Goal: Task Accomplishment & Management: Complete application form

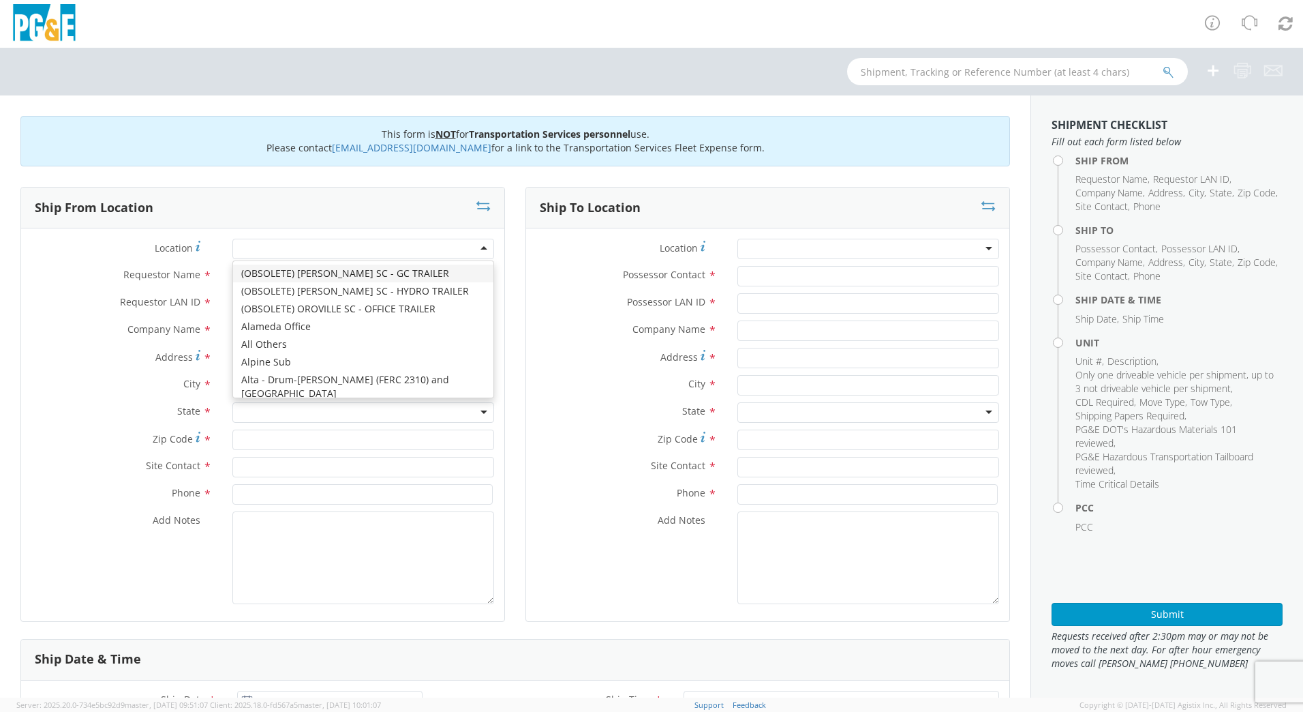
click at [273, 245] on div at bounding box center [363, 249] width 262 height 20
type input "san [PERSON_NAME]"
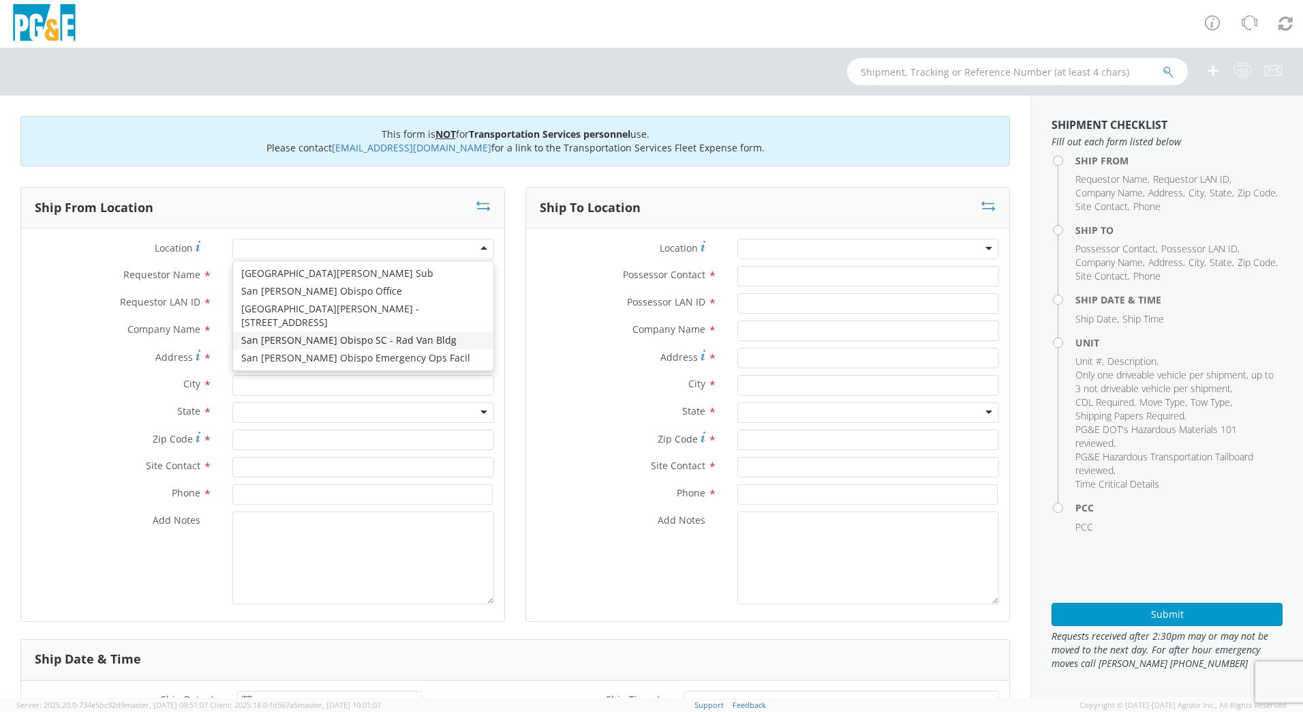
type input "PG&E"
type input "[STREET_ADDRESS][PERSON_NAME]"
type input "SAN [PERSON_NAME] OBISPO"
type input "93401"
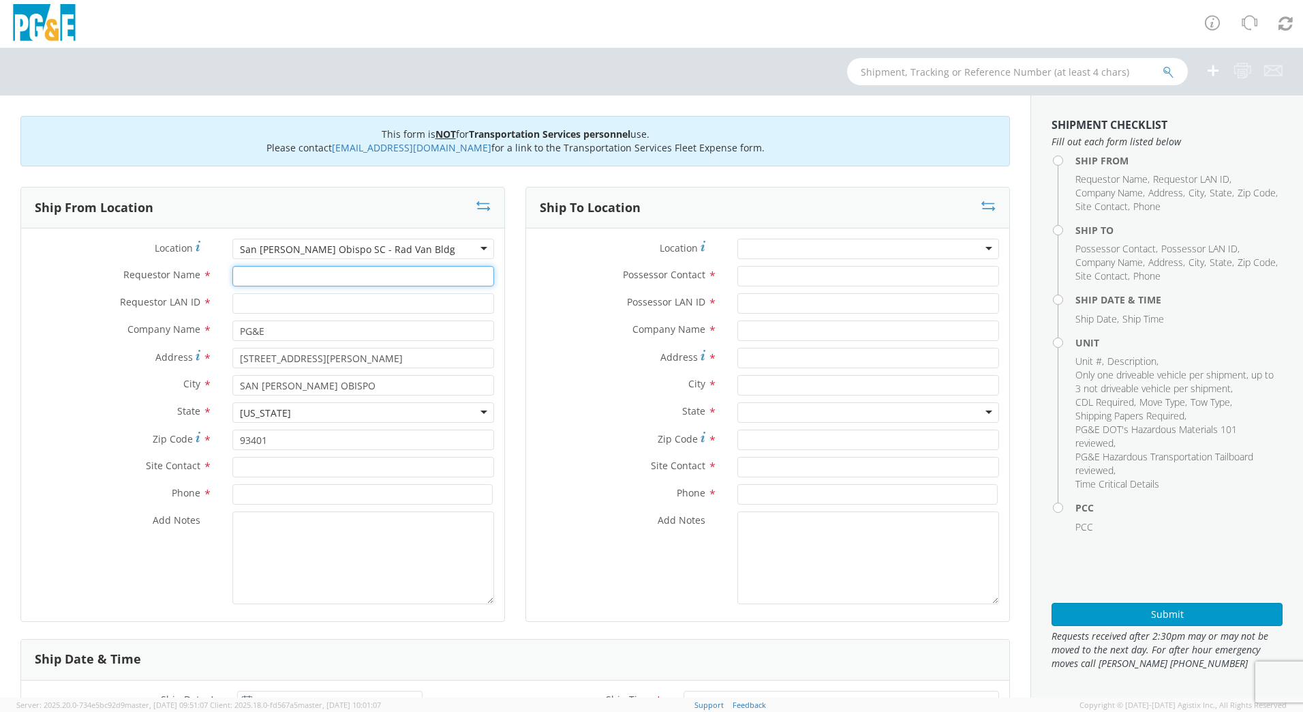
click at [268, 272] on input "Requestor Name *" at bounding box center [363, 276] width 262 height 20
type input "[PERSON_NAME]"
type input "r"
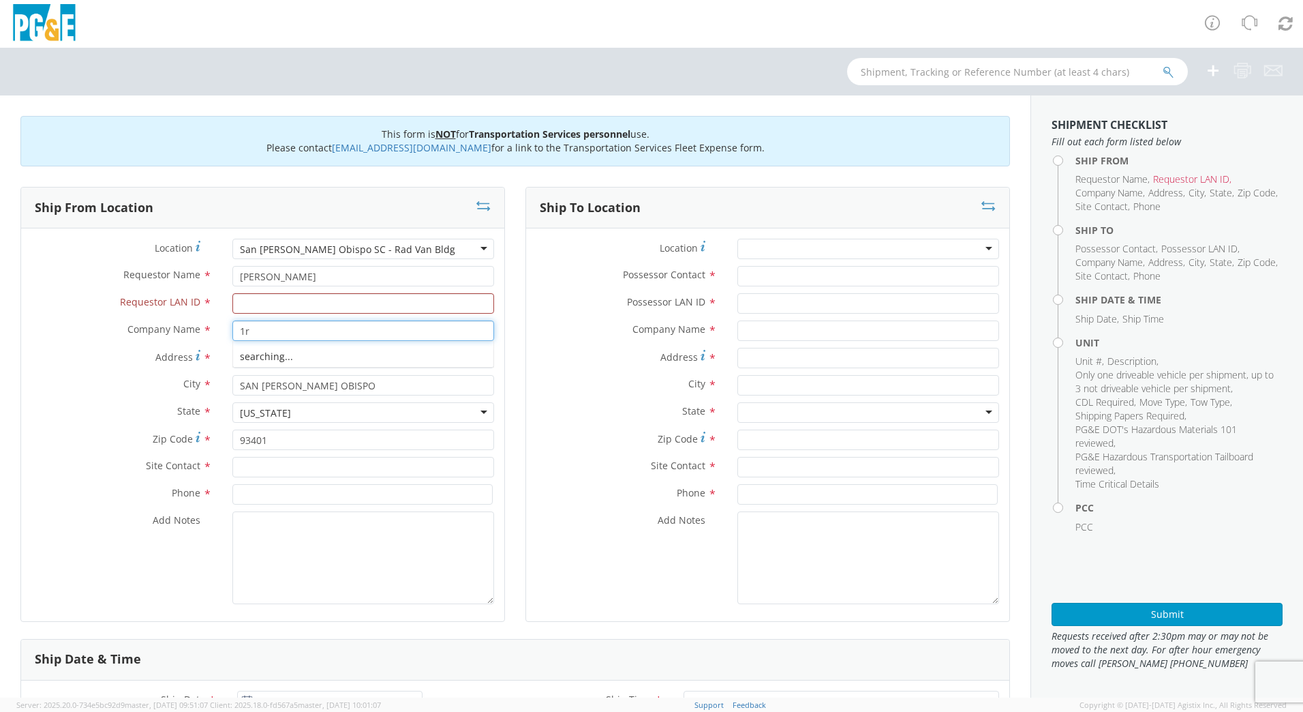
type input "1"
type input "r"
click at [263, 293] on input "Requestor LAN ID *" at bounding box center [363, 303] width 262 height 20
type input "R1G9"
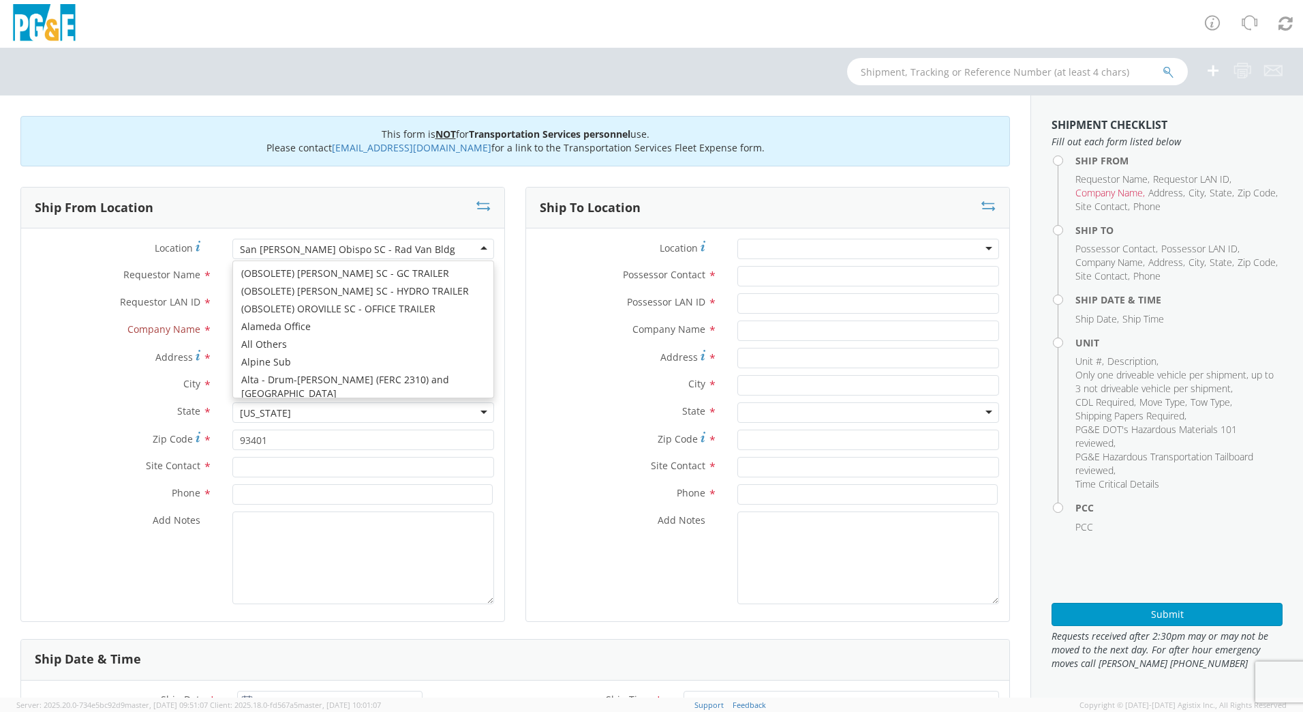
drag, startPoint x: 444, startPoint y: 246, endPoint x: 243, endPoint y: 252, distance: 200.5
click at [243, 252] on div "San [PERSON_NAME] Obispo SC - Rad Van Bldg" at bounding box center [363, 249] width 262 height 20
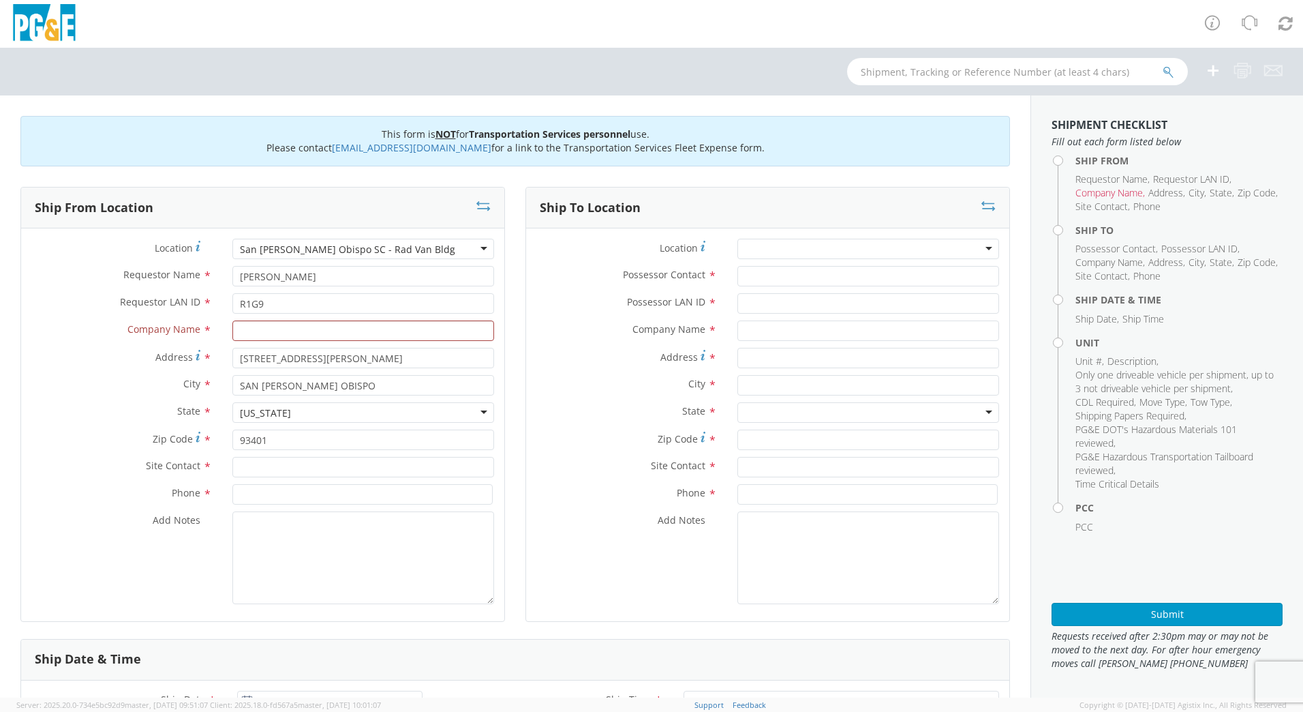
click at [329, 380] on div "Location * [GEOGRAPHIC_DATA][PERSON_NAME] SC - Rad [GEOGRAPHIC_DATA] [GEOGRAPHI…" at bounding box center [262, 425] width 483 height 372
click at [424, 427] on div "State * [US_STATE] [US_STATE] [US_STATE] [US_STATE] [US_STATE] [US_STATE] Armed…" at bounding box center [262, 415] width 483 height 27
click at [321, 333] on input "text" at bounding box center [363, 330] width 262 height 20
type input "p"
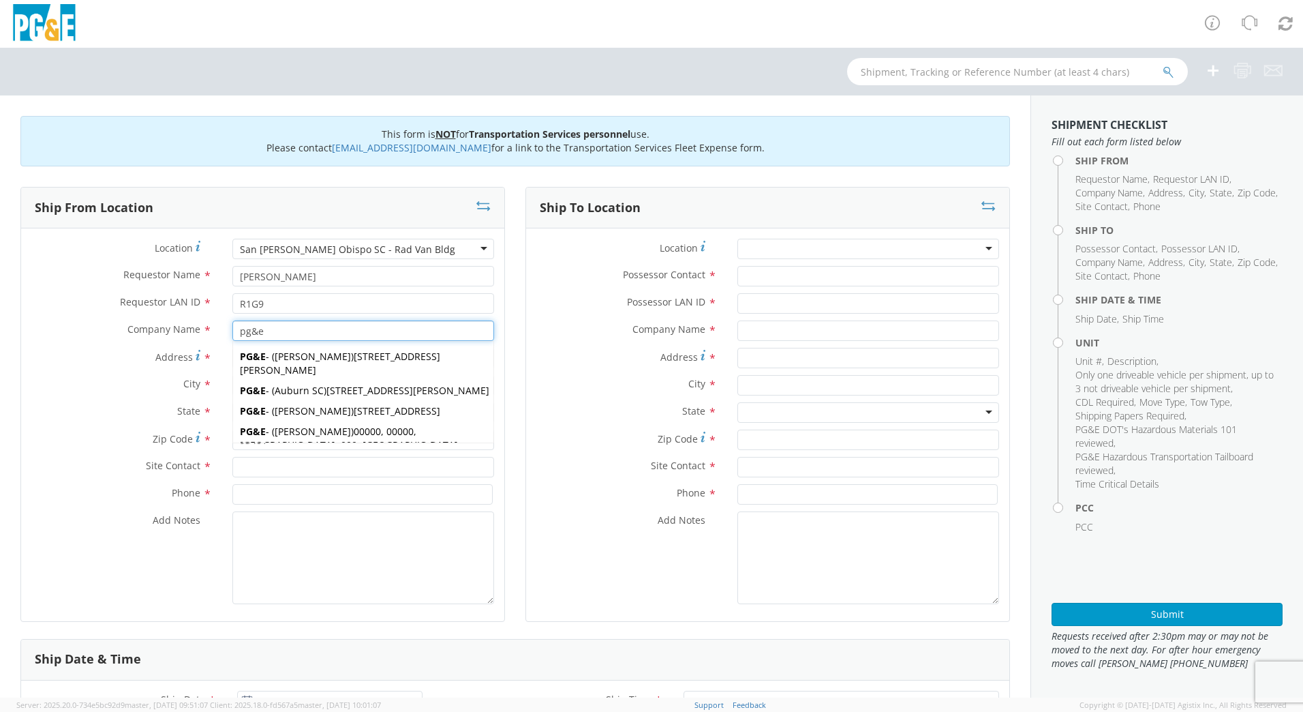
type input "pg&e"
click at [358, 490] on input at bounding box center [362, 494] width 260 height 20
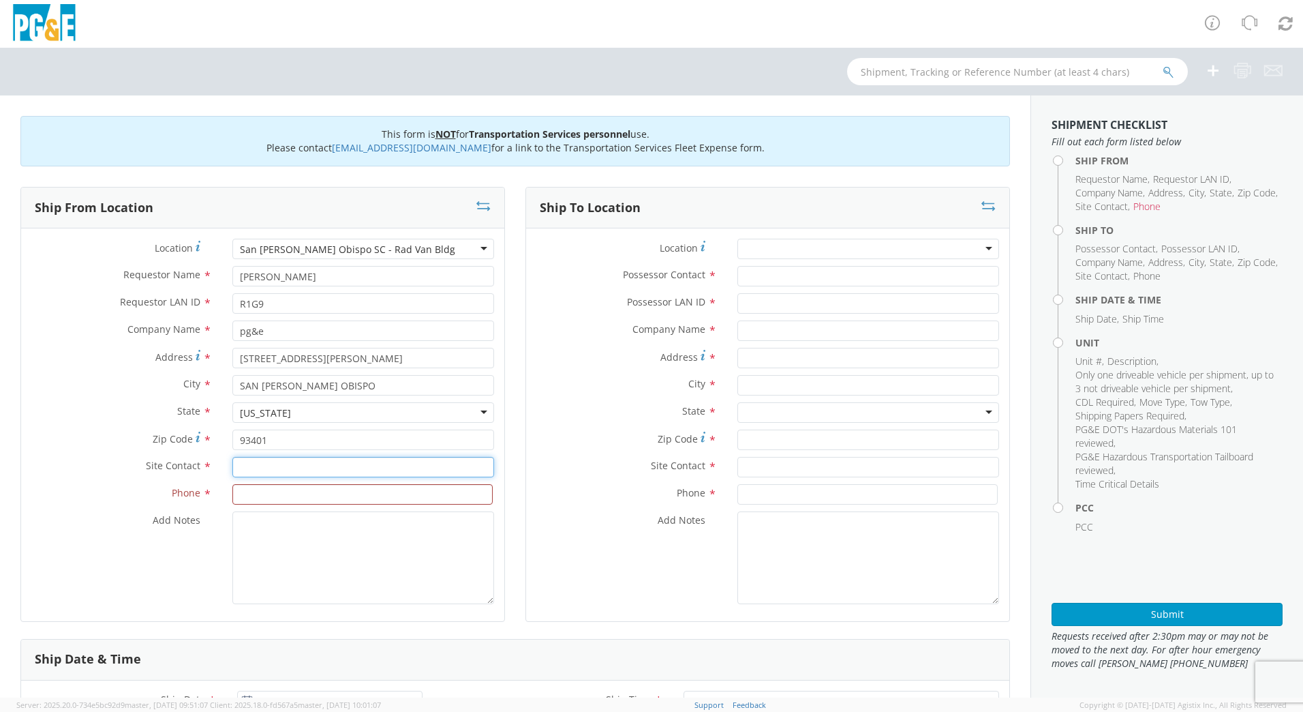
click at [343, 463] on input "text" at bounding box center [363, 467] width 262 height 20
type input "r"
type input "[PERSON_NAME]"
type input "[PHONE_NUMBER]"
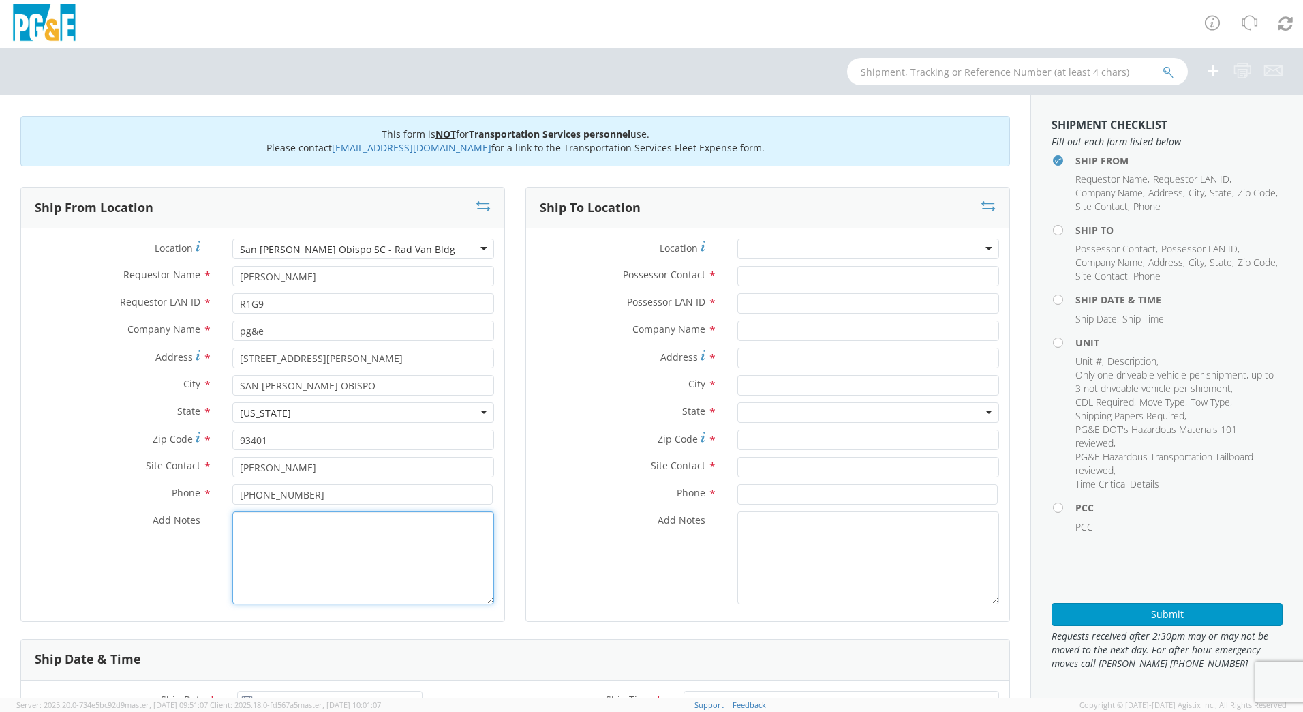
click at [391, 526] on textarea "Add Notes *" at bounding box center [363, 557] width 262 height 93
type textarea "USE [PERSON_NAME] TO MAKE THE MOVE, PM 31725266"
click at [787, 280] on input "Possessor Contact *" at bounding box center [869, 276] width 262 height 20
type input "[PERSON_NAME]"
type input "R1G9"
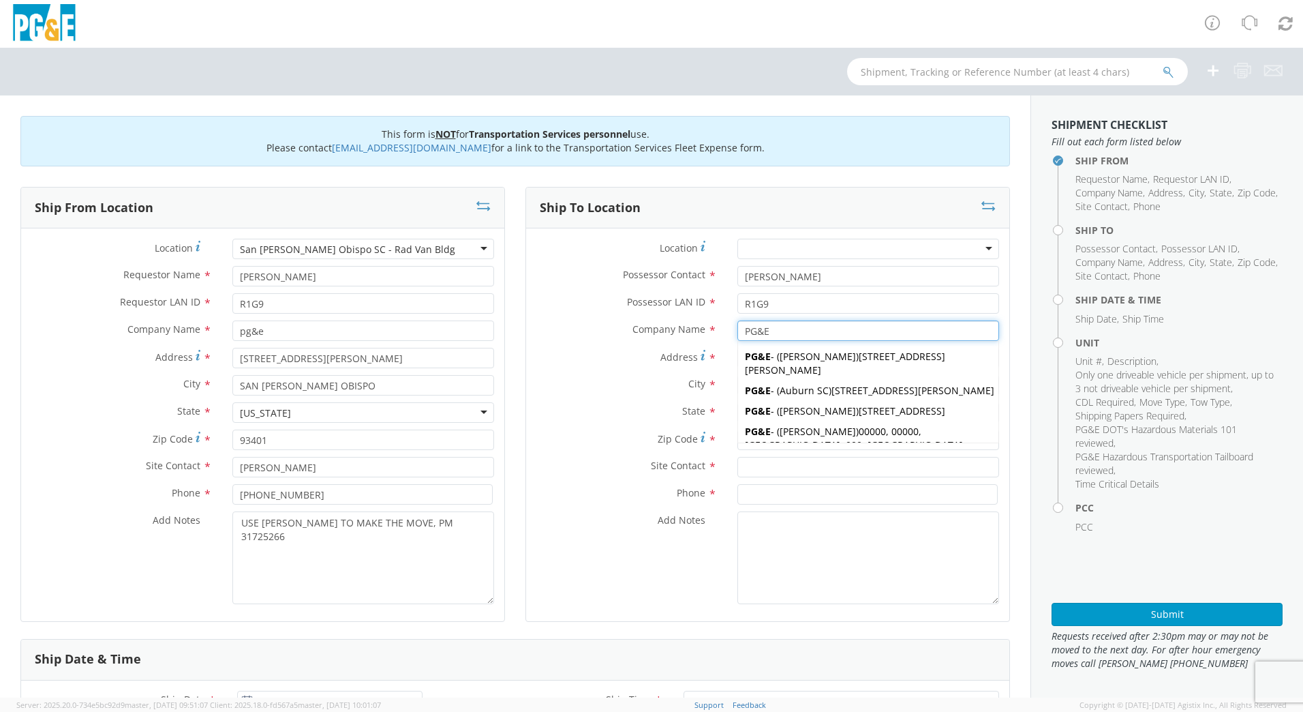
type input "PG&E"
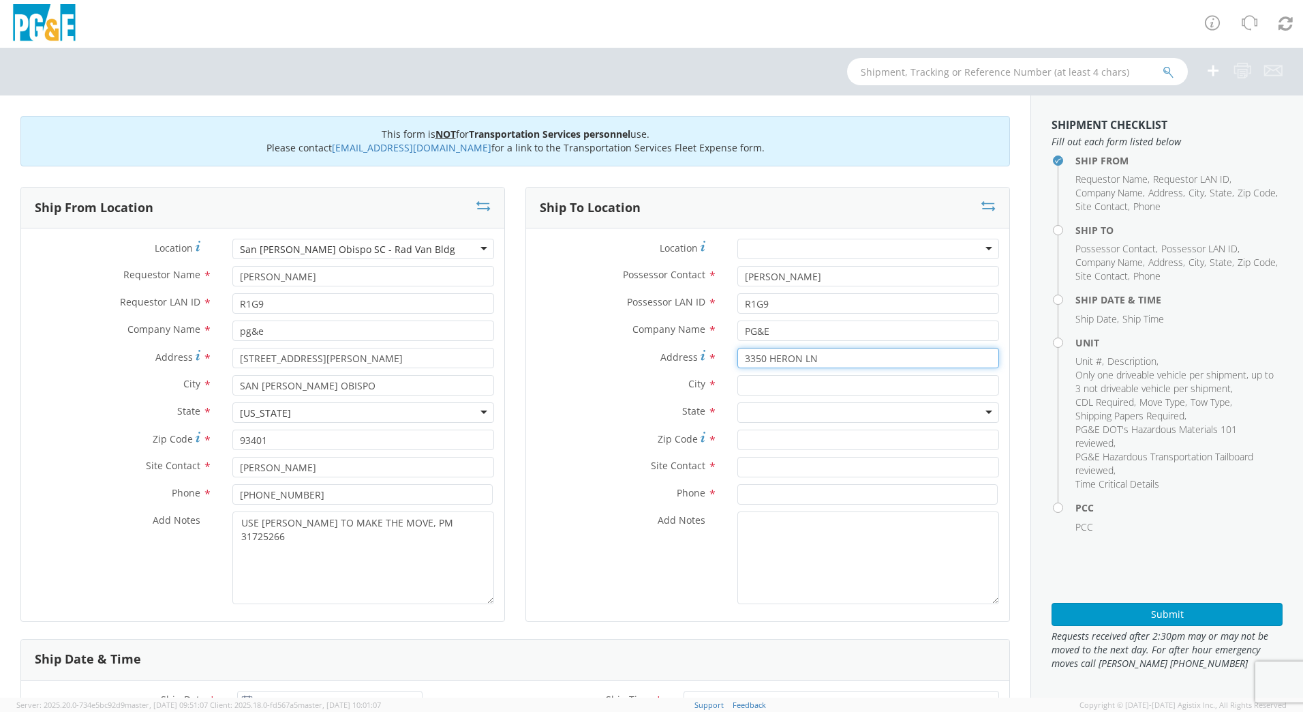
type input "3350 HERON LN"
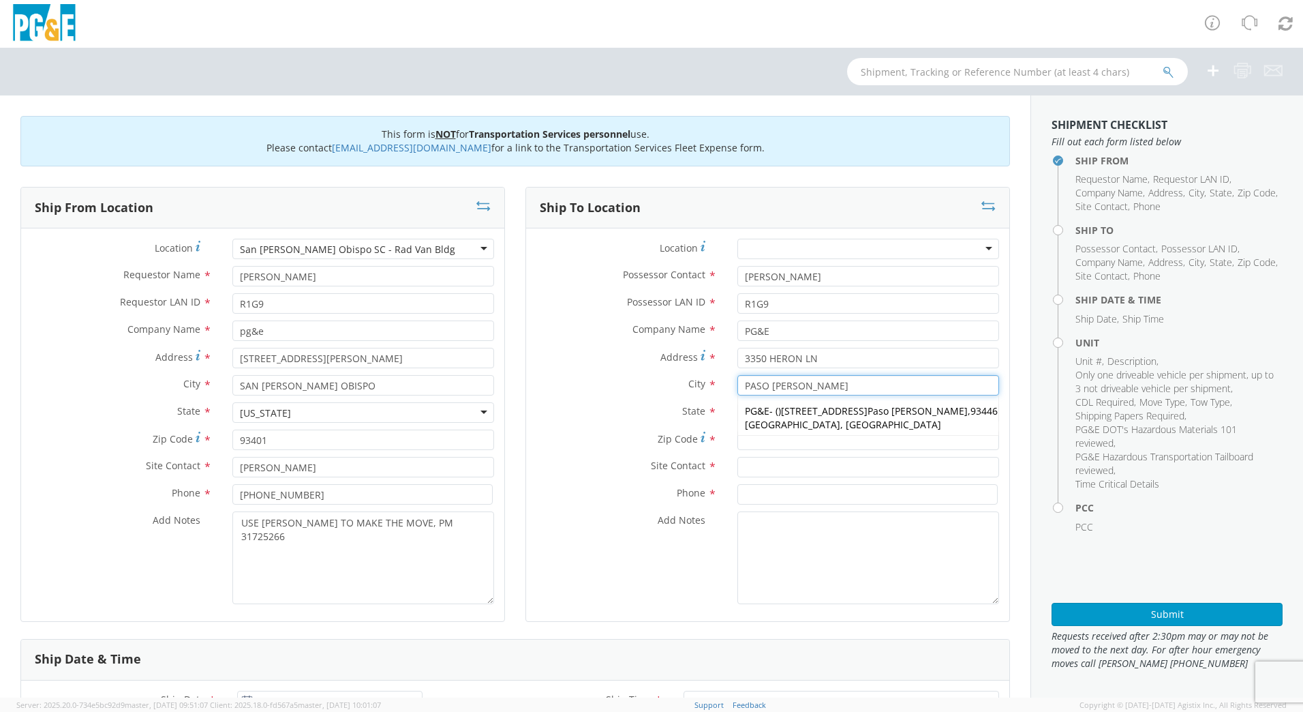
type input "PASO [PERSON_NAME]"
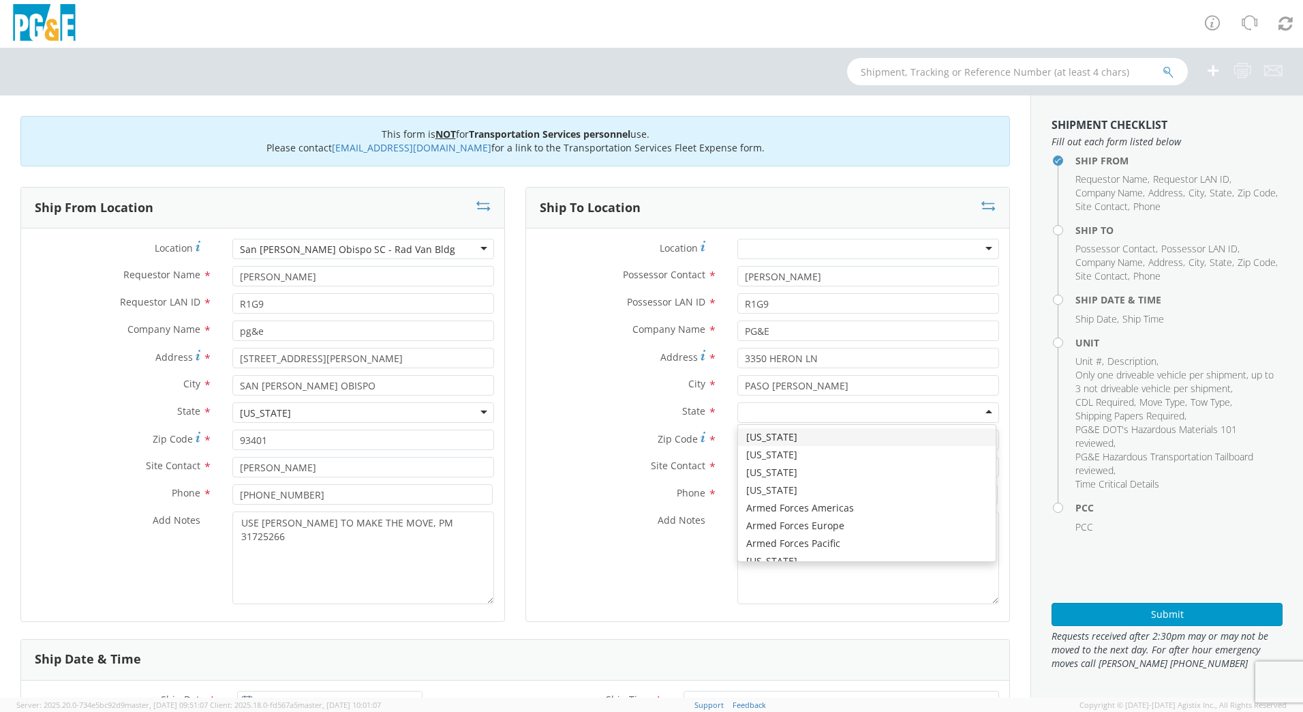
type input "C"
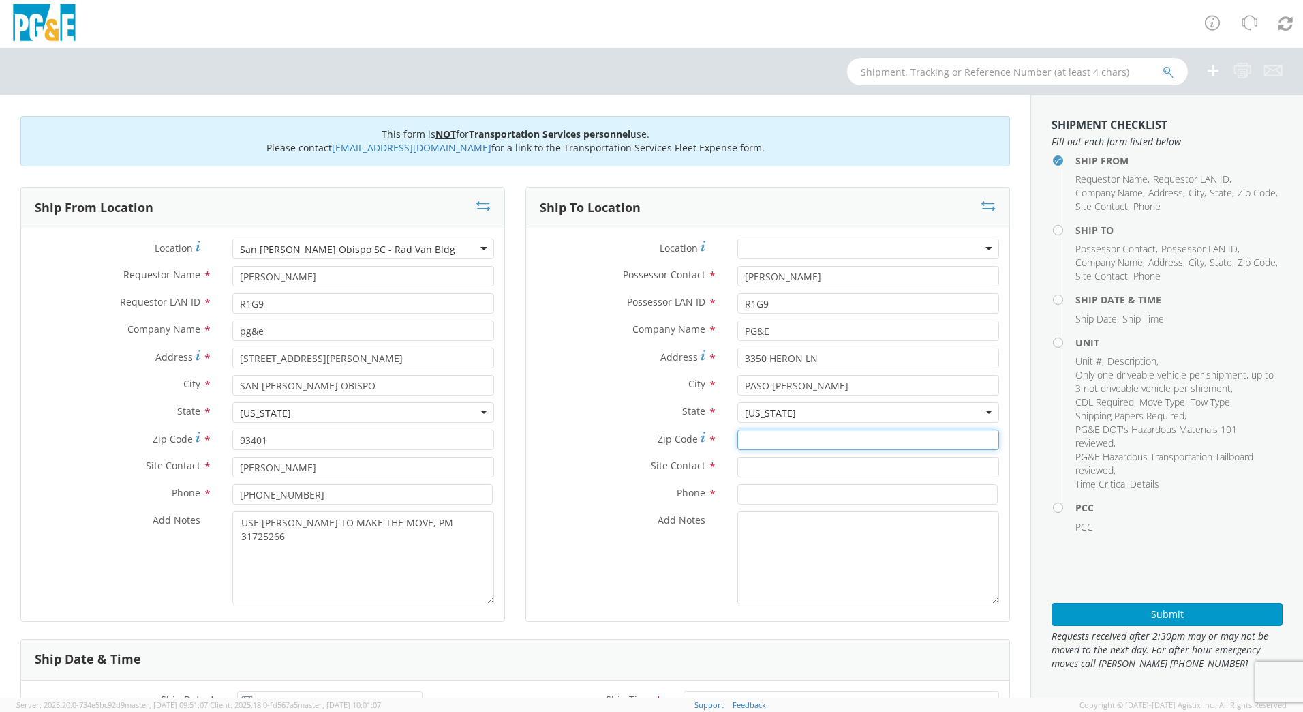
click at [753, 444] on input "Zip Code *" at bounding box center [869, 439] width 262 height 20
type input "93446"
click at [757, 466] on input "text" at bounding box center [869, 467] width 262 height 20
type input "[PERSON_NAME]"
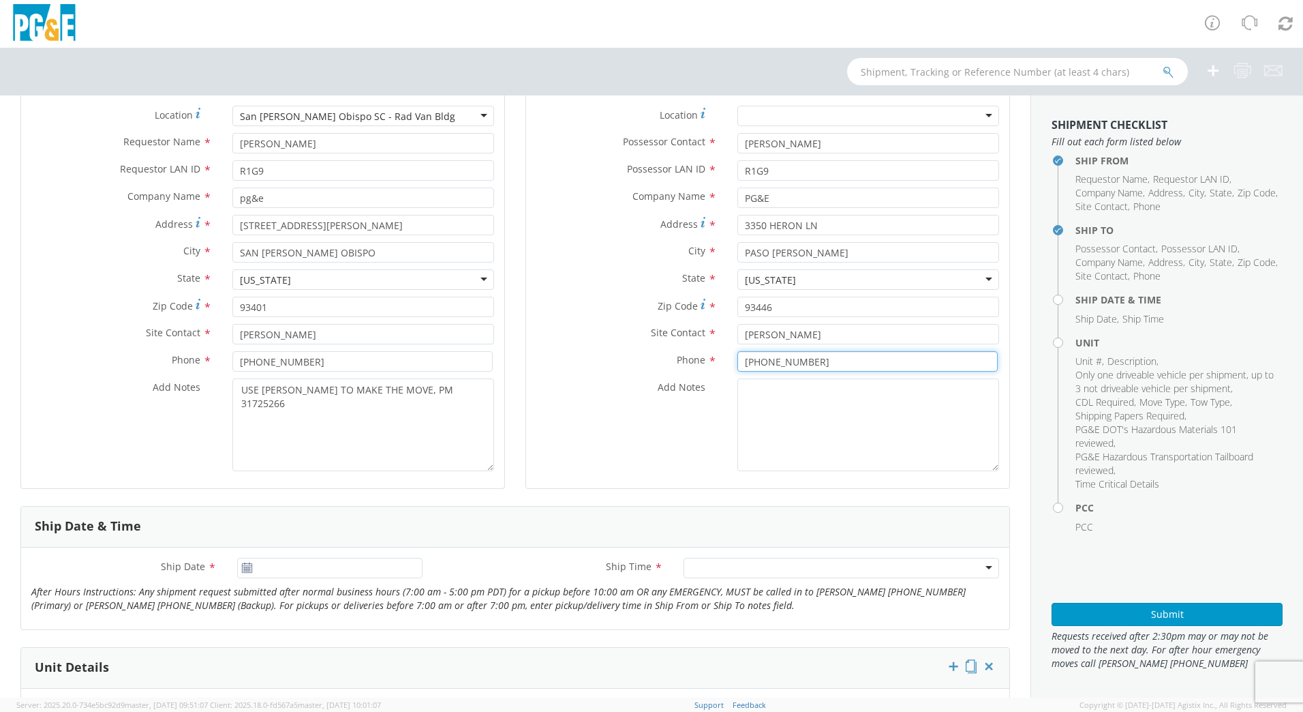
scroll to position [144, 0]
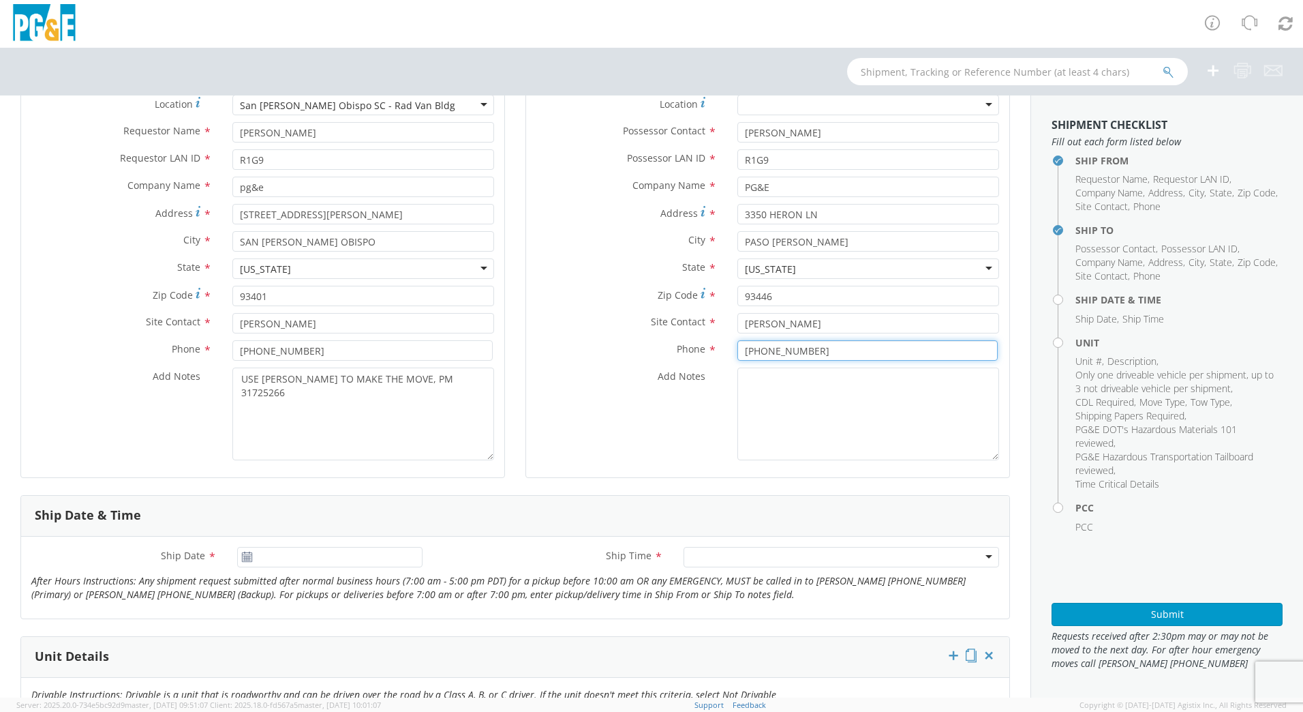
type input "[PHONE_NUMBER]"
click at [293, 560] on input "[DATE]" at bounding box center [329, 557] width 185 height 20
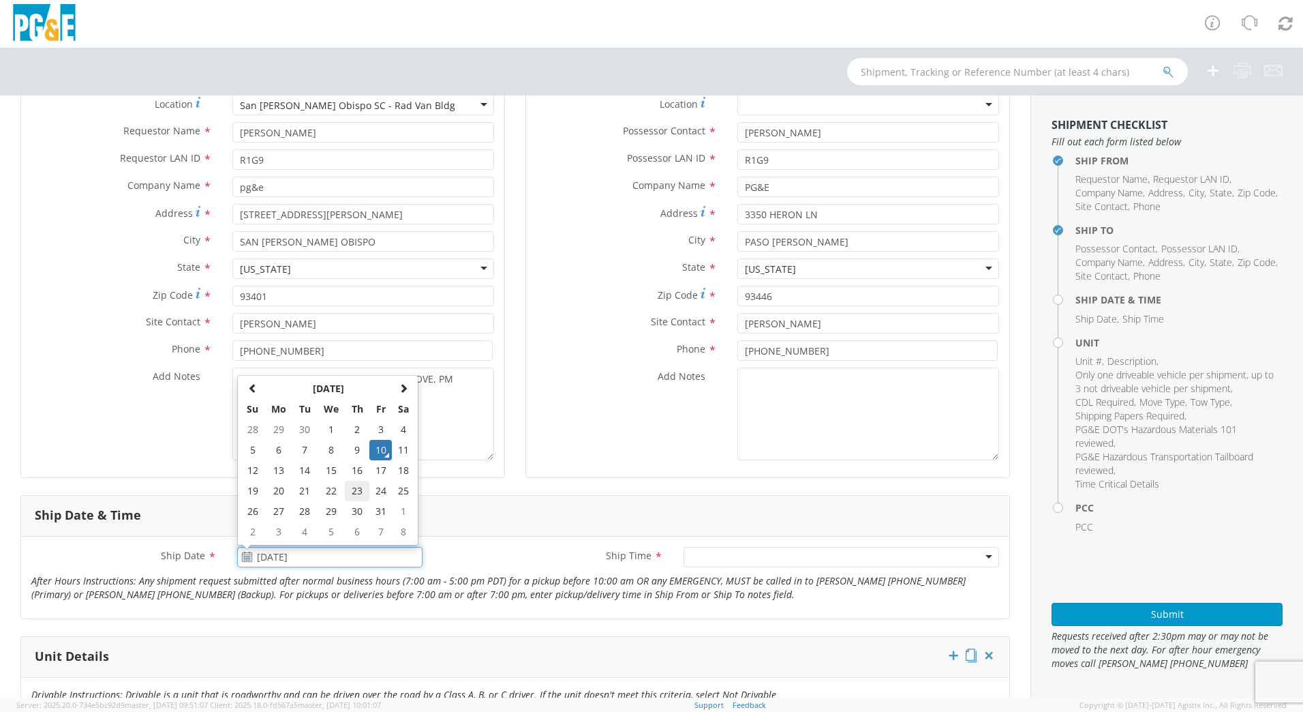
click at [358, 488] on td "23" at bounding box center [357, 491] width 24 height 20
type input "[DATE]"
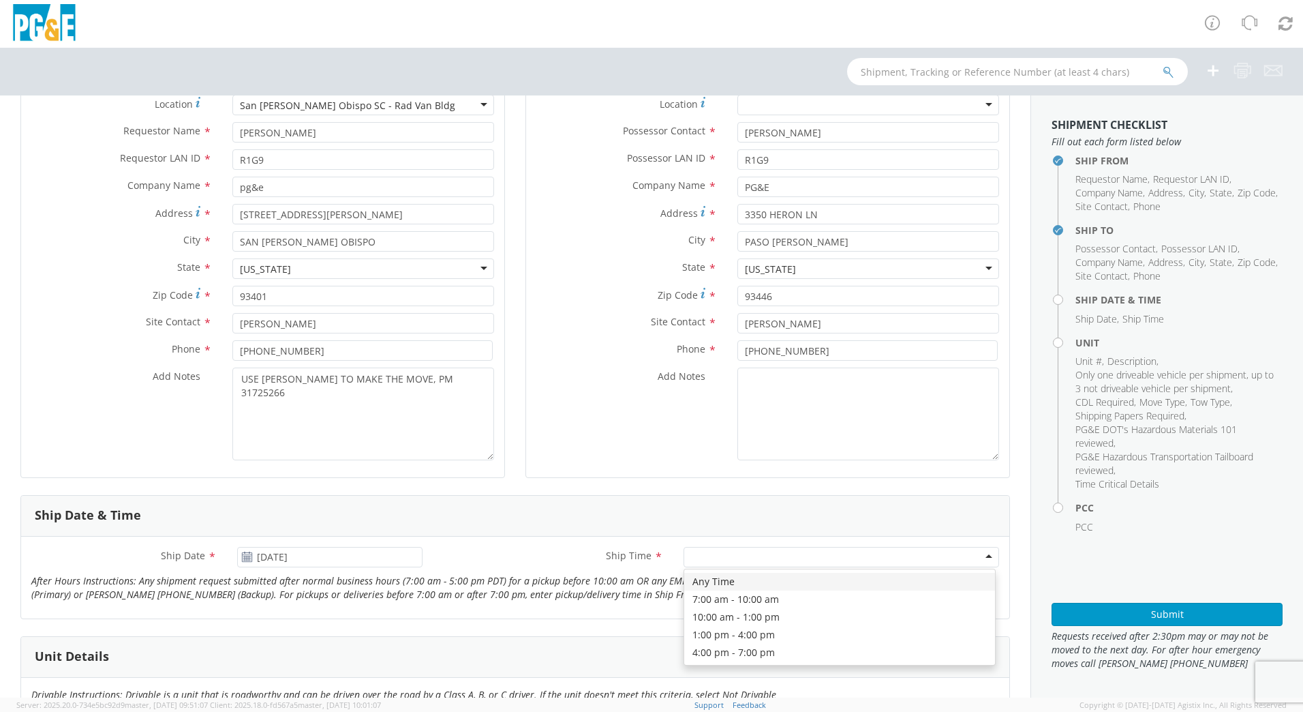
click at [718, 551] on div at bounding box center [842, 557] width 316 height 20
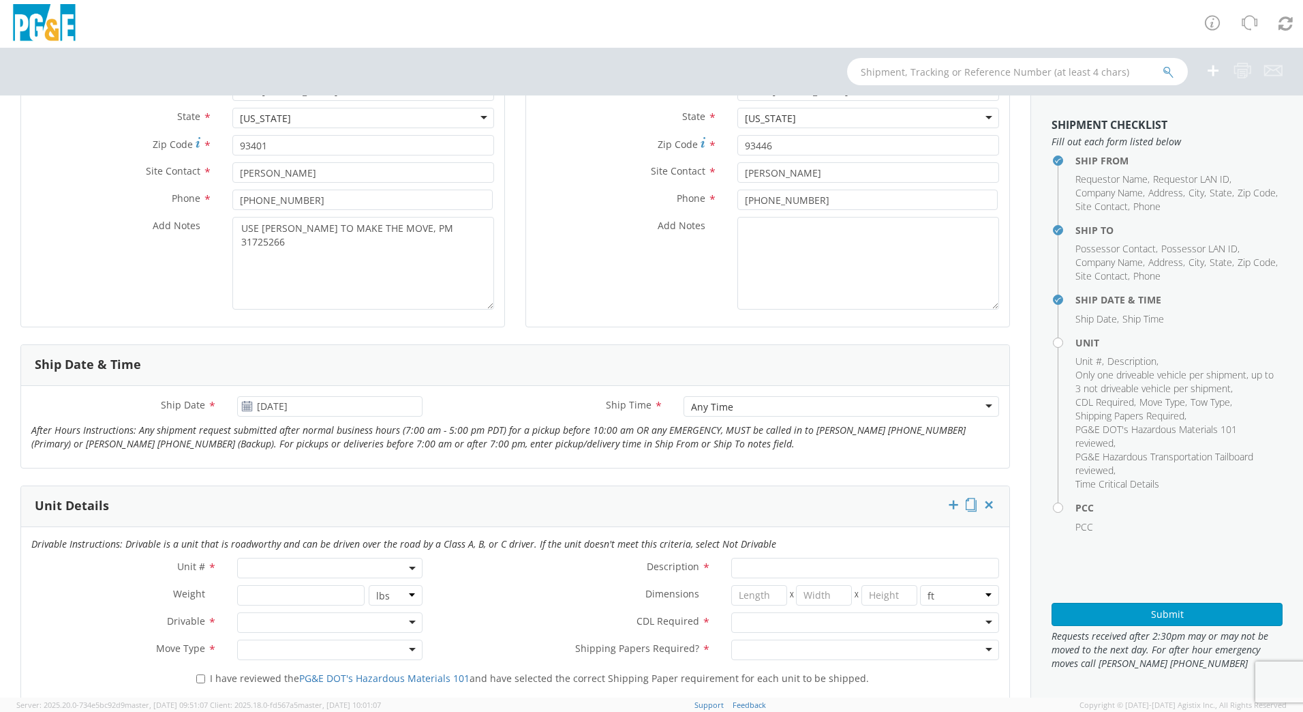
scroll to position [348, 0]
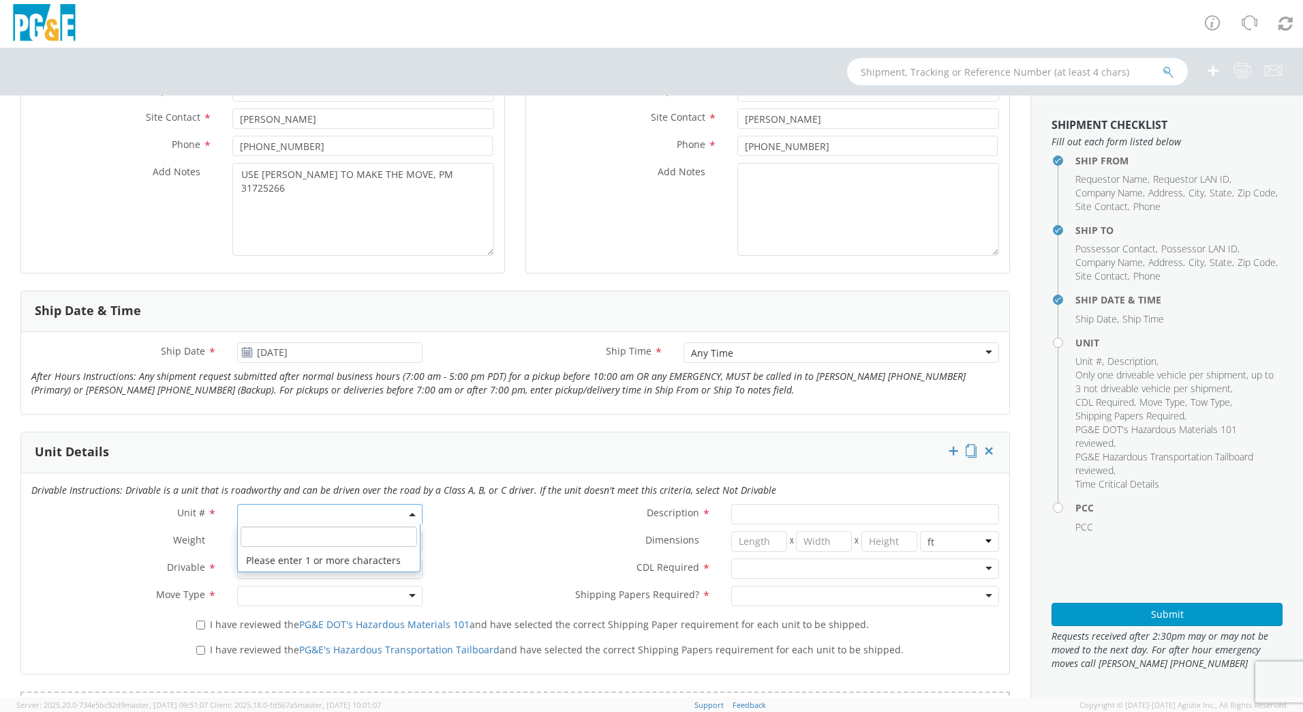
click at [328, 508] on span at bounding box center [329, 514] width 185 height 20
click at [338, 535] on input "search" at bounding box center [329, 536] width 177 height 20
type input "OTHER"
select select "Other"
select select "? undefined:undefined ?"
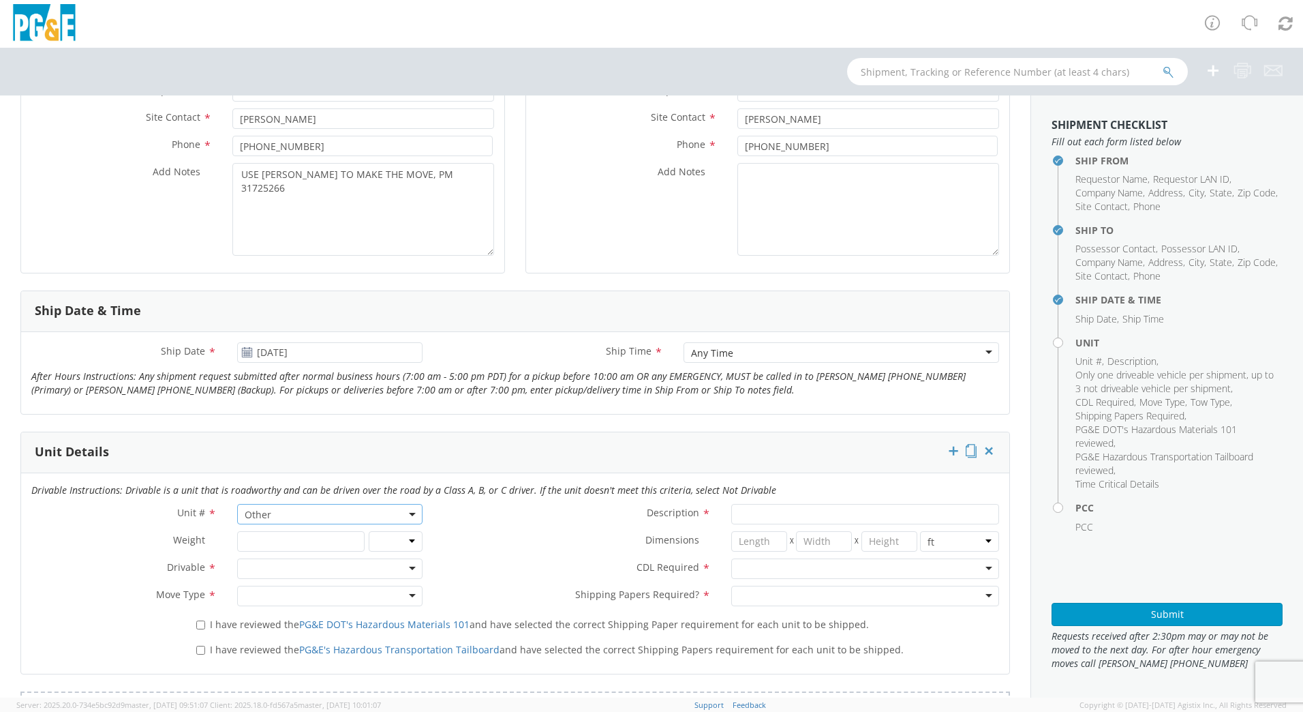
click at [282, 564] on div at bounding box center [329, 568] width 185 height 20
click at [287, 603] on div at bounding box center [329, 596] width 185 height 20
click at [860, 514] on input "Description *" at bounding box center [865, 514] width 268 height 20
type input "e"
type input "[PERSON_NAME] TRACK MACHINE"
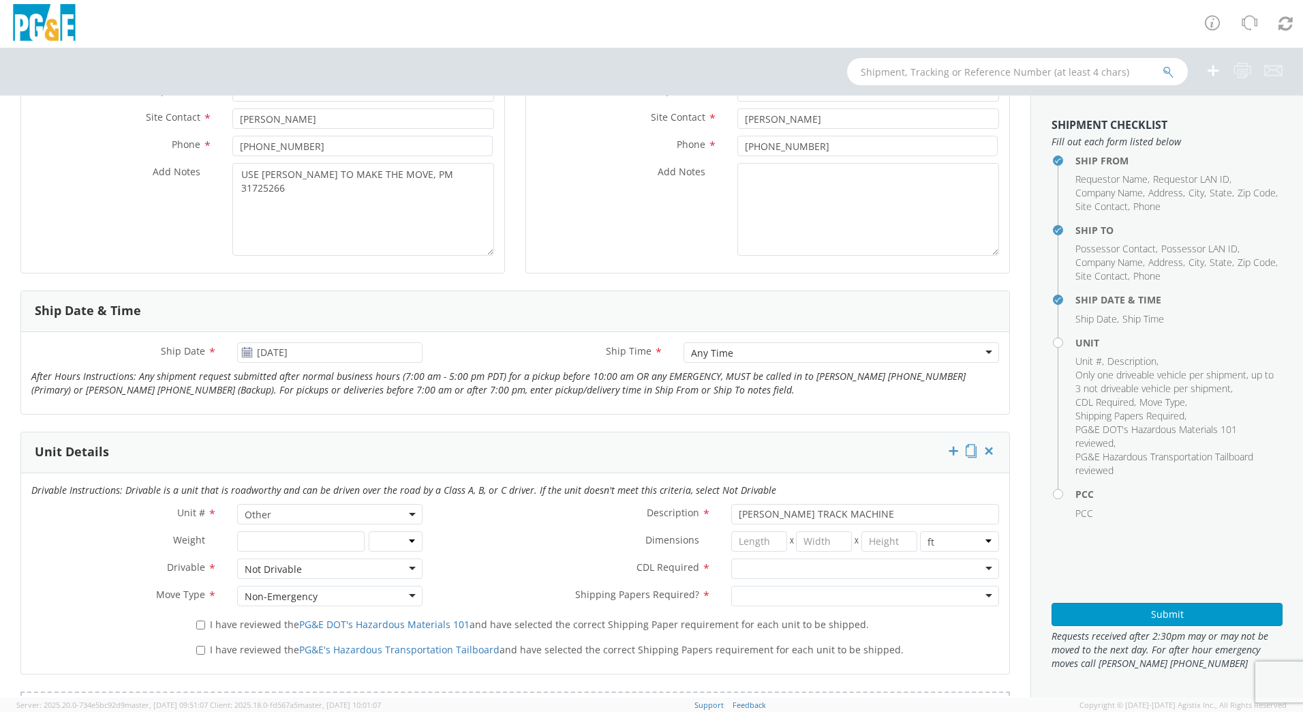
click at [868, 571] on div at bounding box center [865, 568] width 268 height 20
click at [869, 591] on div at bounding box center [865, 596] width 268 height 20
drag, startPoint x: 197, startPoint y: 626, endPoint x: 201, endPoint y: 637, distance: 11.0
click at [198, 627] on input "I have reviewed the PG&E DOT's Hazardous Materials 101 and have selected the co…" at bounding box center [200, 624] width 9 height 9
checkbox input "true"
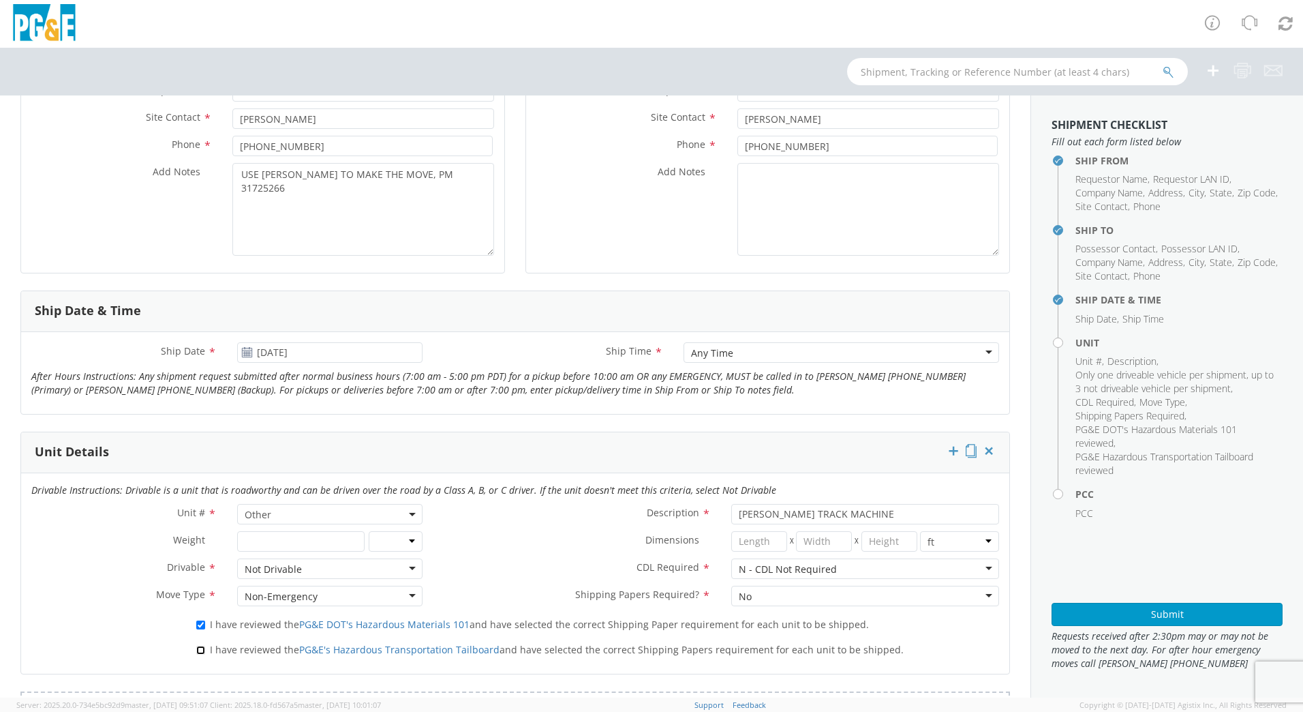
click at [202, 649] on input "I have reviewed the PG&E's Hazardous Transportation Tailboard and have selected…" at bounding box center [200, 649] width 9 height 9
checkbox input "true"
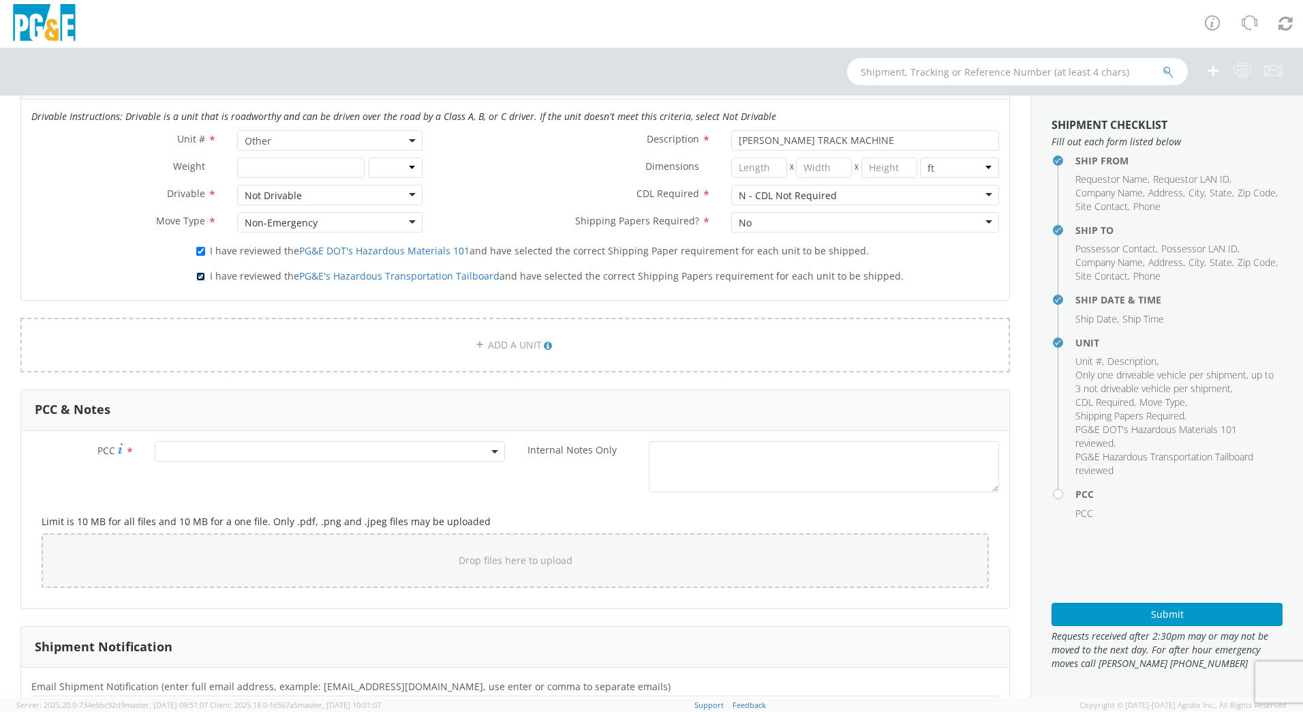
scroll to position [725, 0]
click at [434, 446] on span at bounding box center [330, 448] width 350 height 20
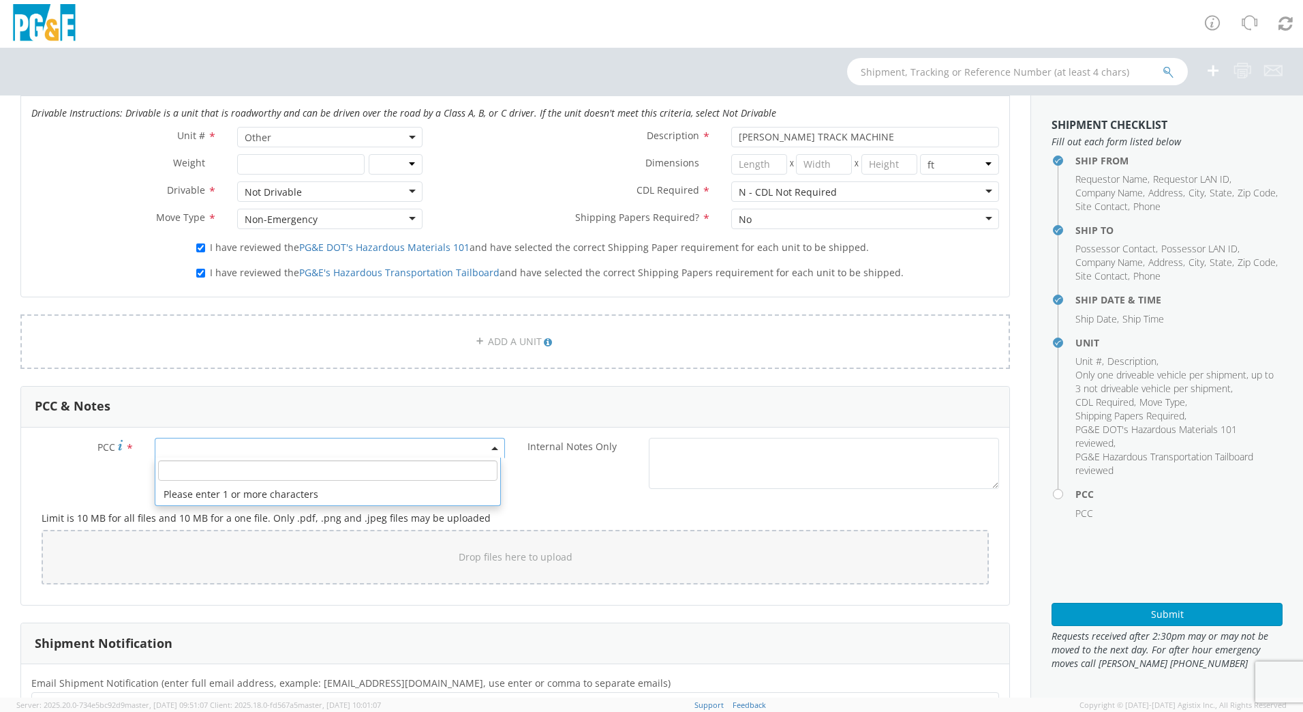
click at [428, 471] on input "number" at bounding box center [327, 470] width 339 height 20
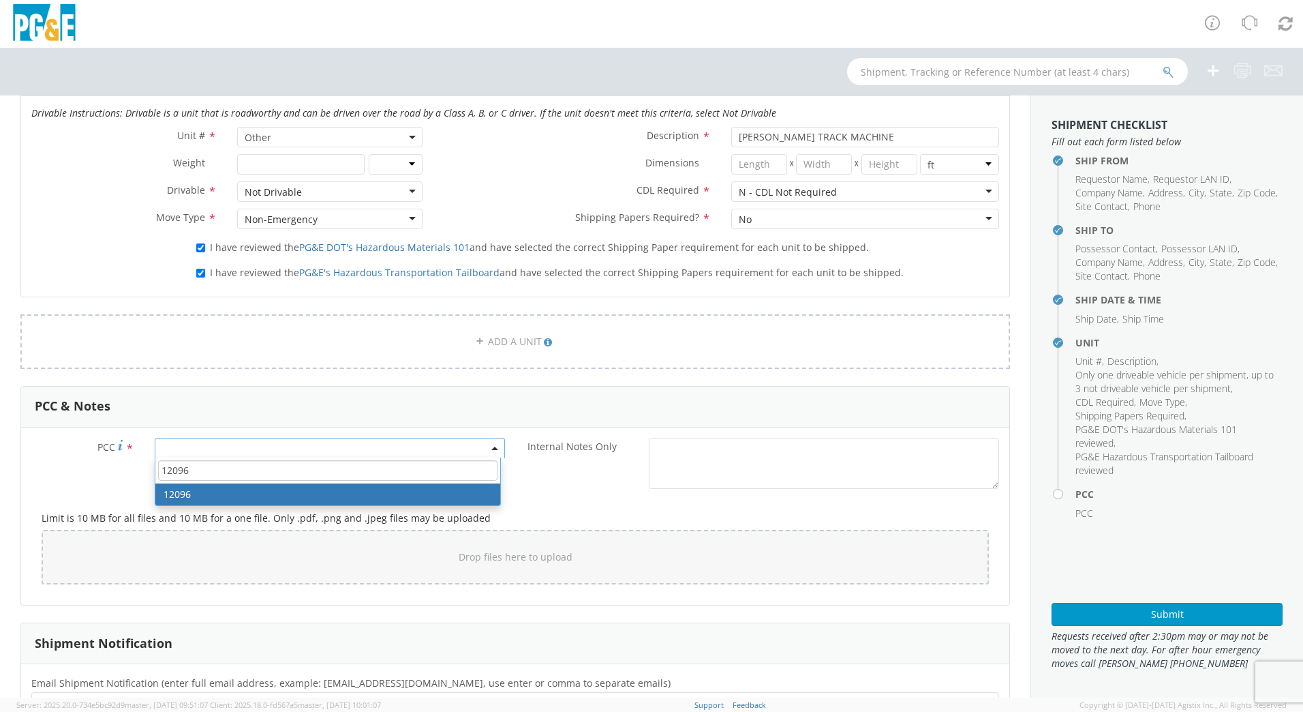
type input "12096"
select select "12096"
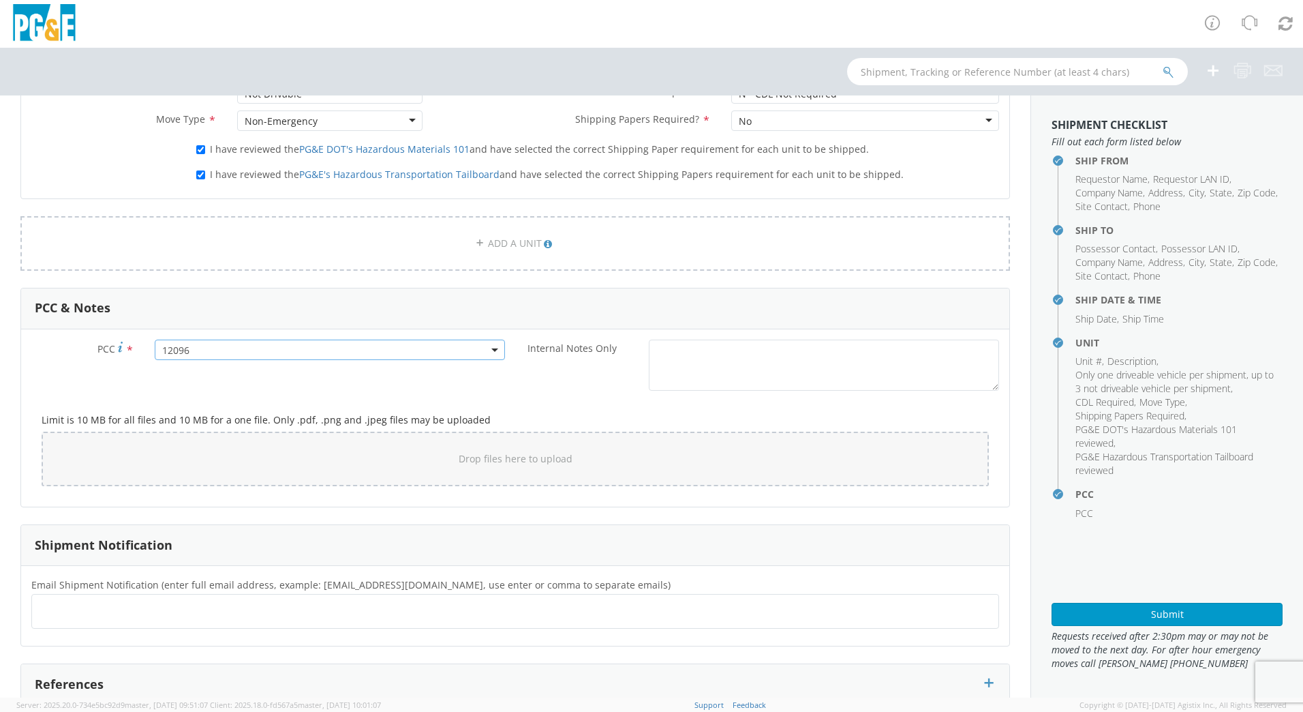
scroll to position [924, 0]
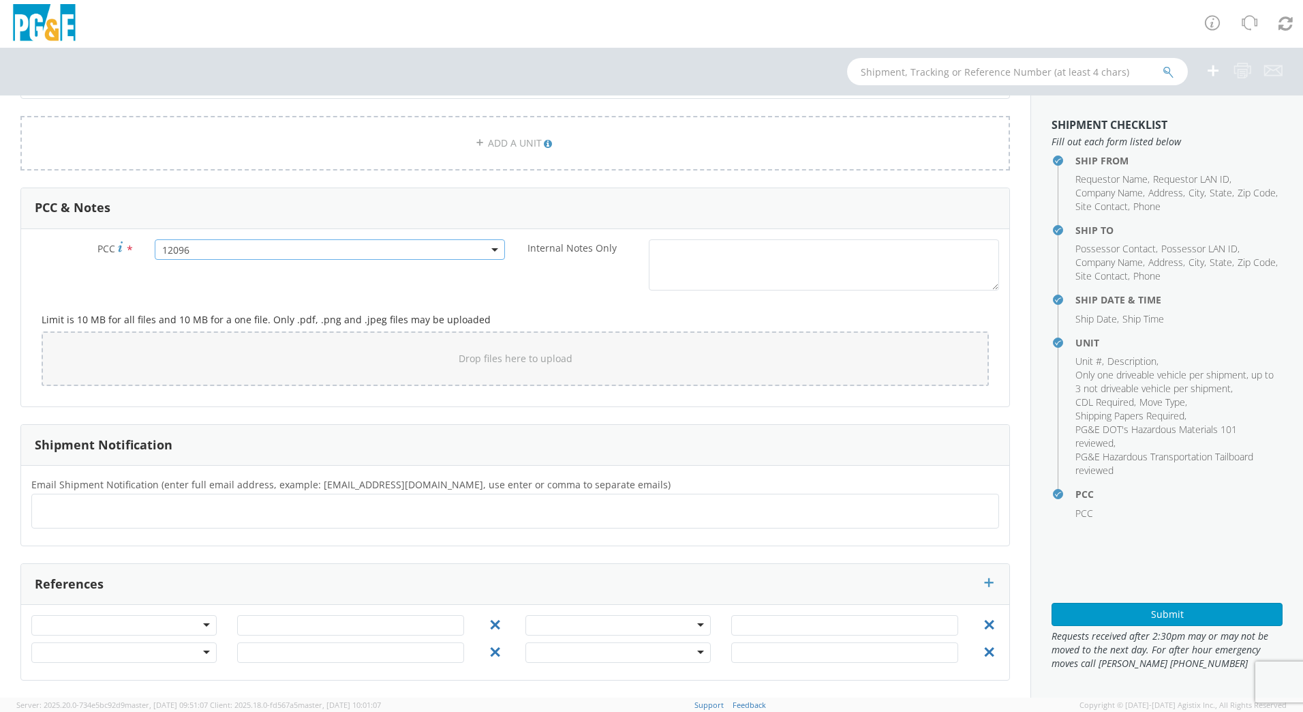
click at [188, 519] on ul at bounding box center [515, 511] width 956 height 22
type input "[EMAIL_ADDRESS][DOMAIN_NAME]"
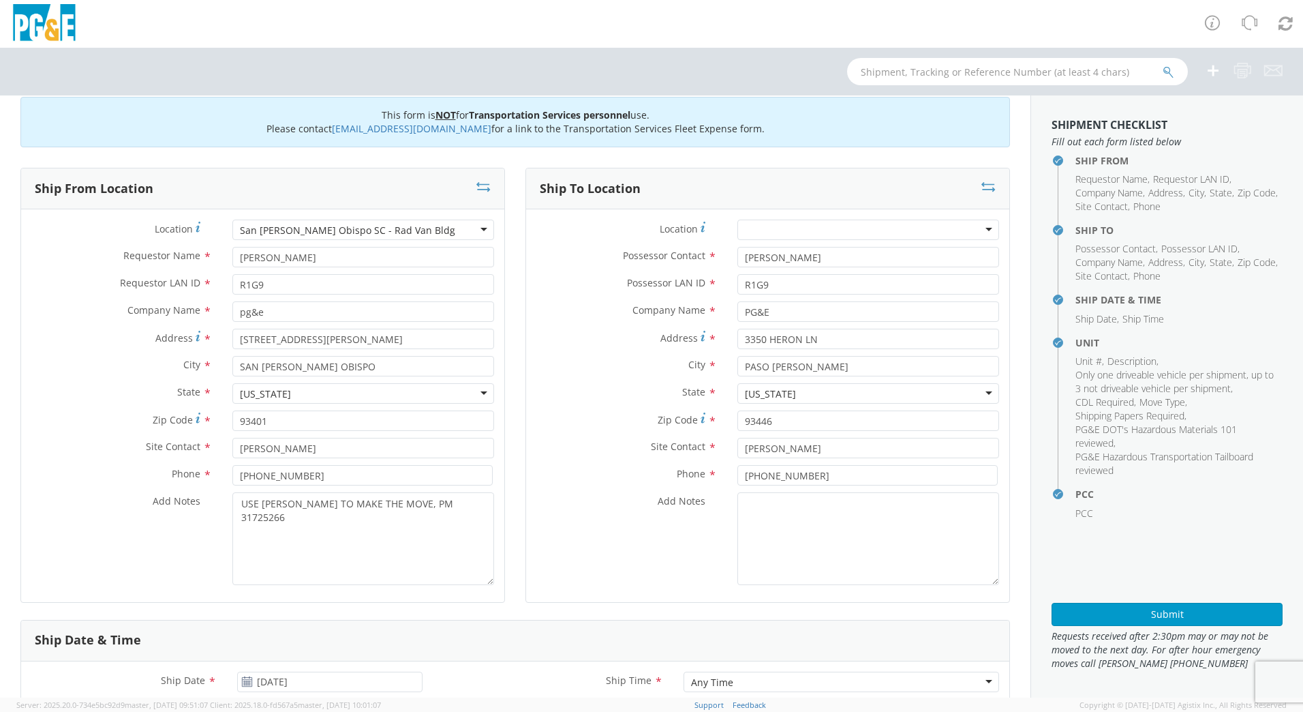
scroll to position [0, 0]
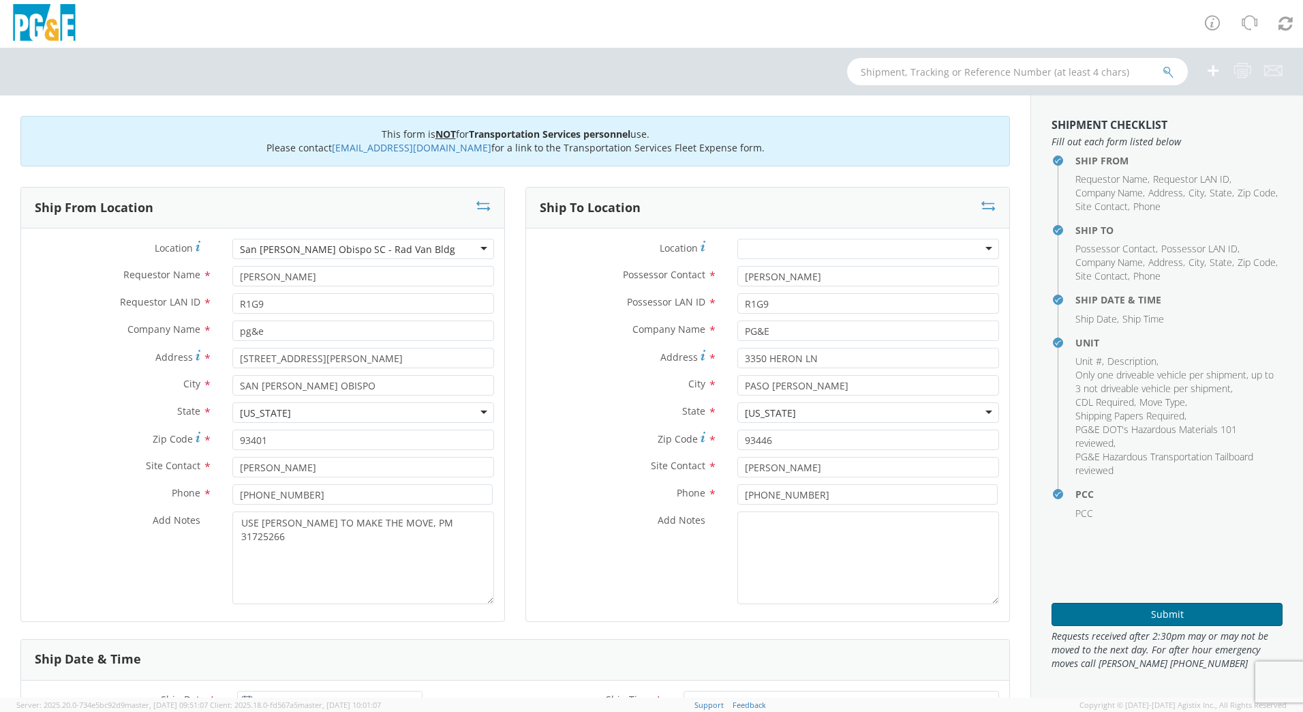
click at [1155, 613] on button "Submit" at bounding box center [1167, 614] width 231 height 23
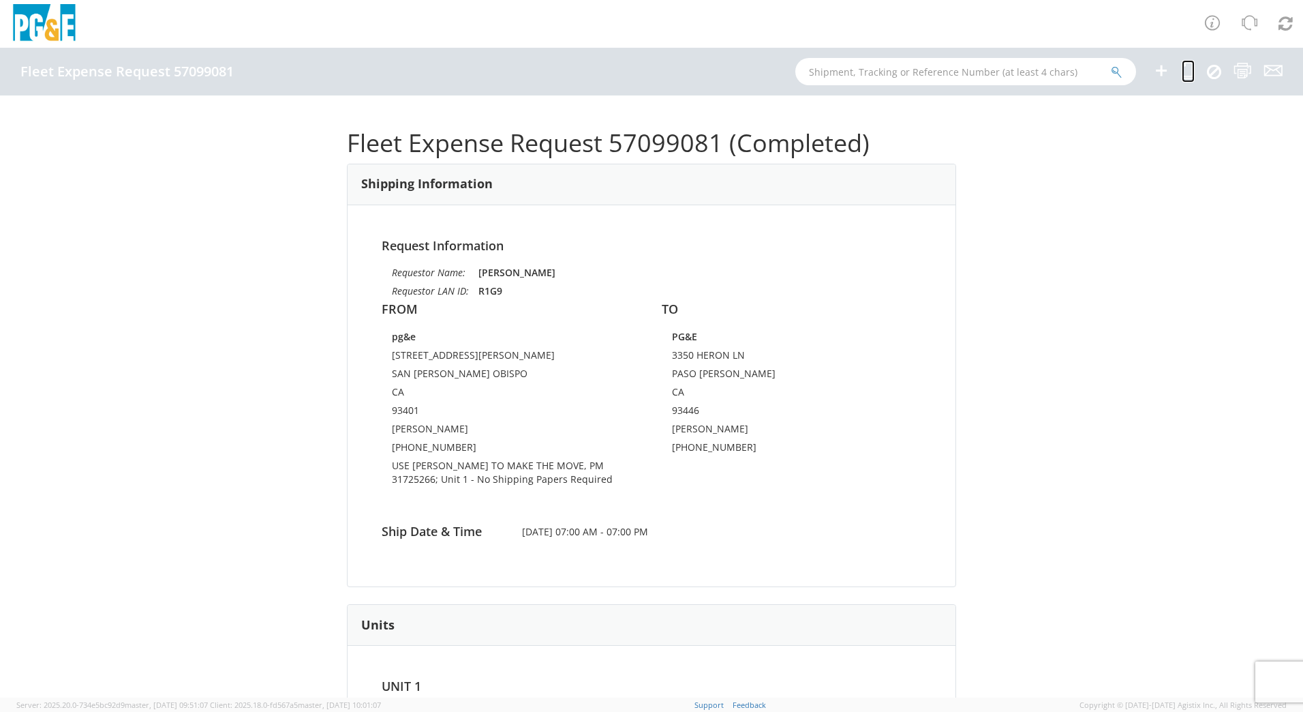
click at [1185, 69] on icon at bounding box center [1188, 70] width 13 height 17
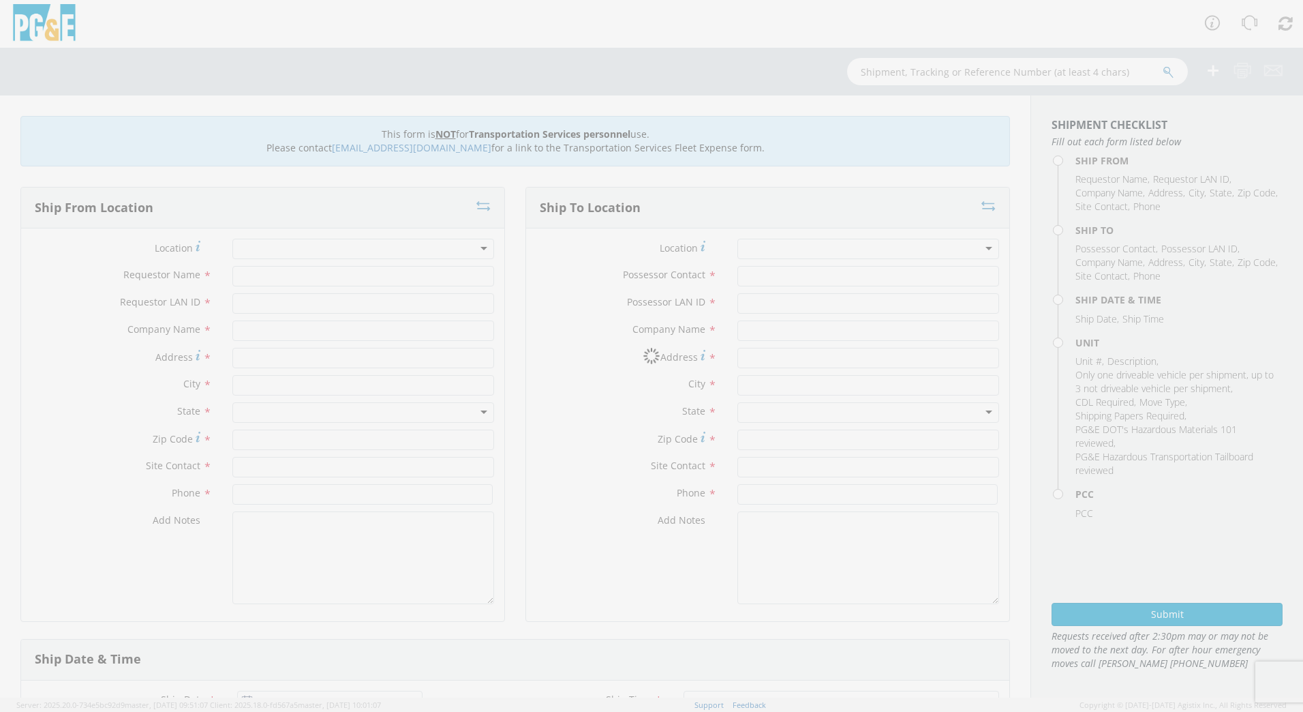
type input "[PERSON_NAME]"
type input "R1G9"
type input "pg&e"
type input "[STREET_ADDRESS][PERSON_NAME]"
type input "SAN [PERSON_NAME] OBISPO"
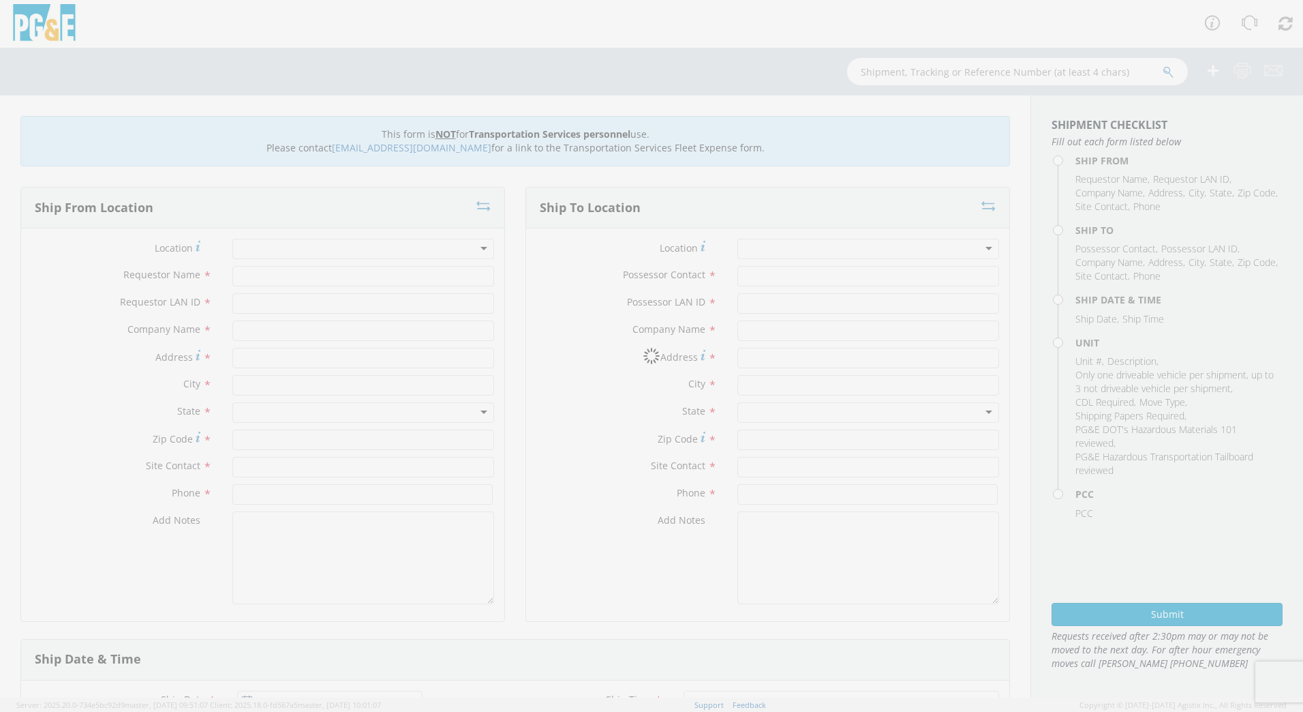
type input "93401"
type input "[PERSON_NAME]"
type input "[PHONE_NUMBER]"
type input "[PERSON_NAME]"
type input "R1G9"
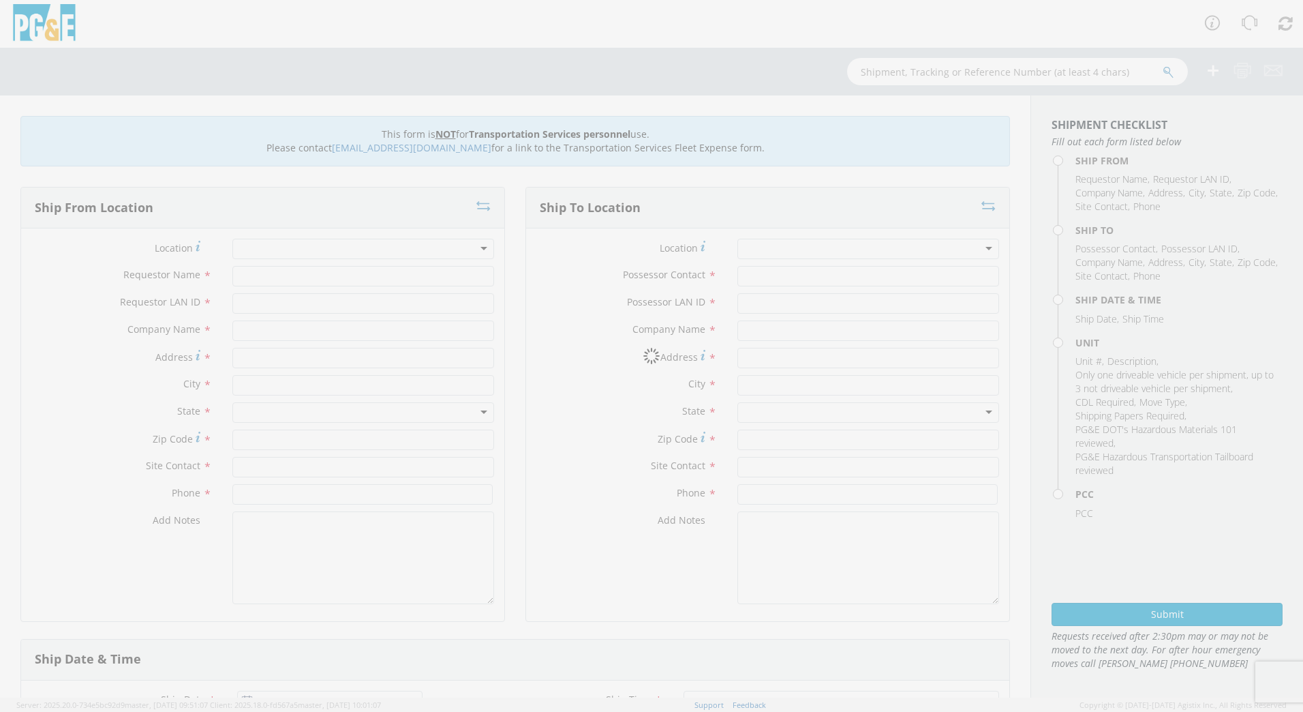
type input "PG&E"
type input "3350 HERON LN"
type input "PASO [PERSON_NAME]"
type input "93446"
type input "[PERSON_NAME]"
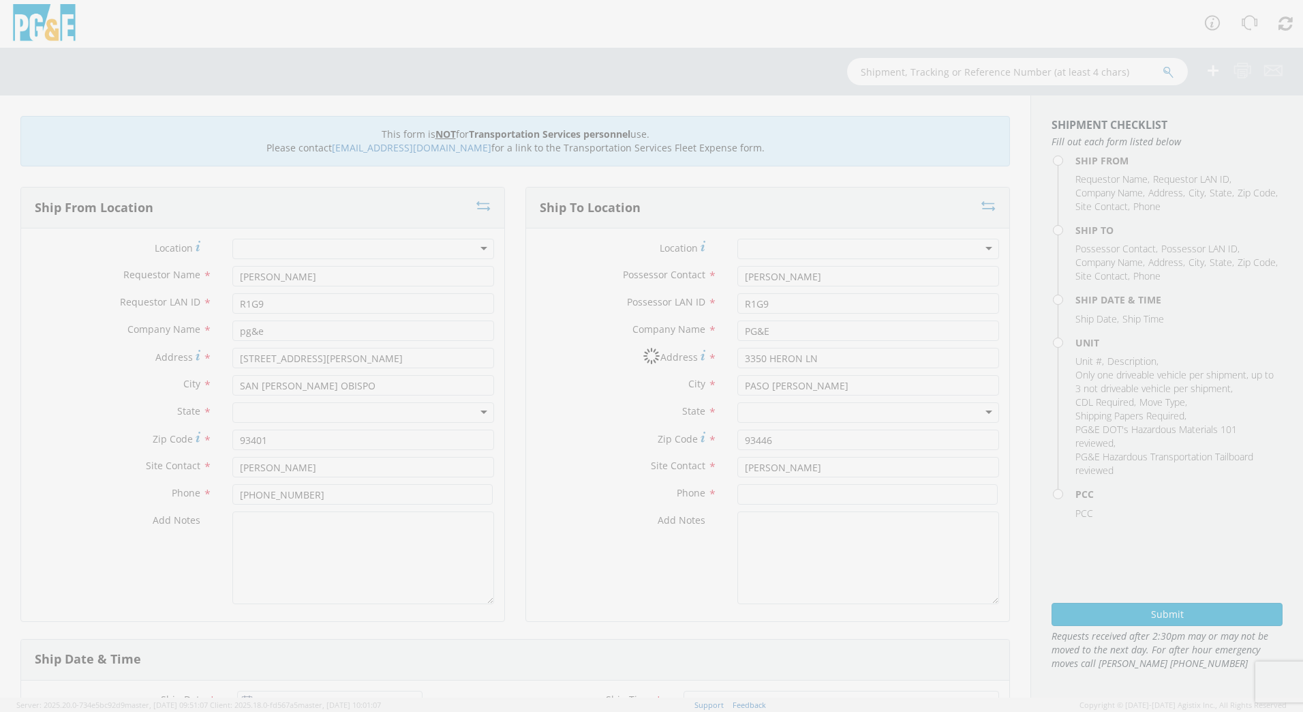
type input "[PHONE_NUMBER]"
type input "[DATE]"
type input "[PERSON_NAME] TRACK MACHINE"
type input "0"
select select "12096"
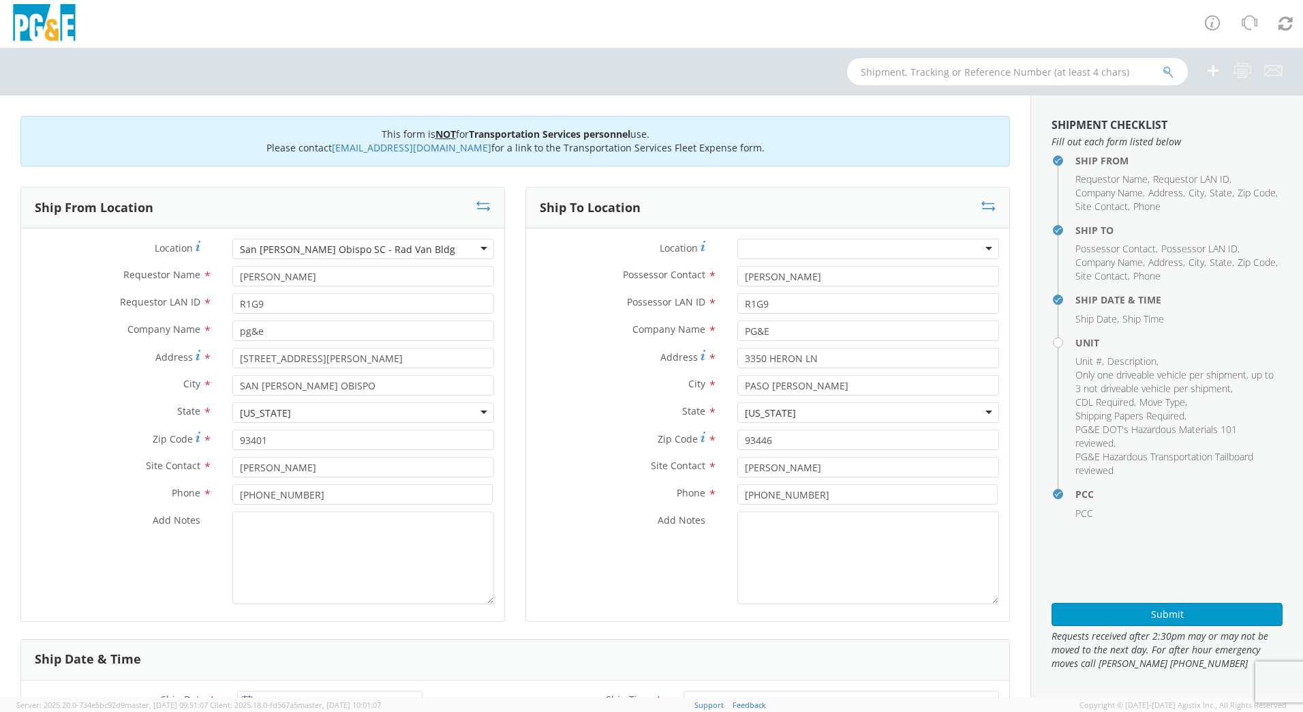
select select "Other"
drag, startPoint x: 822, startPoint y: 356, endPoint x: 723, endPoint y: 359, distance: 99.6
click at [727, 359] on div "3350 HERON LN" at bounding box center [868, 358] width 282 height 20
type input "SAN ANTONIO X INTERLAKE"
type input "[PERSON_NAME]"
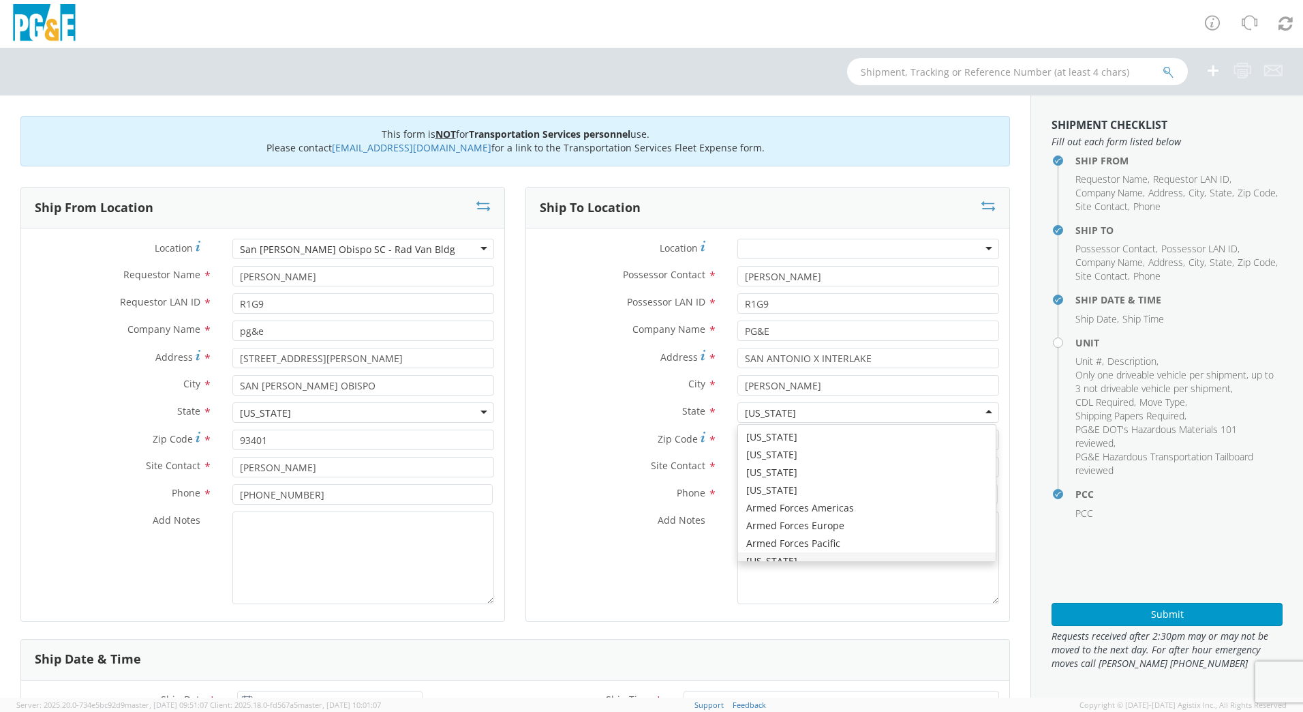
scroll to position [16, 0]
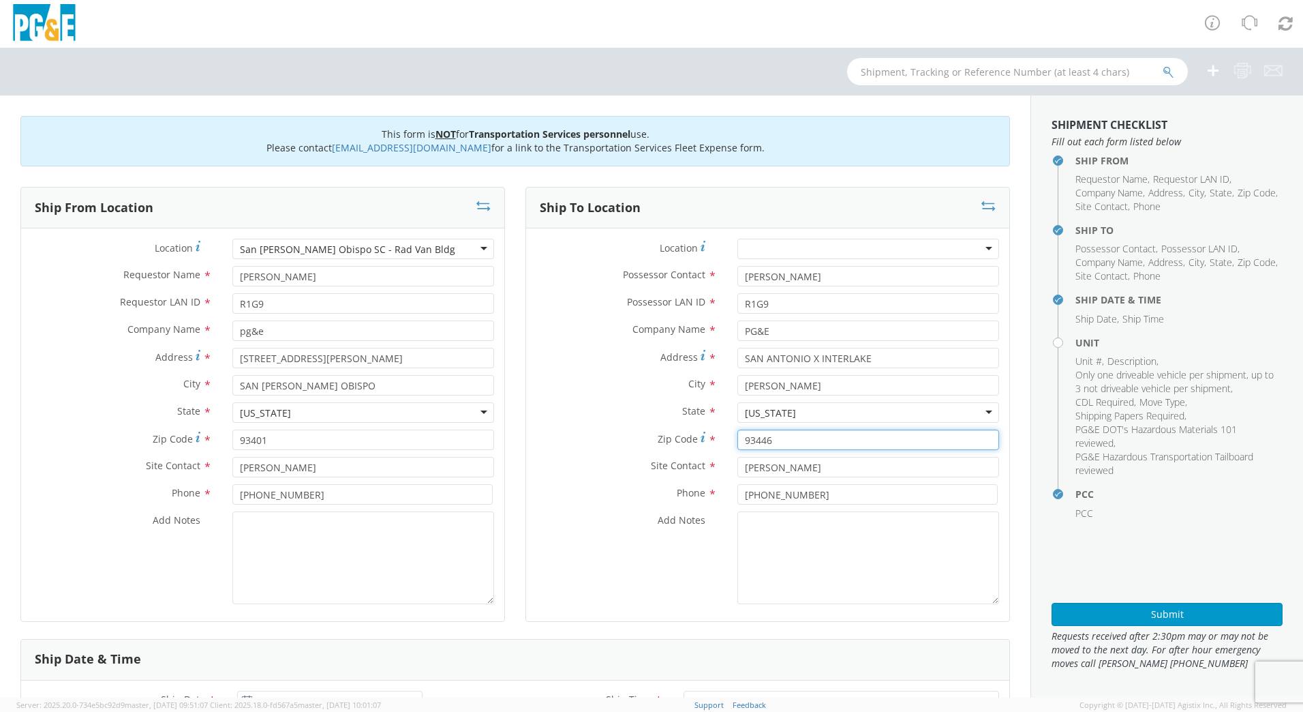
click at [768, 439] on input "93446" at bounding box center [869, 439] width 262 height 20
type input "93426"
click at [347, 547] on textarea "Add Notes *" at bounding box center [363, 557] width 262 height 93
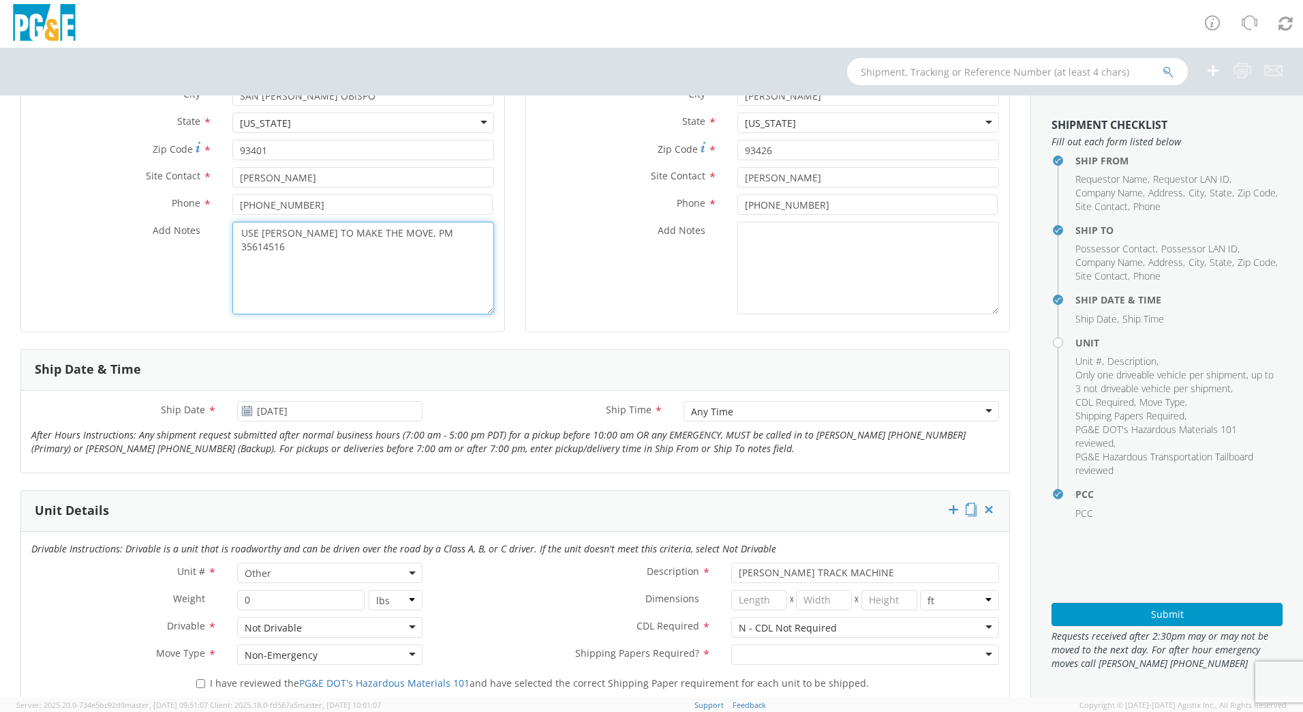
scroll to position [299, 0]
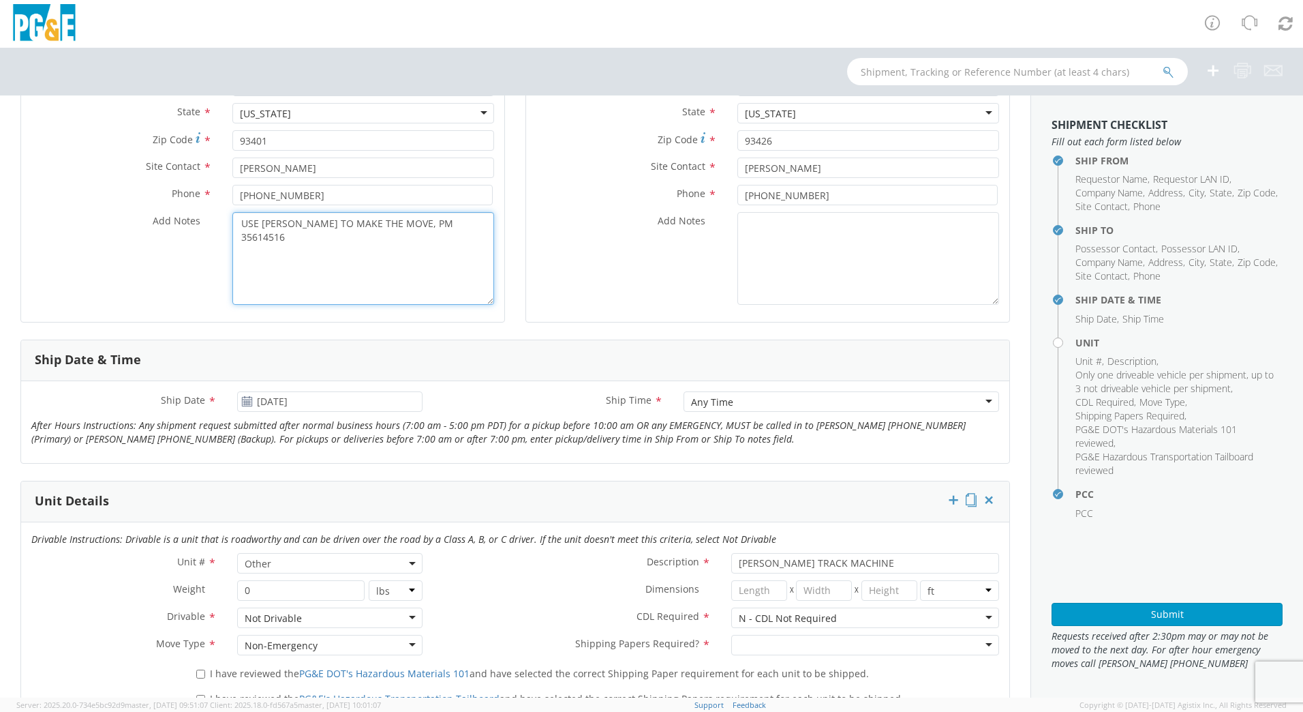
type textarea "USE [PERSON_NAME] TO MAKE THE MOVE, PM 35614516"
click at [278, 403] on input "[DATE]" at bounding box center [329, 401] width 185 height 20
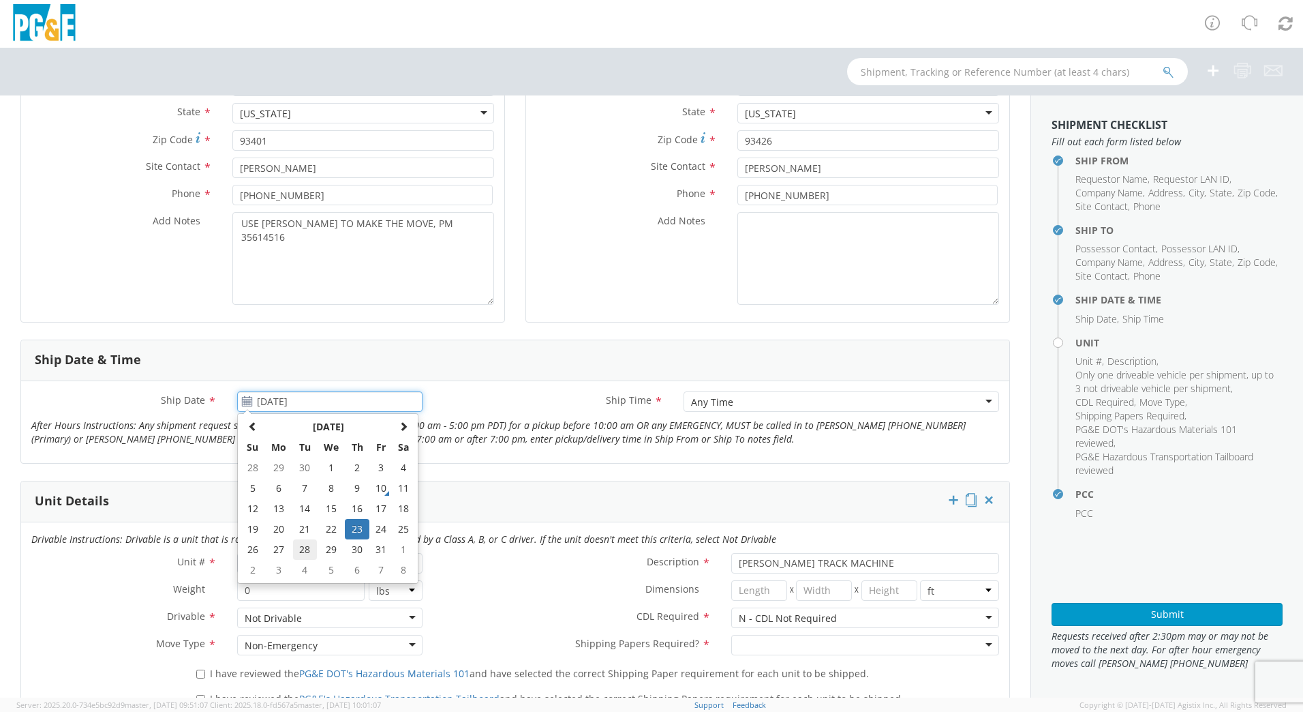
click at [303, 547] on td "28" at bounding box center [305, 549] width 24 height 20
type input "[DATE]"
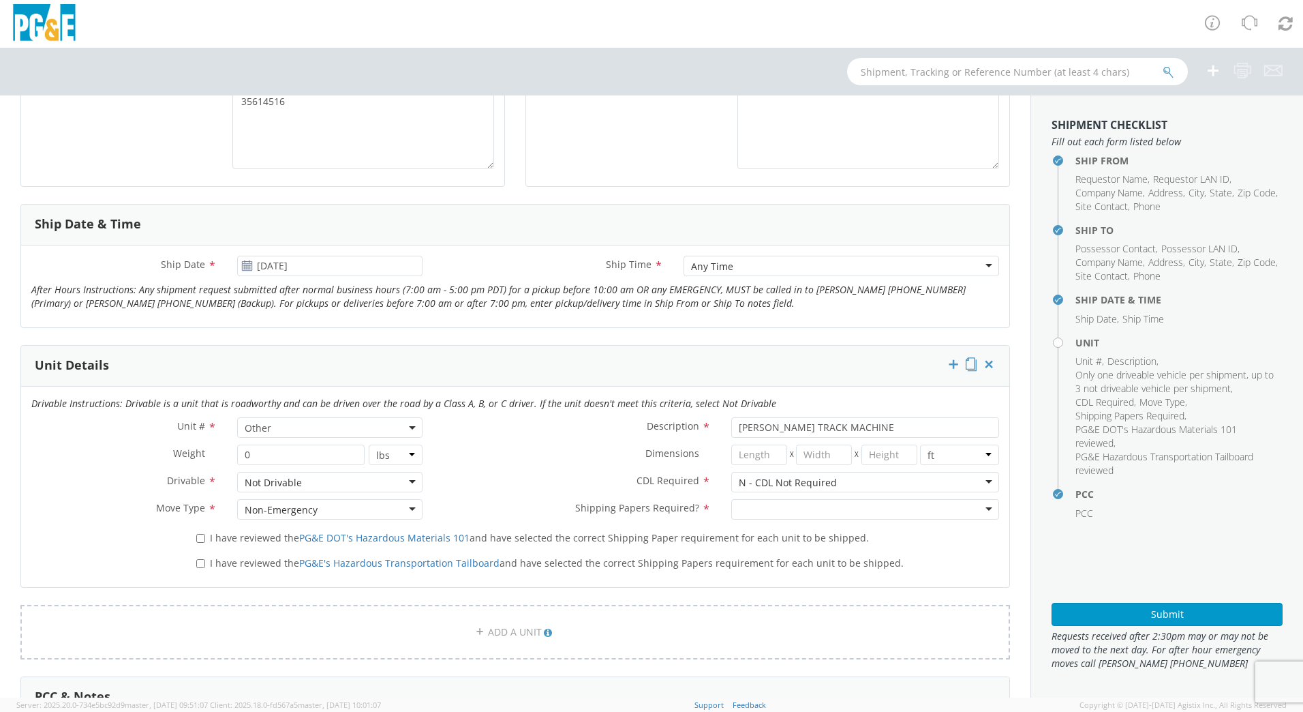
scroll to position [436, 0]
click at [786, 506] on div at bounding box center [865, 508] width 268 height 20
click at [200, 536] on input "I have reviewed the PG&E DOT's Hazardous Materials 101 and have selected the co…" at bounding box center [200, 537] width 9 height 9
checkbox input "true"
click at [200, 562] on input "I have reviewed the PG&E's Hazardous Transportation Tailboard and have selected…" at bounding box center [200, 562] width 9 height 9
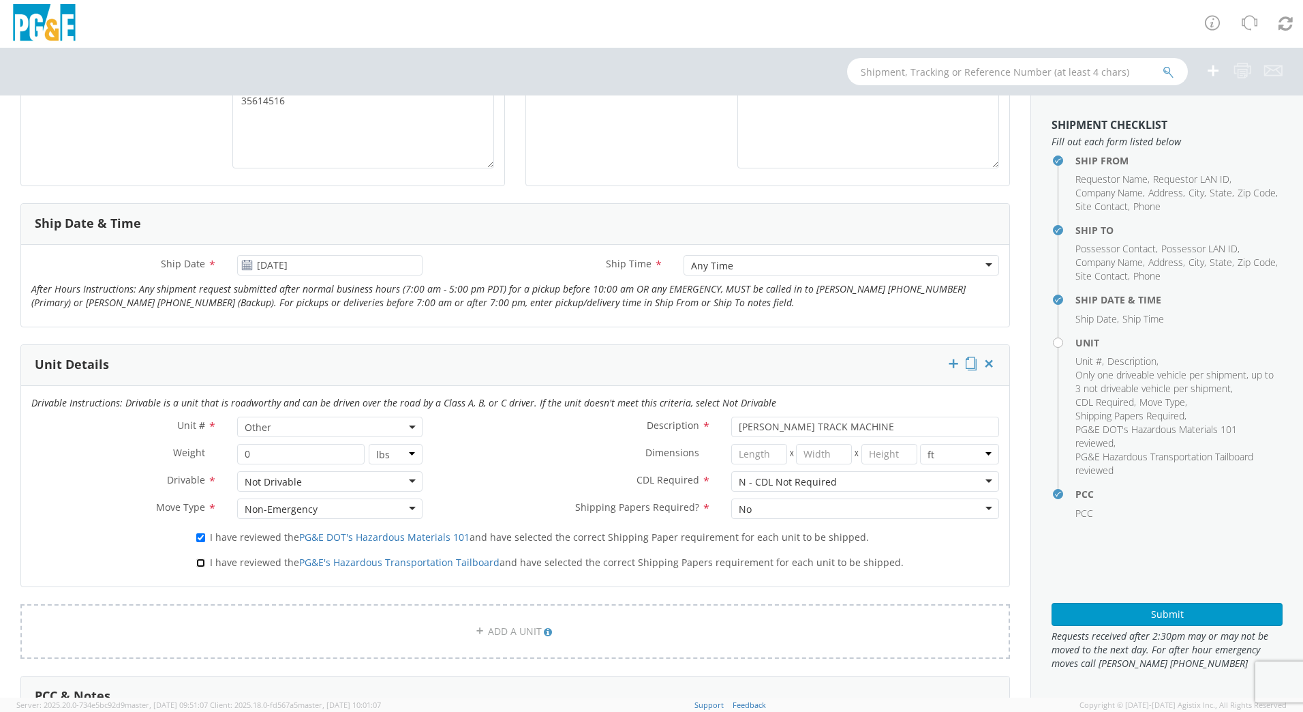
checkbox input "true"
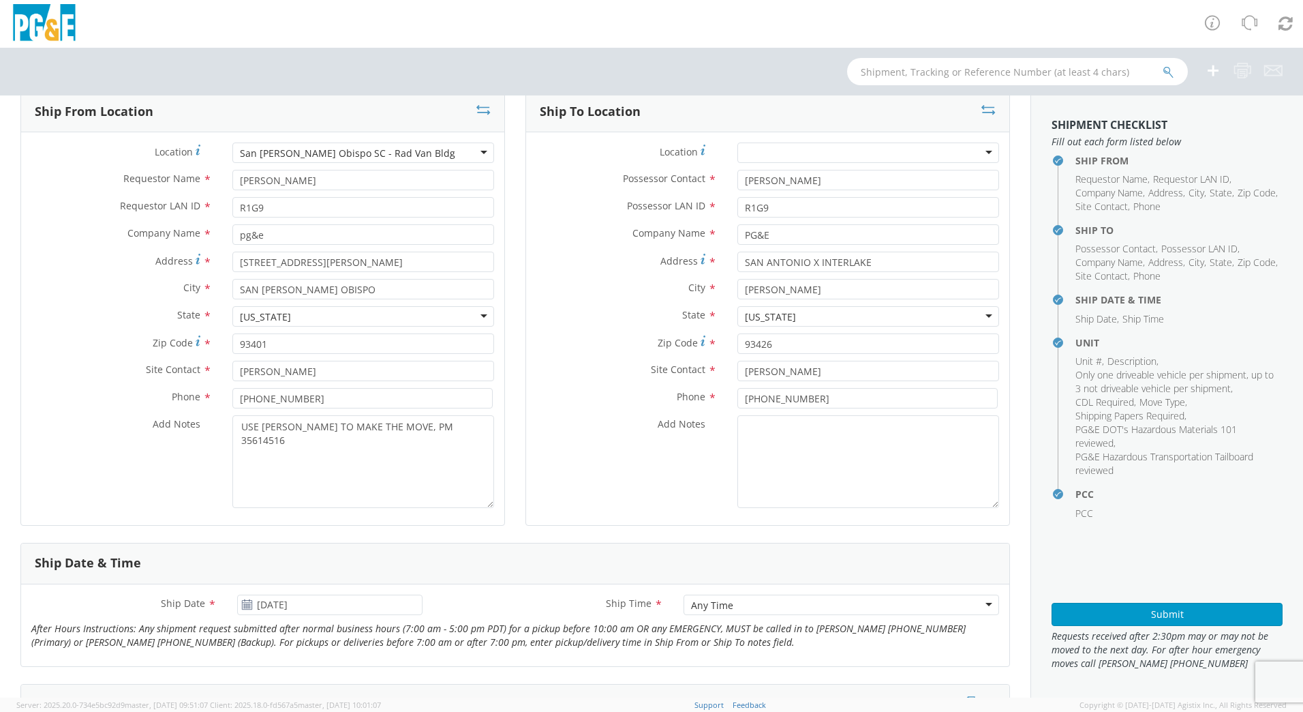
scroll to position [83, 0]
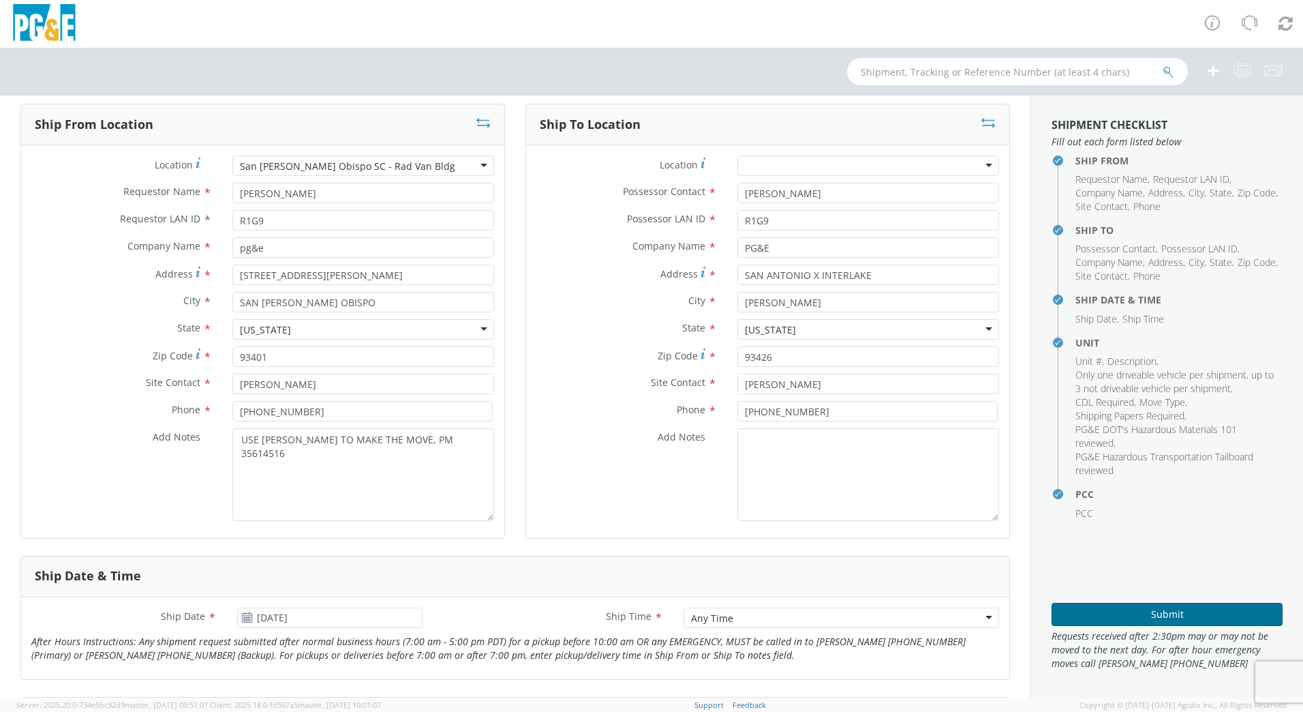
click at [1127, 613] on button "Submit" at bounding box center [1167, 614] width 231 height 23
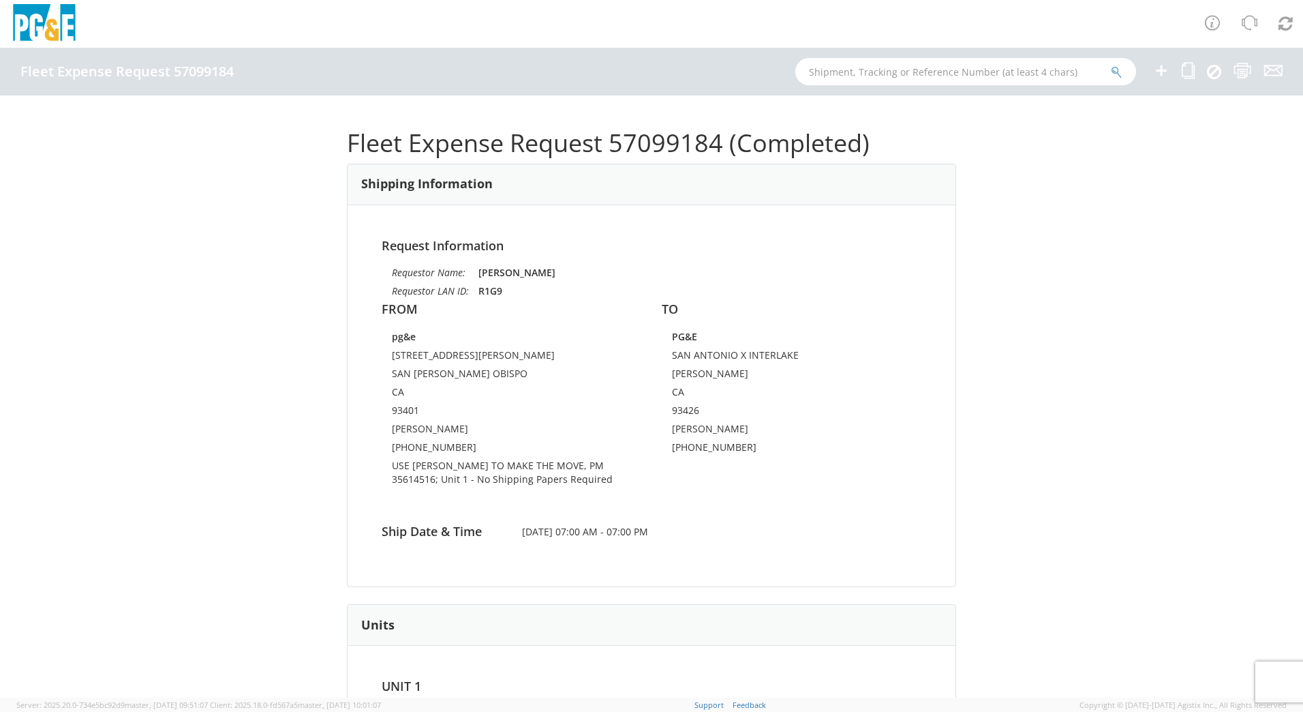
click at [1158, 75] on icon at bounding box center [1161, 70] width 16 height 17
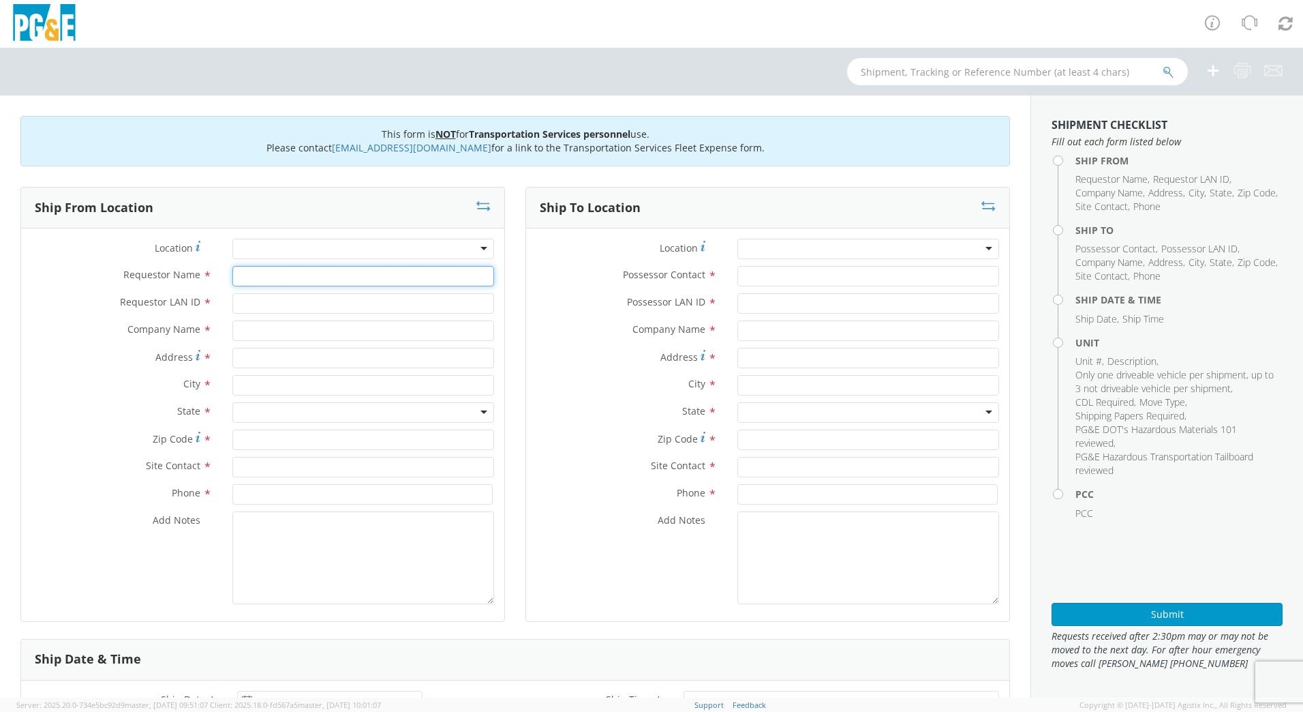
click at [284, 271] on input "Requestor Name *" at bounding box center [363, 276] width 262 height 20
type input "j"
type input "[PERSON_NAME]"
type input "J0LE"
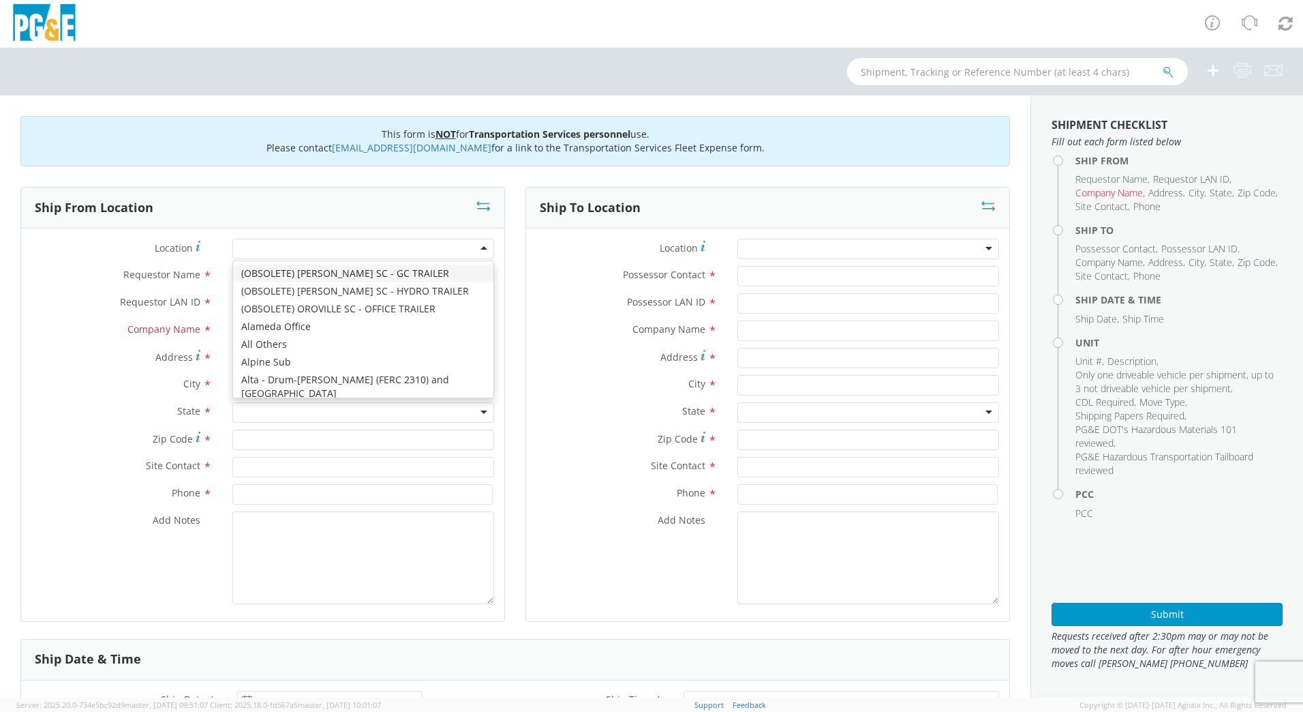
click at [292, 245] on div at bounding box center [363, 249] width 262 height 20
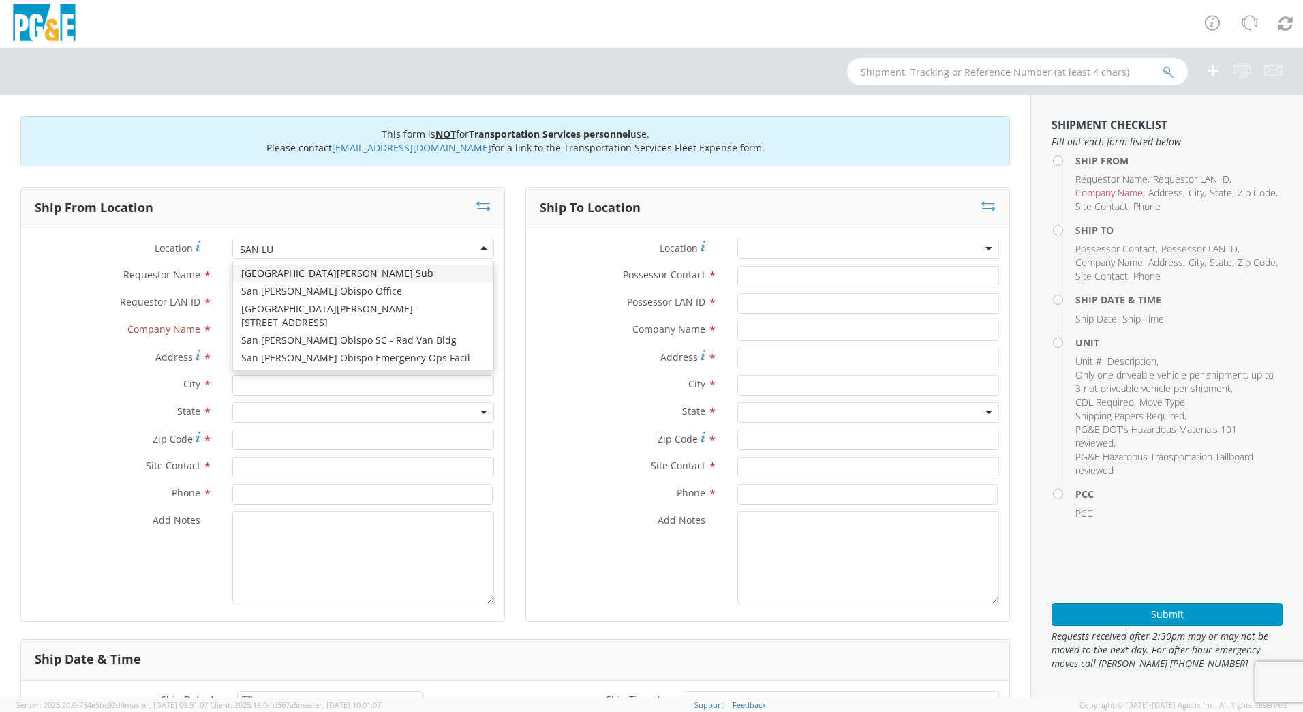
type input "SAN LUI"
type input "PG&E"
type input "[STREET_ADDRESS][PERSON_NAME]"
type input "SAN [PERSON_NAME] OBISPO"
type input "93401"
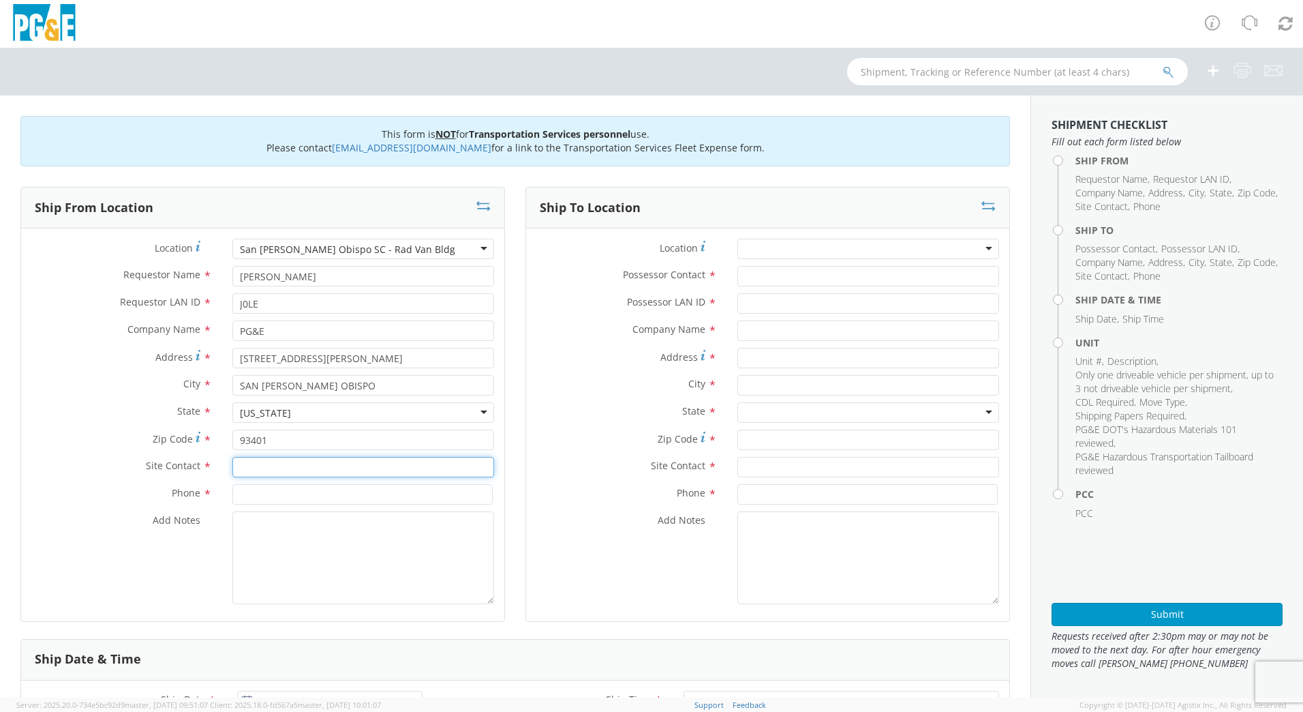
click at [317, 463] on input "text" at bounding box center [363, 467] width 262 height 20
type input "[PERSON_NAME]"
type input "[PHONE_NUMBER]"
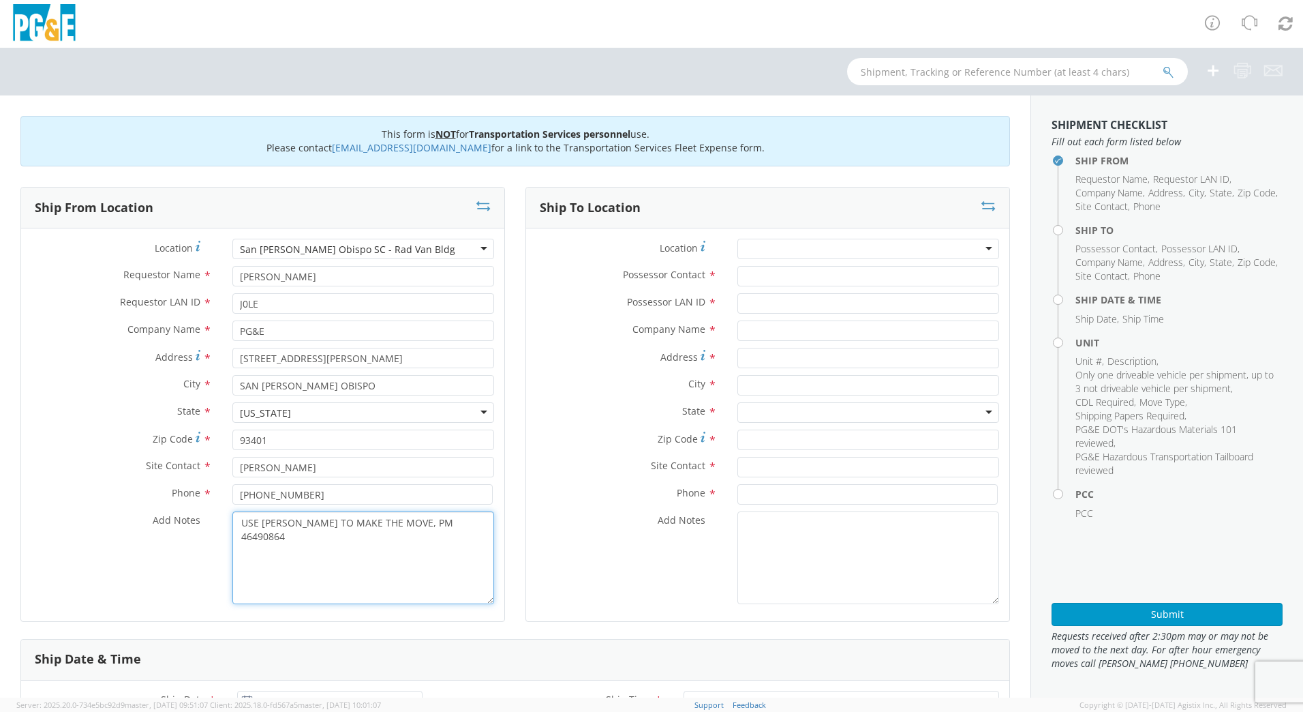
type textarea "USE [PERSON_NAME] TO MAKE THE MOVE, PM 46490864"
click at [842, 282] on input "Possessor Contact *" at bounding box center [869, 276] width 262 height 20
type input "[PERSON_NAME]"
type input "J0LE"
type input "PG&E"
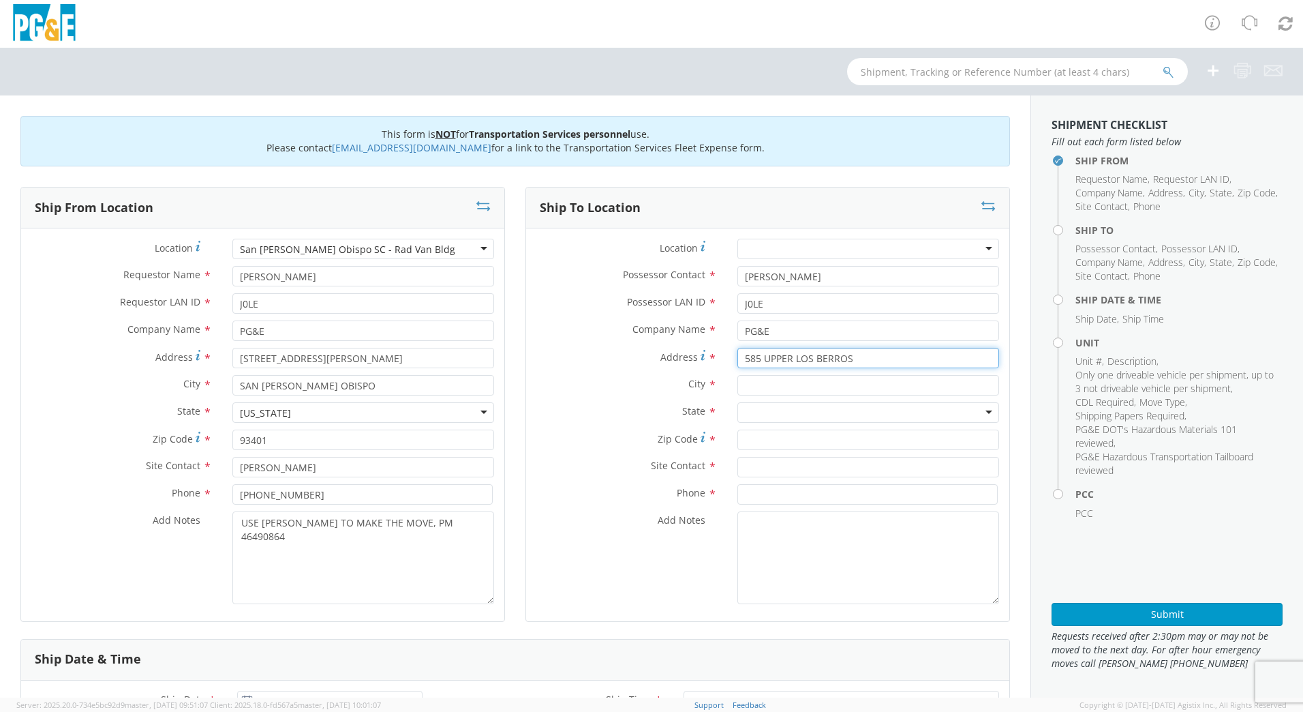
type input "585 UPPER LOS BERROS"
type input "[PERSON_NAME] GRANDE"
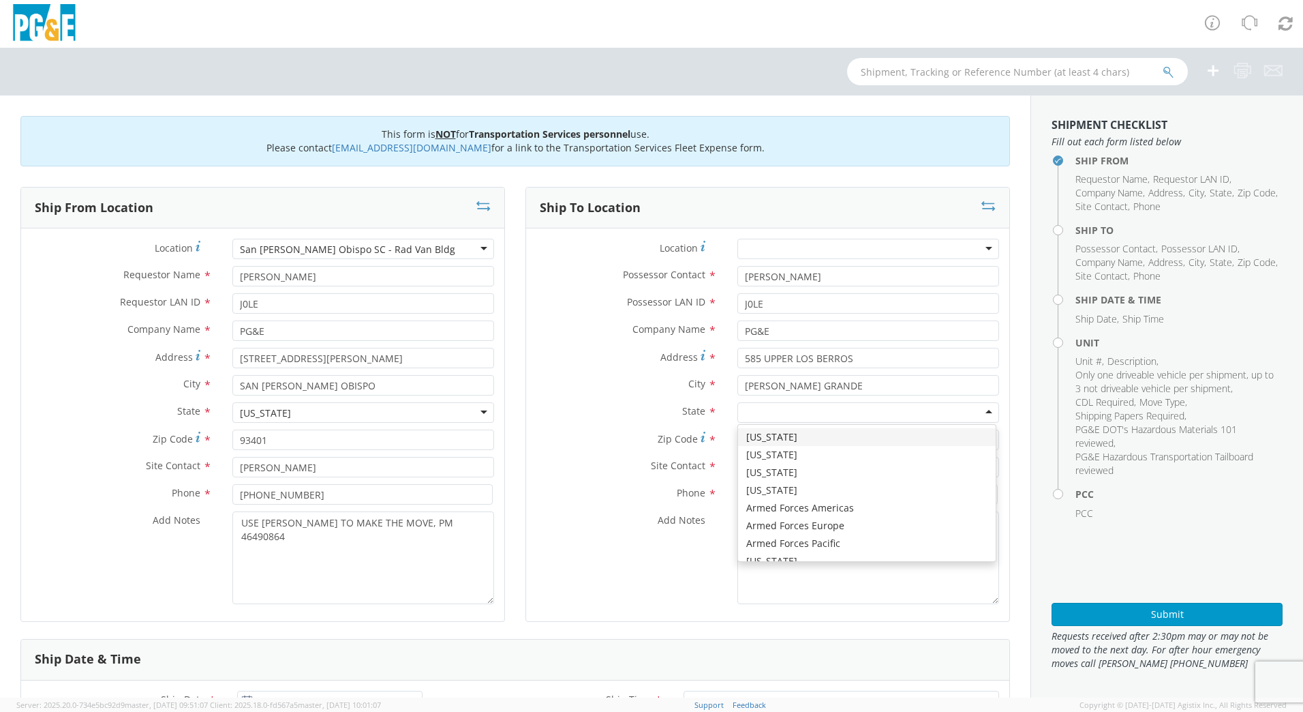
type input "C"
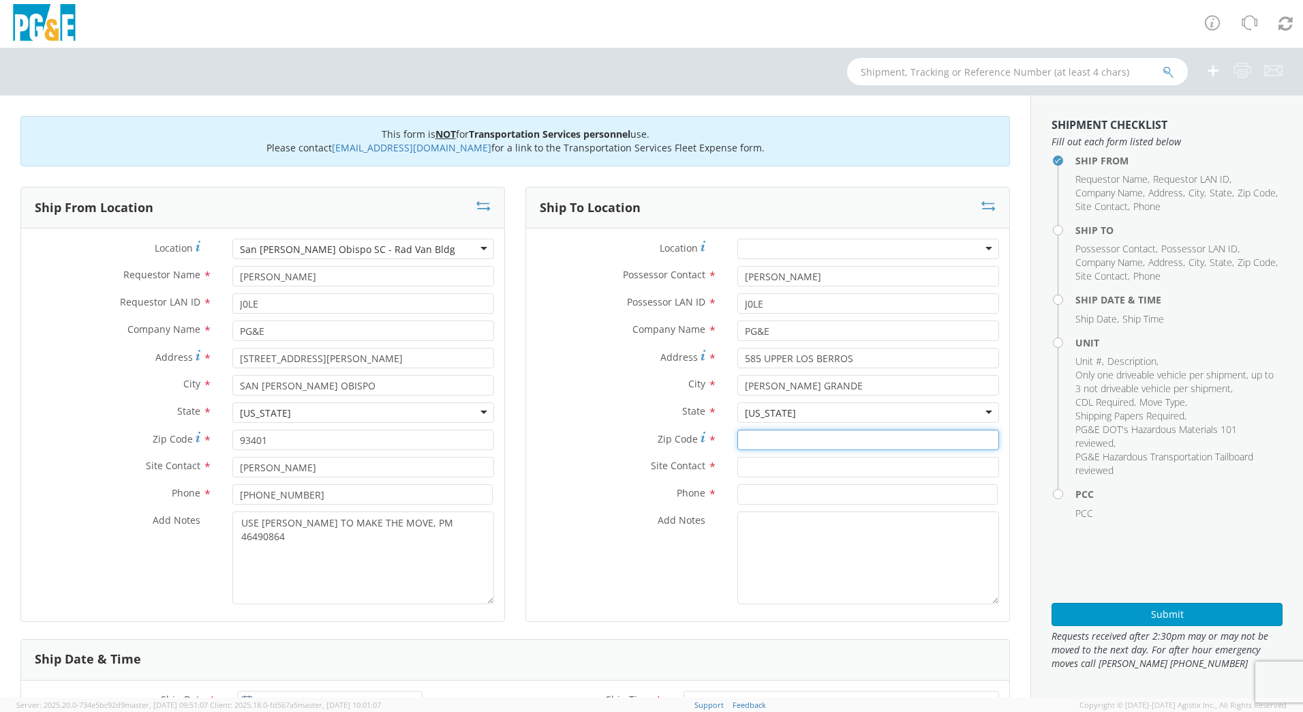
click at [757, 438] on input "Zip Code *" at bounding box center [869, 439] width 262 height 20
type input "93420"
click at [771, 464] on input "text" at bounding box center [869, 467] width 262 height 20
type input "[PERSON_NAME]"
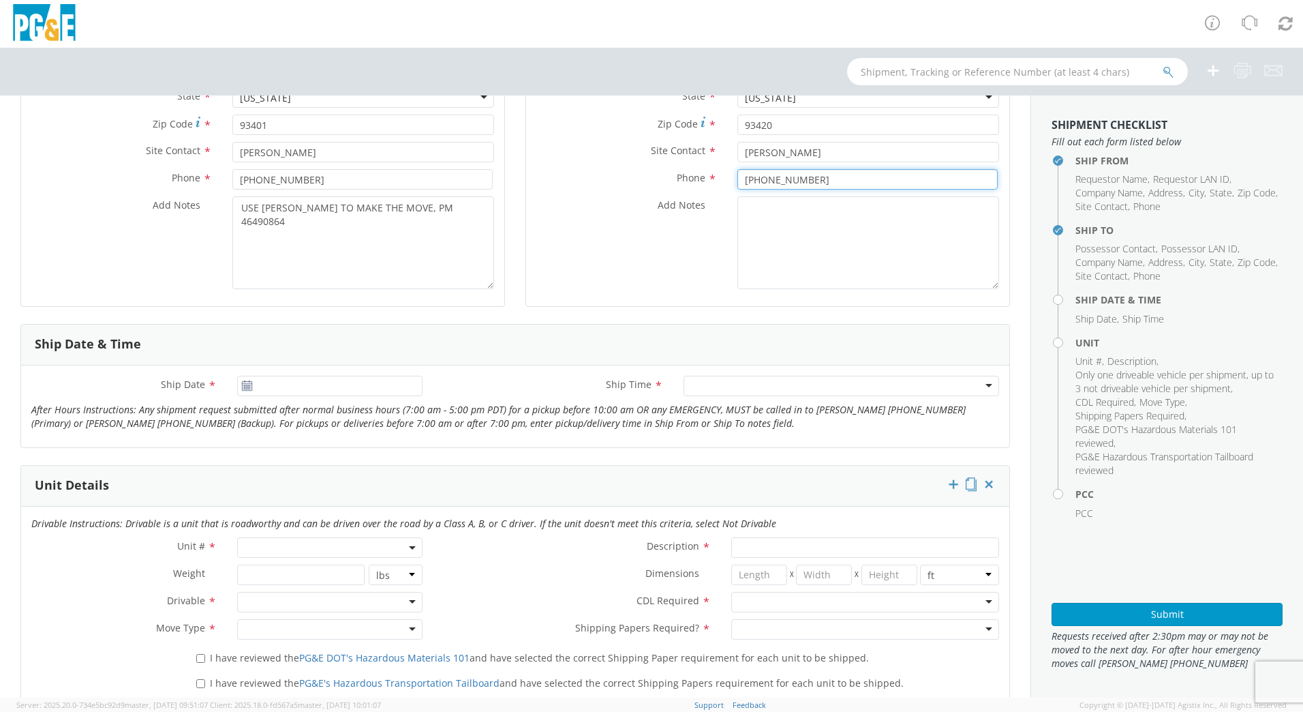
scroll to position [320, 0]
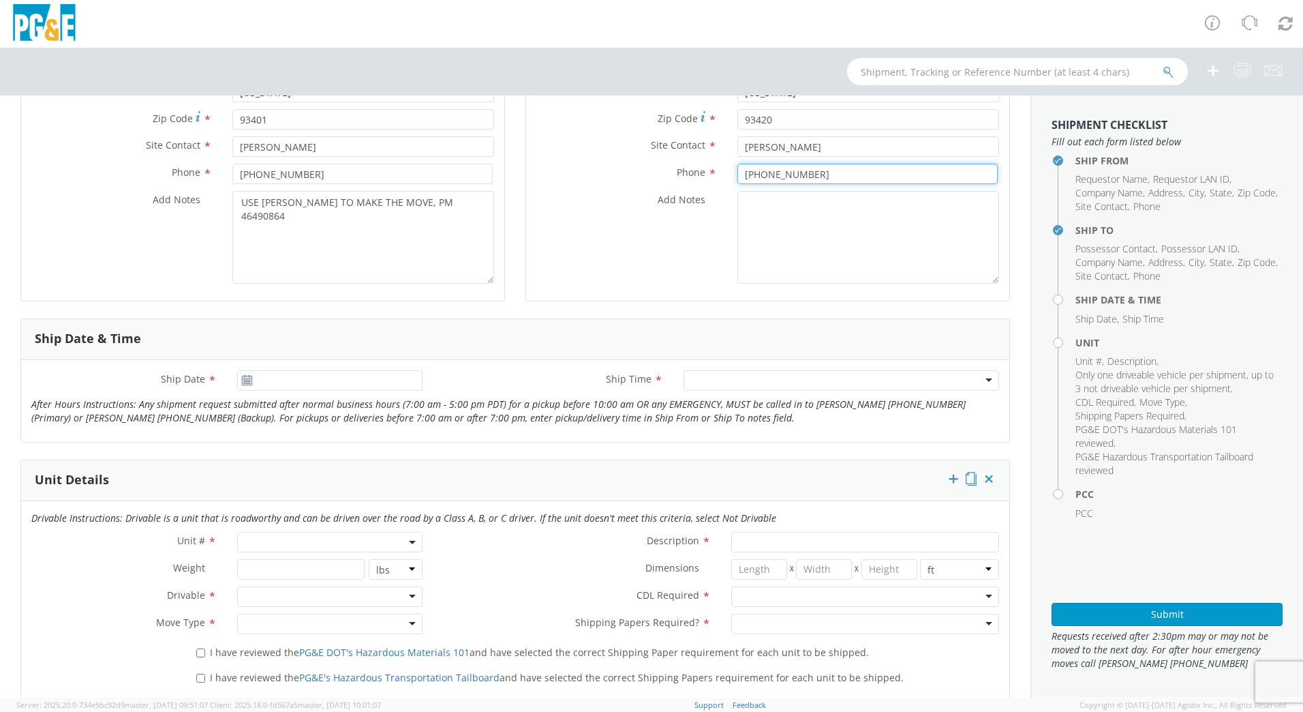
type input "[PHONE_NUMBER]"
click at [241, 386] on input "[DATE]" at bounding box center [329, 380] width 185 height 20
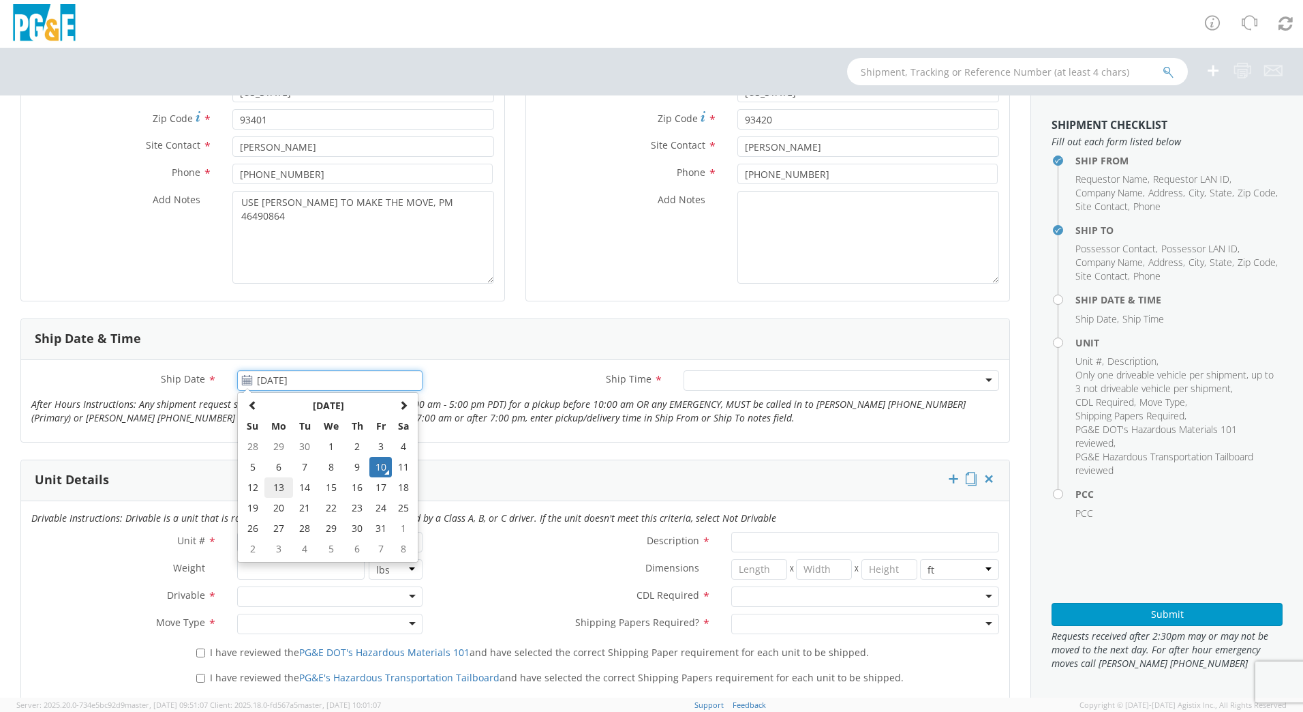
click at [280, 481] on td "13" at bounding box center [278, 487] width 29 height 20
type input "[DATE]"
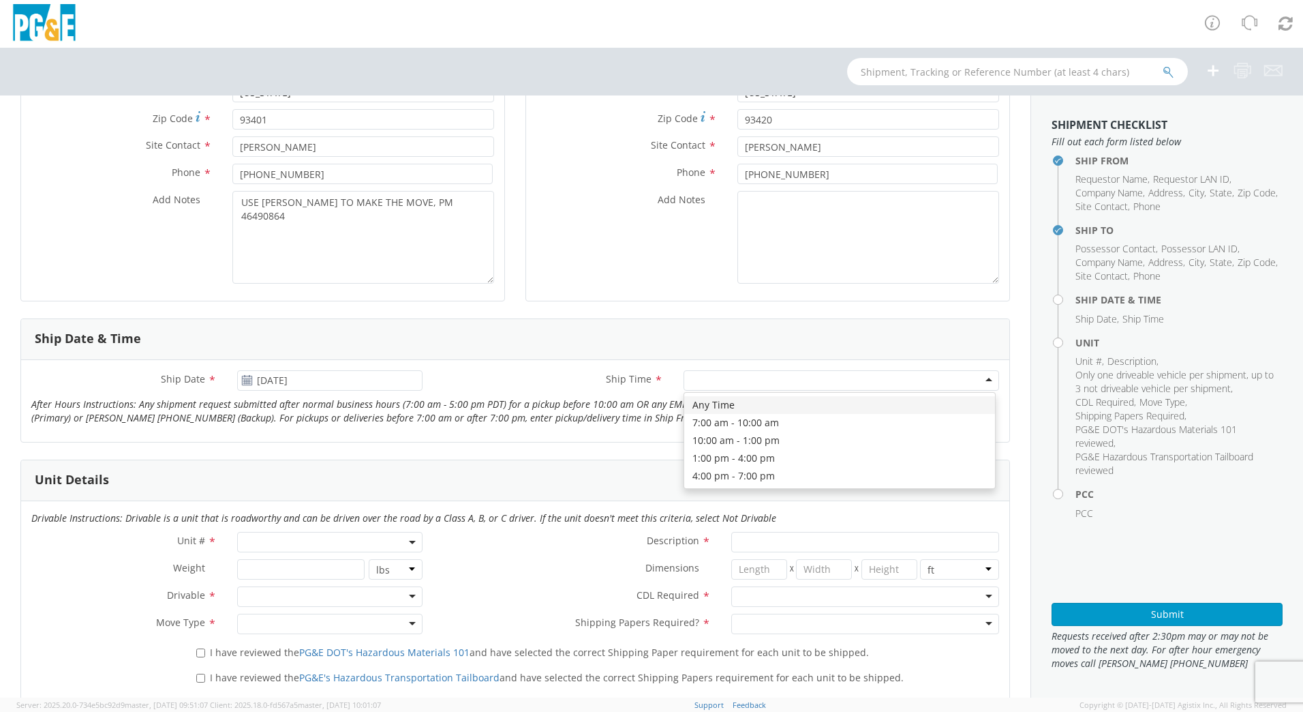
click at [964, 380] on div at bounding box center [842, 380] width 316 height 20
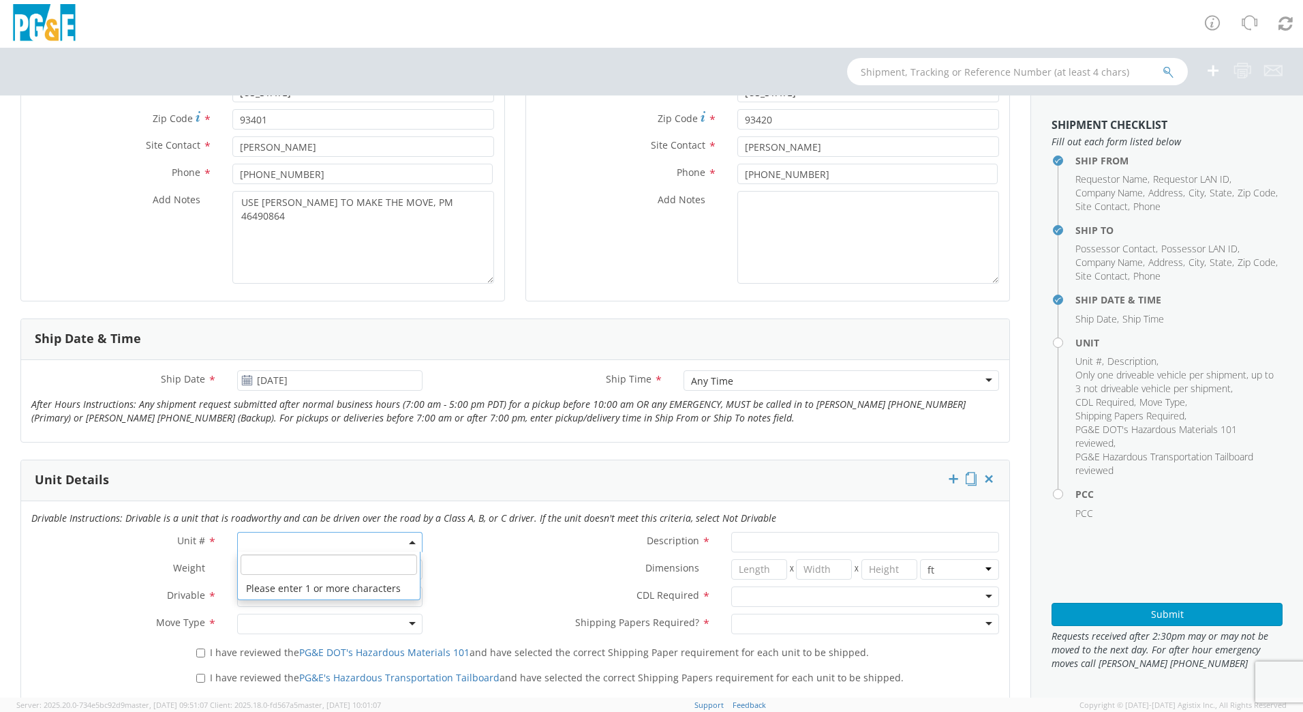
click at [374, 549] on span at bounding box center [329, 542] width 185 height 20
click at [357, 560] on input "search" at bounding box center [329, 564] width 177 height 20
type input "OTHER"
select select "Other"
select select "? undefined:undefined ?"
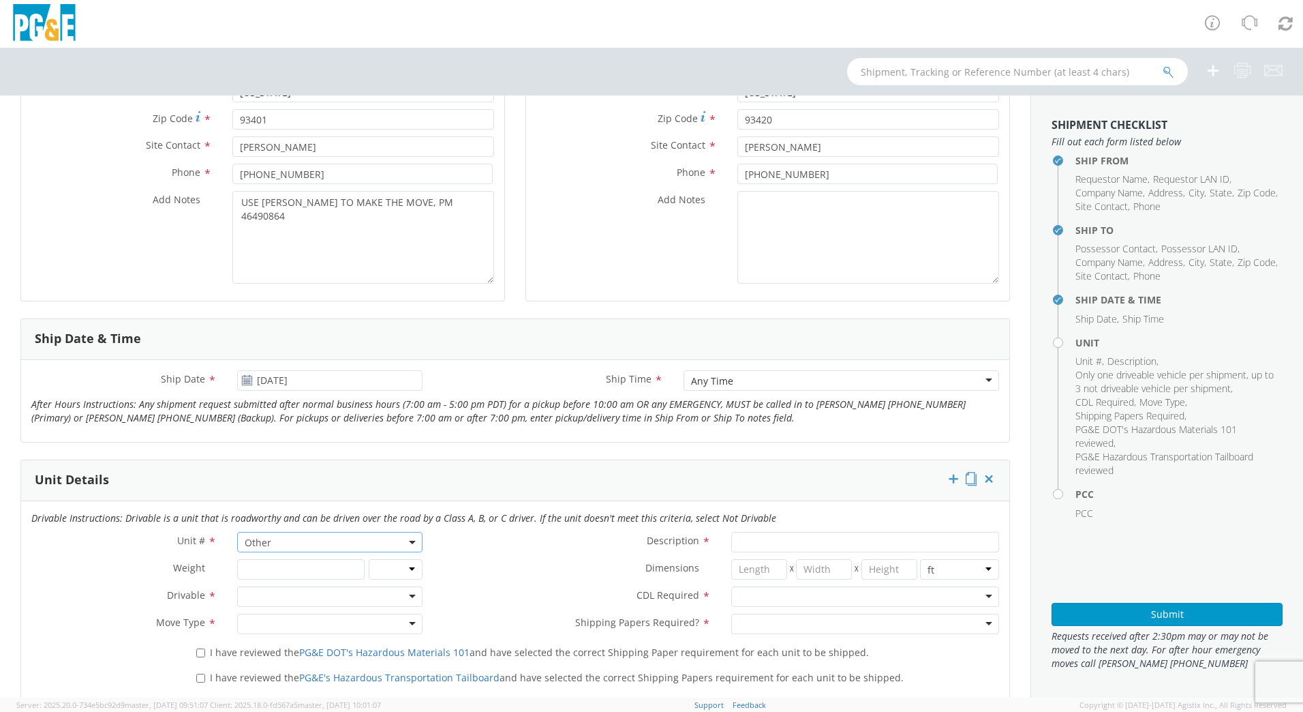
click at [289, 590] on div at bounding box center [329, 596] width 185 height 20
click at [297, 626] on div at bounding box center [329, 623] width 185 height 20
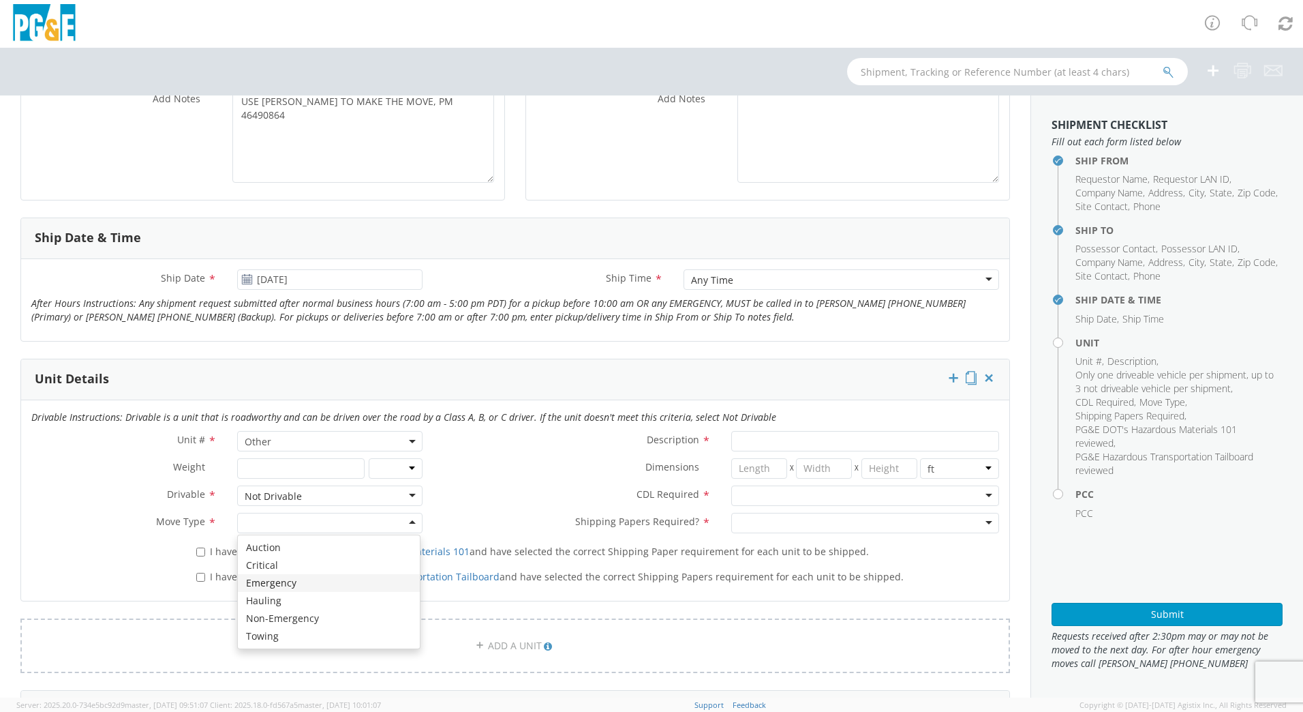
scroll to position [457, 0]
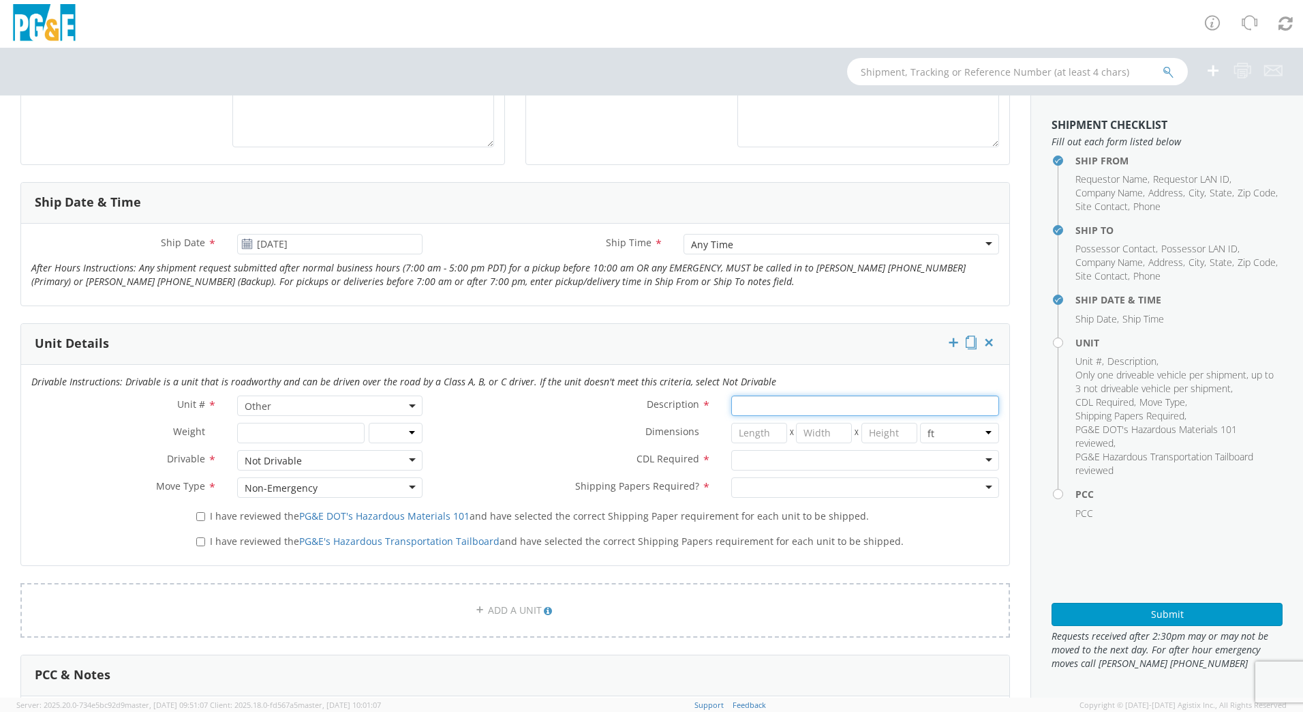
click at [766, 401] on input "Description *" at bounding box center [865, 405] width 268 height 20
type input "[PERSON_NAME] TRACK MACHINE"
click at [772, 457] on div at bounding box center [865, 460] width 268 height 20
click at [773, 485] on div at bounding box center [865, 487] width 268 height 20
click at [196, 517] on input "I have reviewed the PG&E DOT's Hazardous Materials 101 and have selected the co…" at bounding box center [200, 516] width 9 height 9
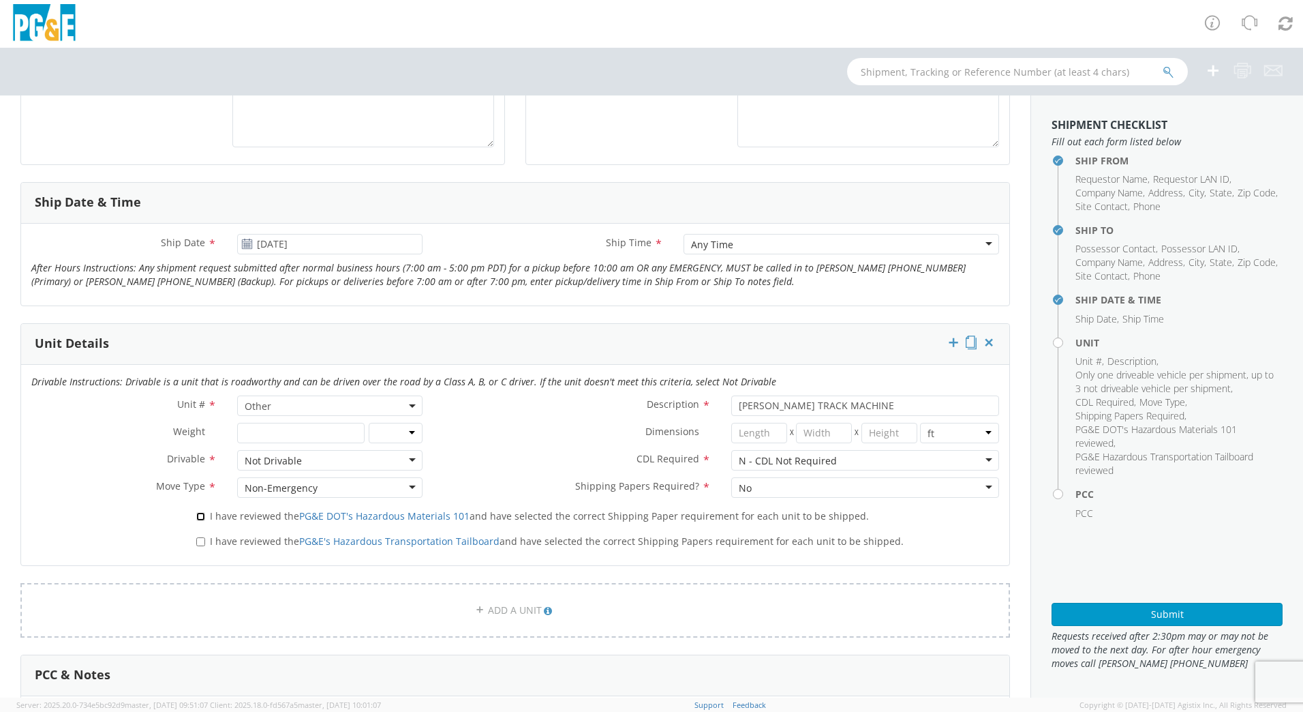
checkbox input "true"
click at [198, 541] on input "I have reviewed the PG&E's Hazardous Transportation Tailboard and have selected…" at bounding box center [200, 541] width 9 height 9
checkbox input "true"
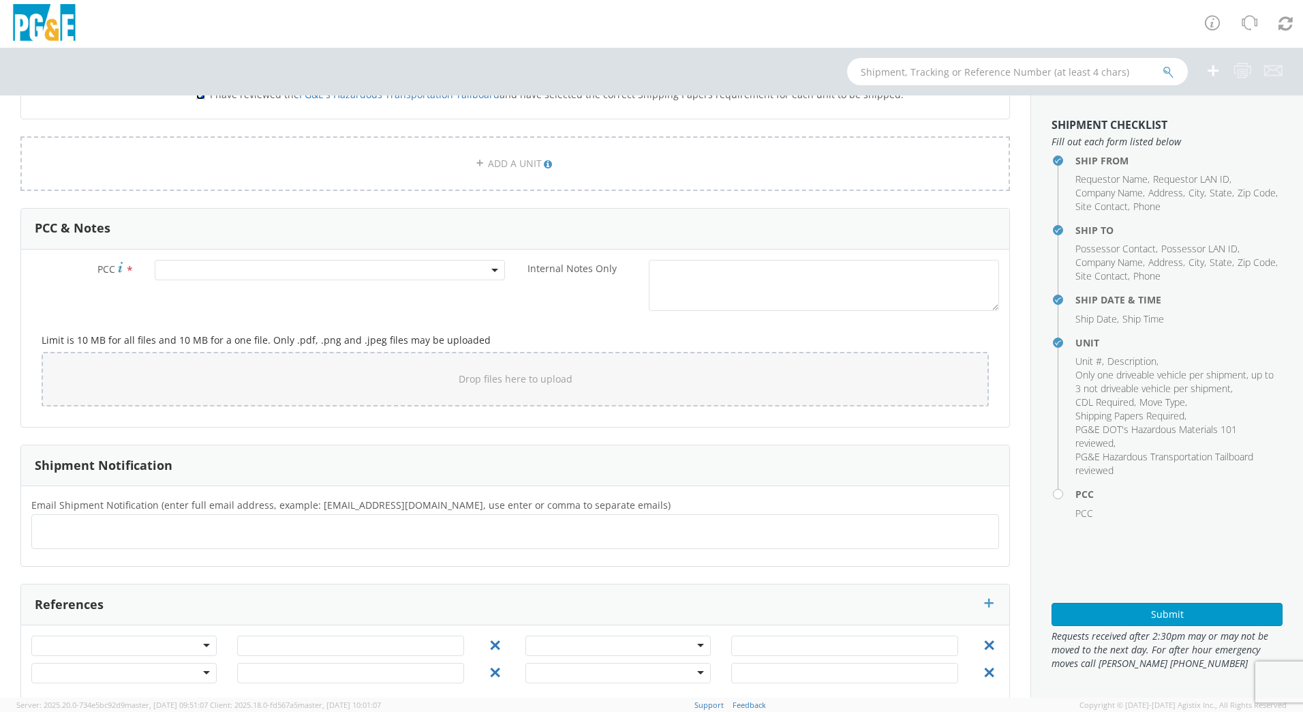
scroll to position [909, 0]
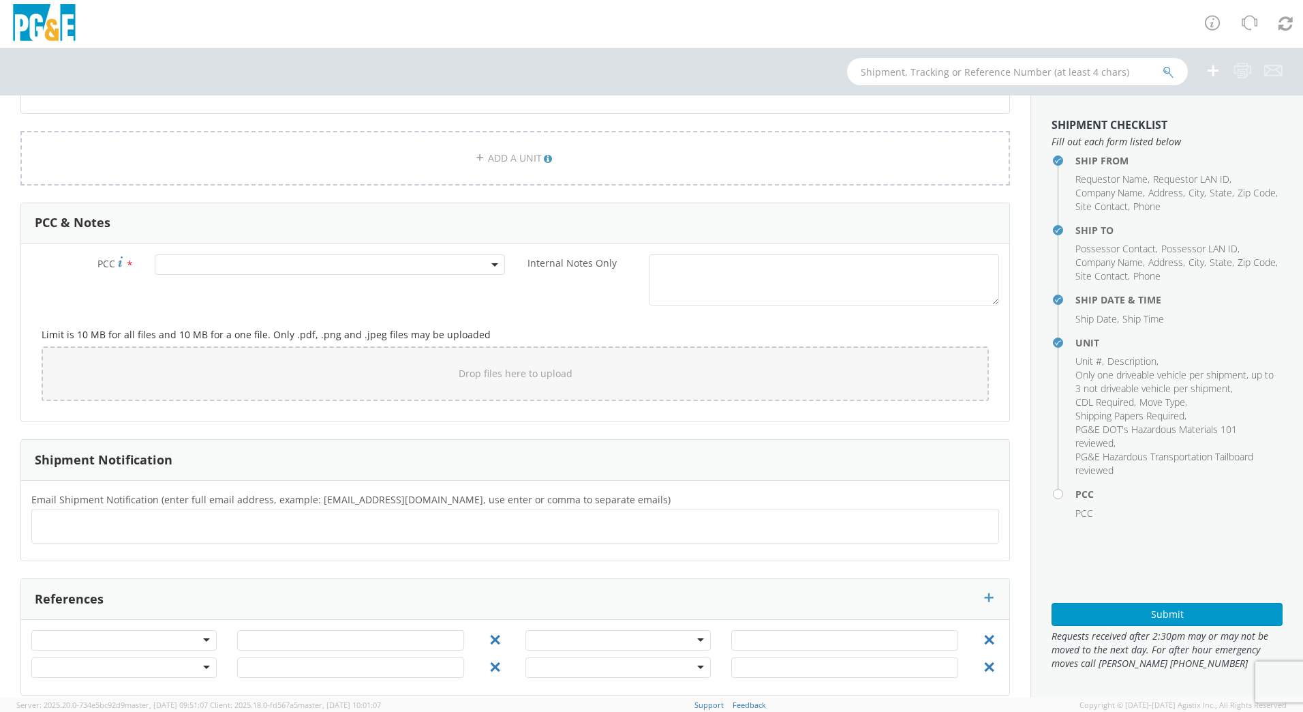
click at [194, 268] on span at bounding box center [330, 264] width 350 height 20
click at [204, 280] on input "number" at bounding box center [327, 287] width 339 height 20
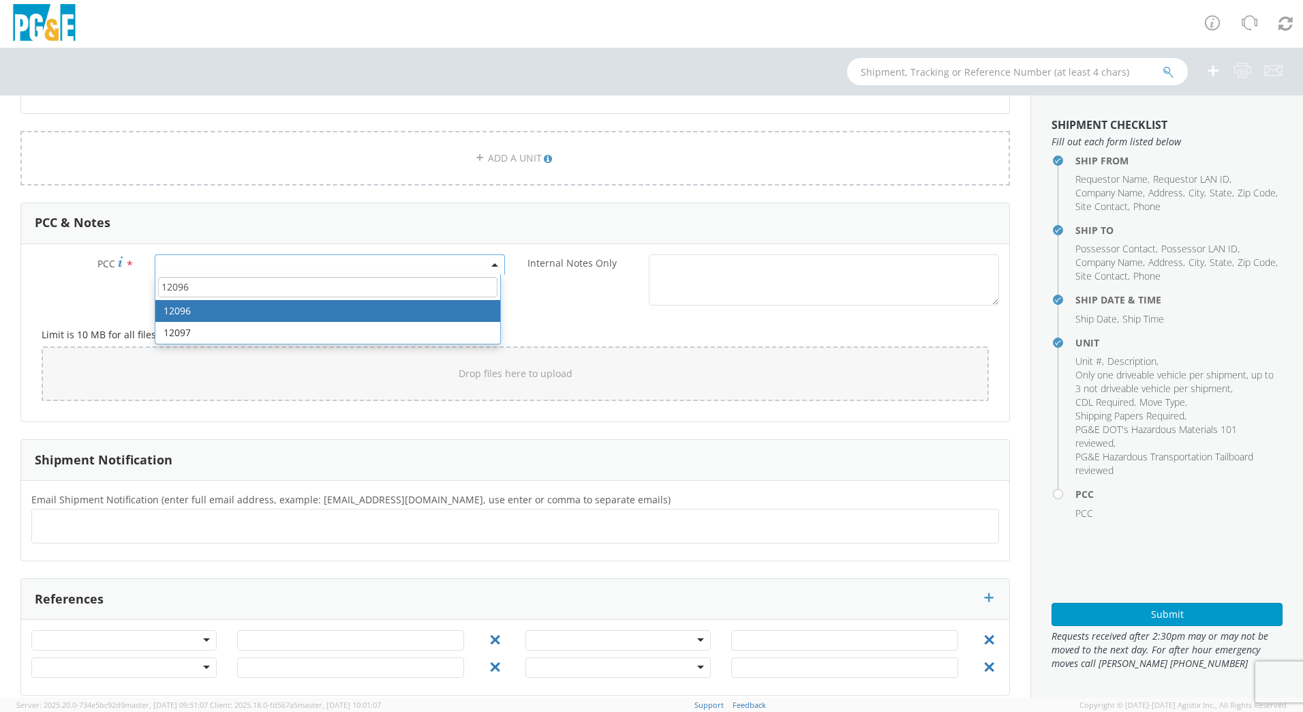
type input "12096"
select select "12096"
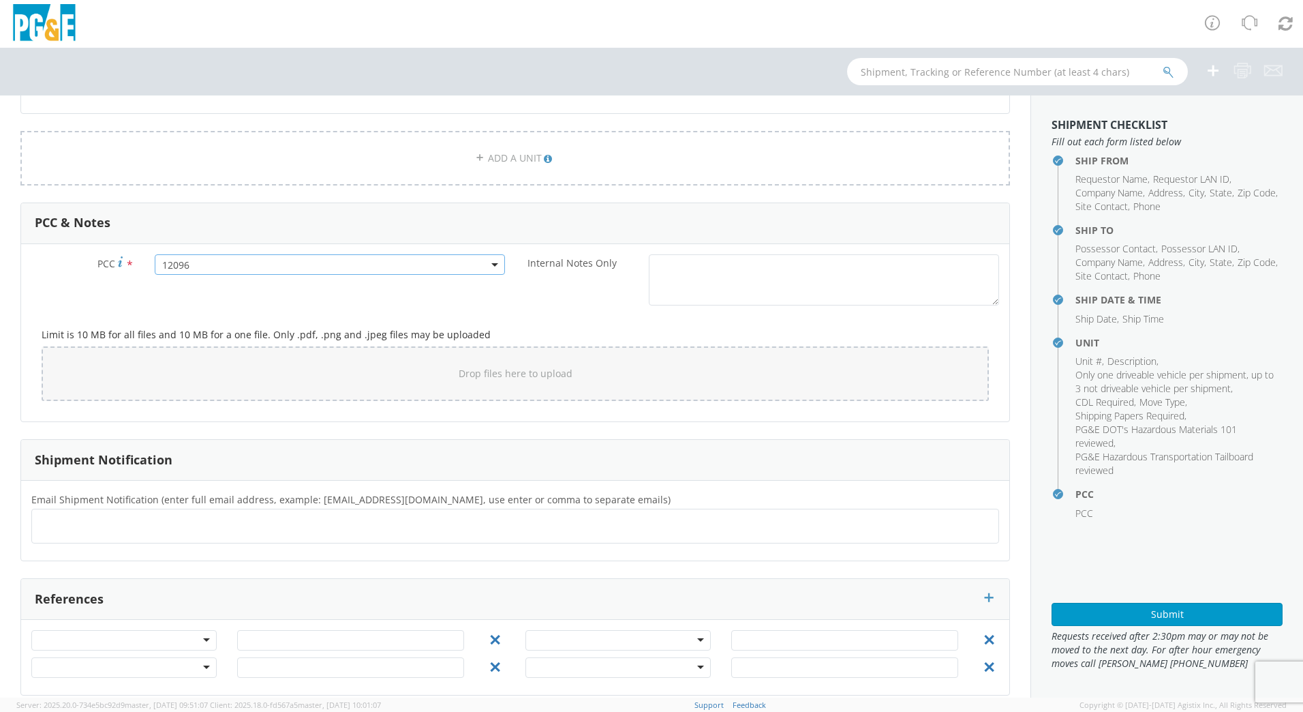
click at [261, 531] on ul at bounding box center [515, 526] width 956 height 22
type input "[EMAIL_ADDRESS][DOMAIN_NAME]"
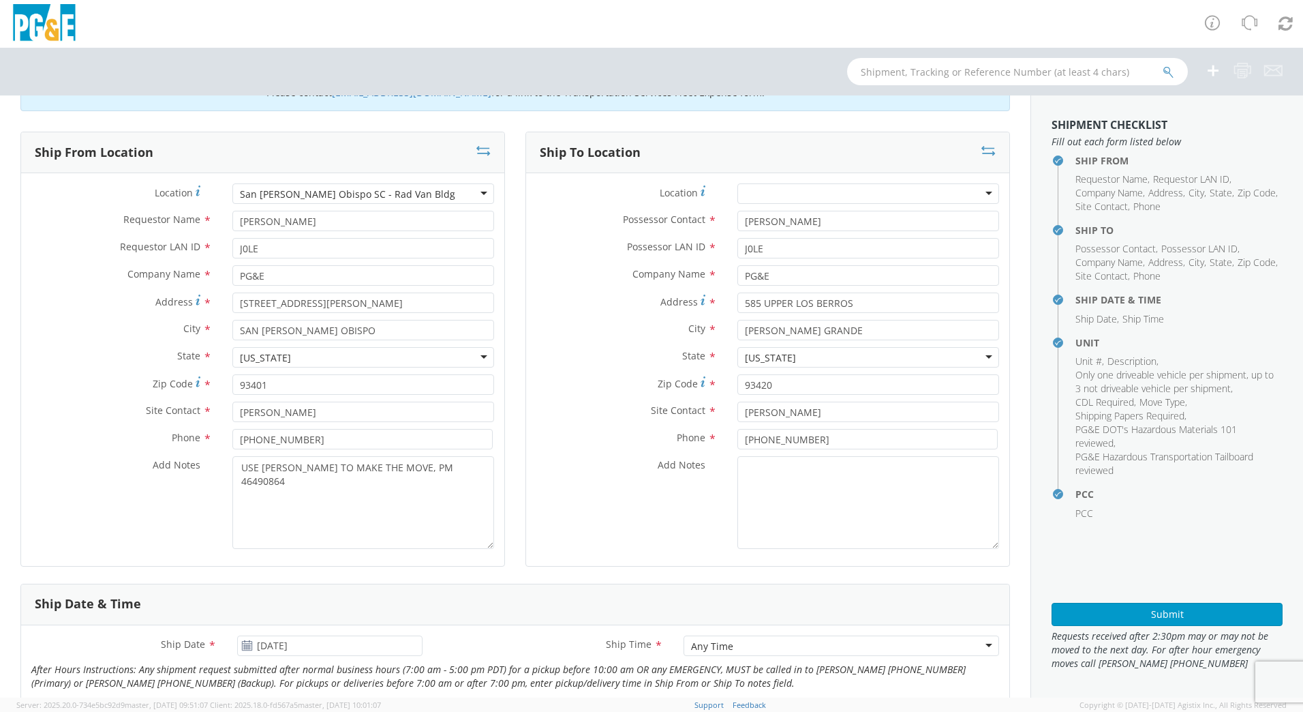
scroll to position [48, 0]
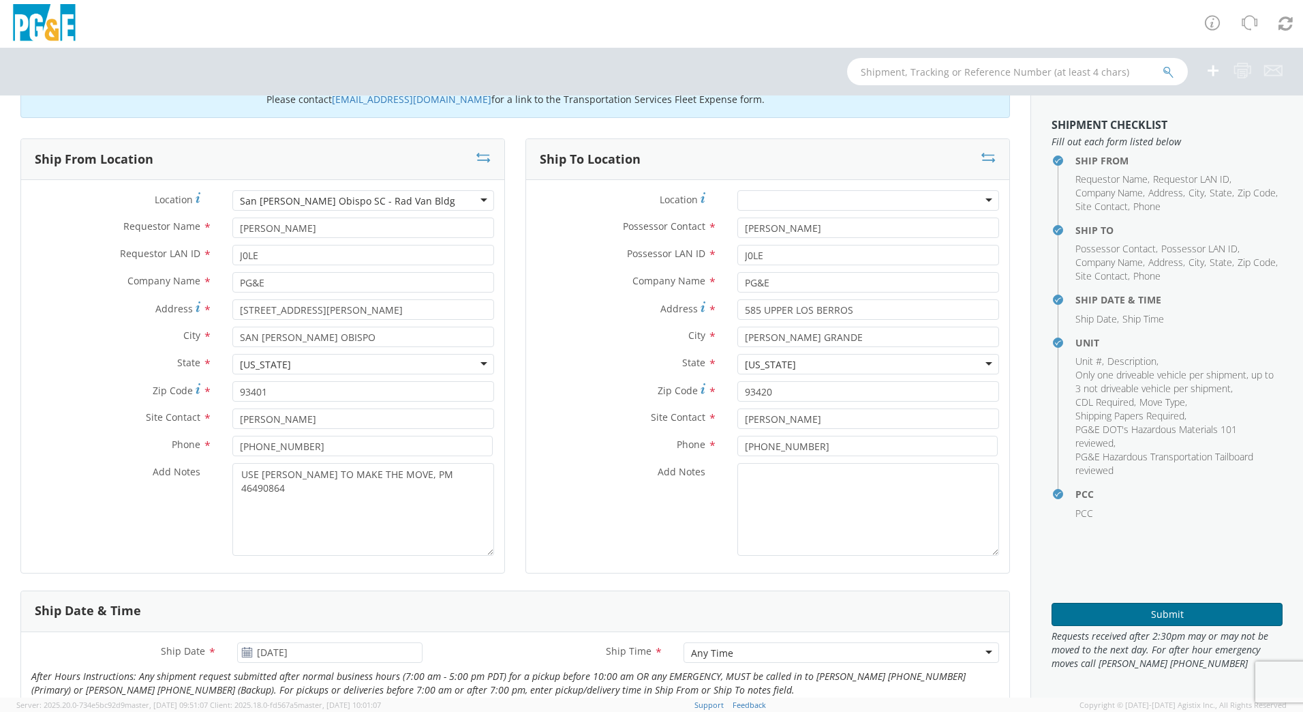
click at [1124, 607] on button "Submit" at bounding box center [1167, 614] width 231 height 23
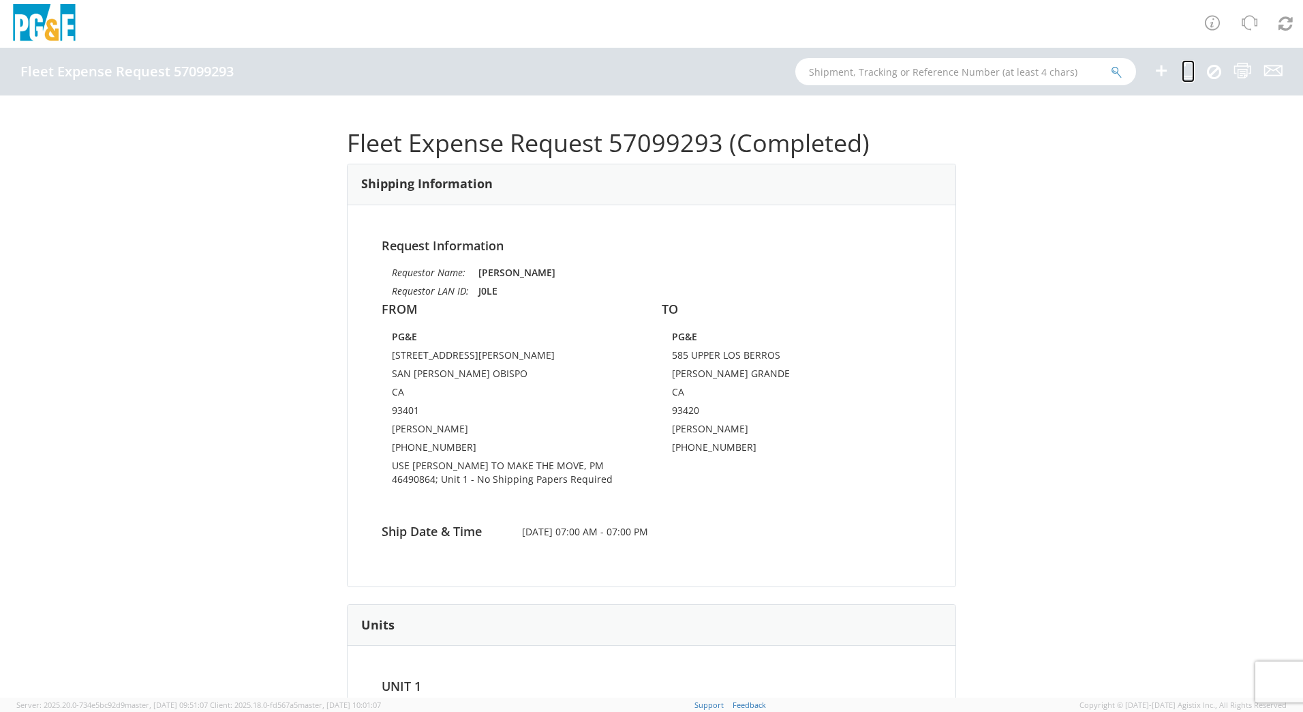
click at [1191, 72] on icon at bounding box center [1188, 70] width 13 height 17
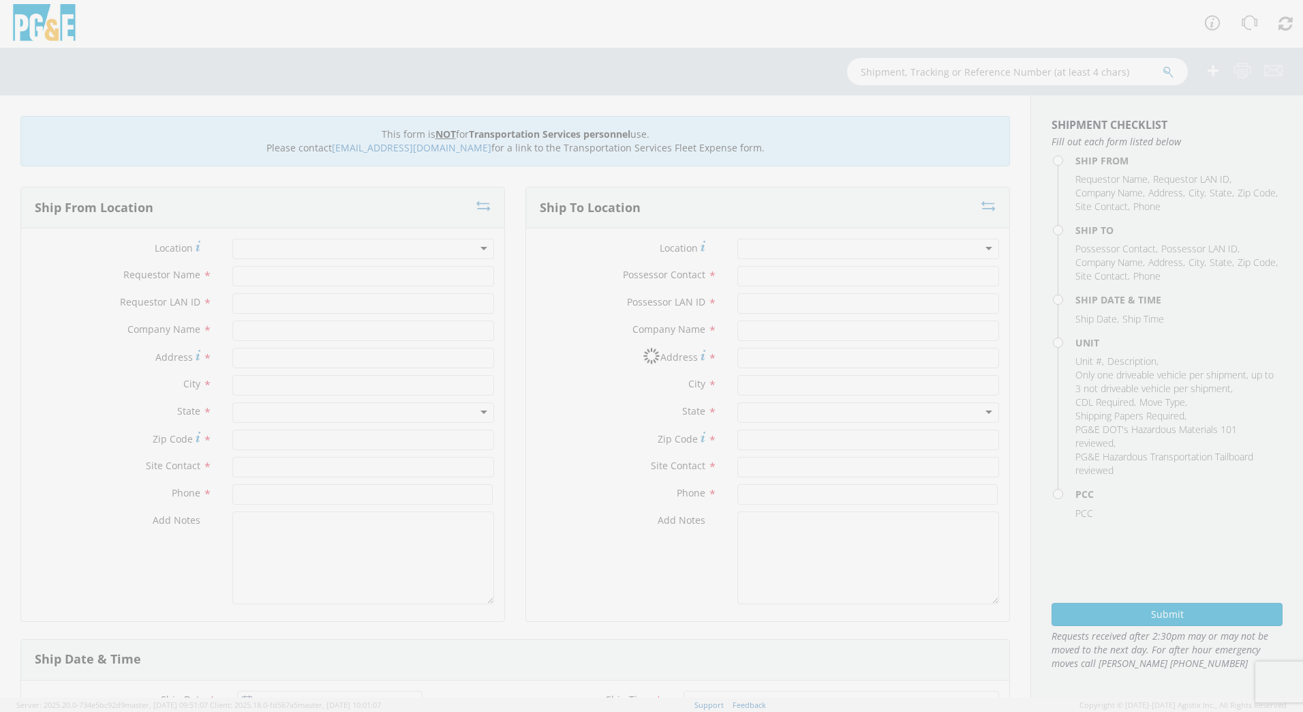
type input "[PERSON_NAME]"
type input "J0LE"
type input "PG&E"
type input "[STREET_ADDRESS][PERSON_NAME]"
type input "SAN [PERSON_NAME] OBISPO"
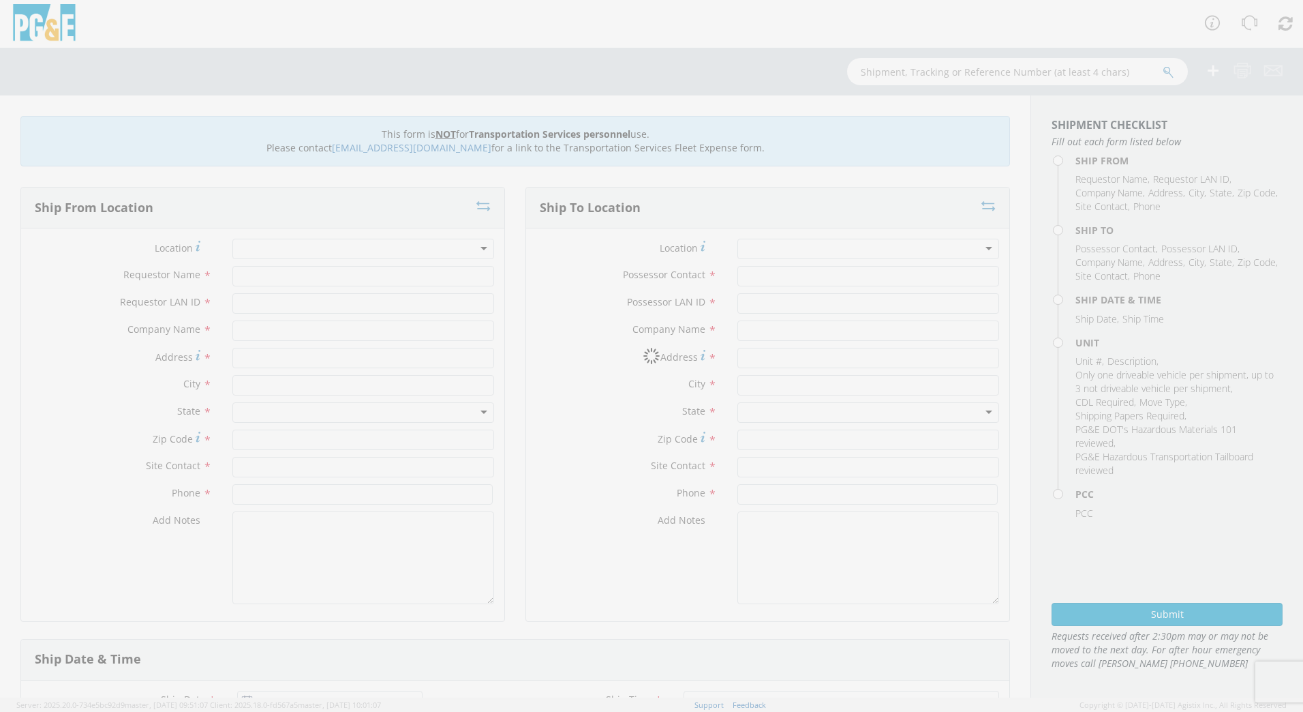
type input "93401"
type input "[PERSON_NAME]"
type input "[PHONE_NUMBER]"
type input "[PERSON_NAME]"
type input "J0LE"
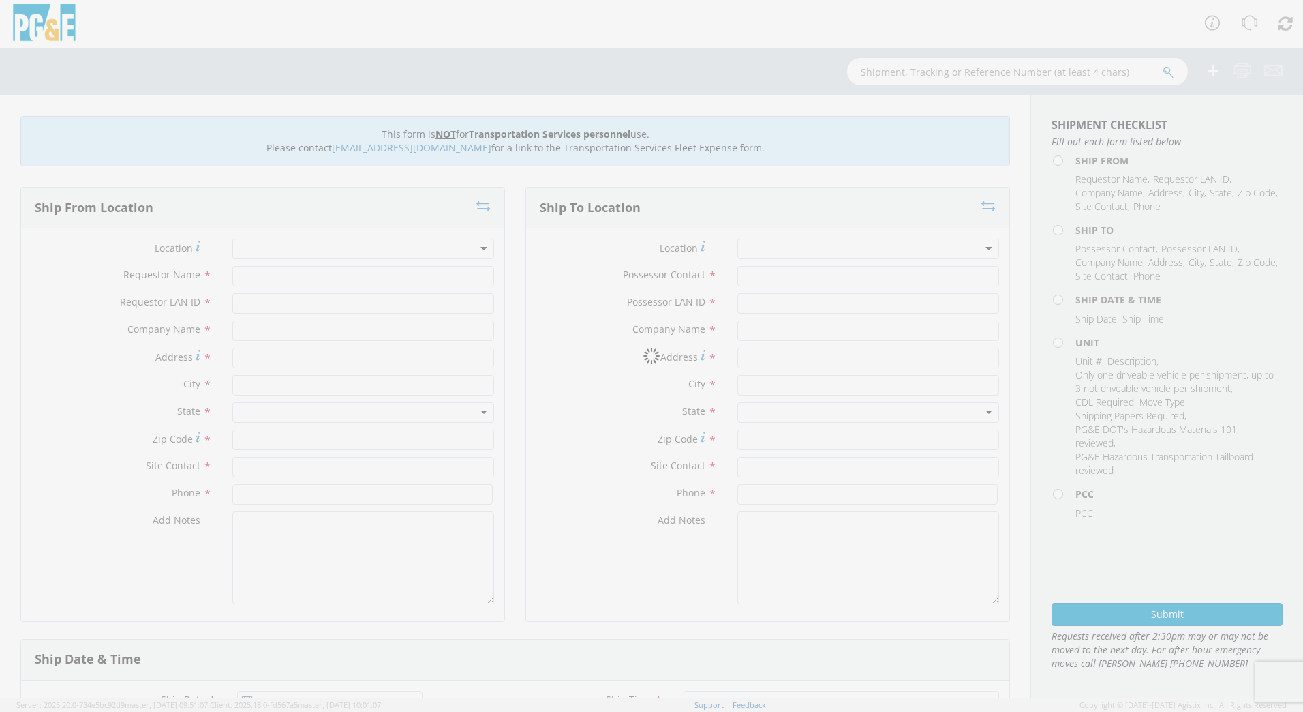
type input "PG&E"
type input "585 UPPER LOS BERROS"
type input "[PERSON_NAME] GRANDE"
type input "93420"
type input "[PERSON_NAME]"
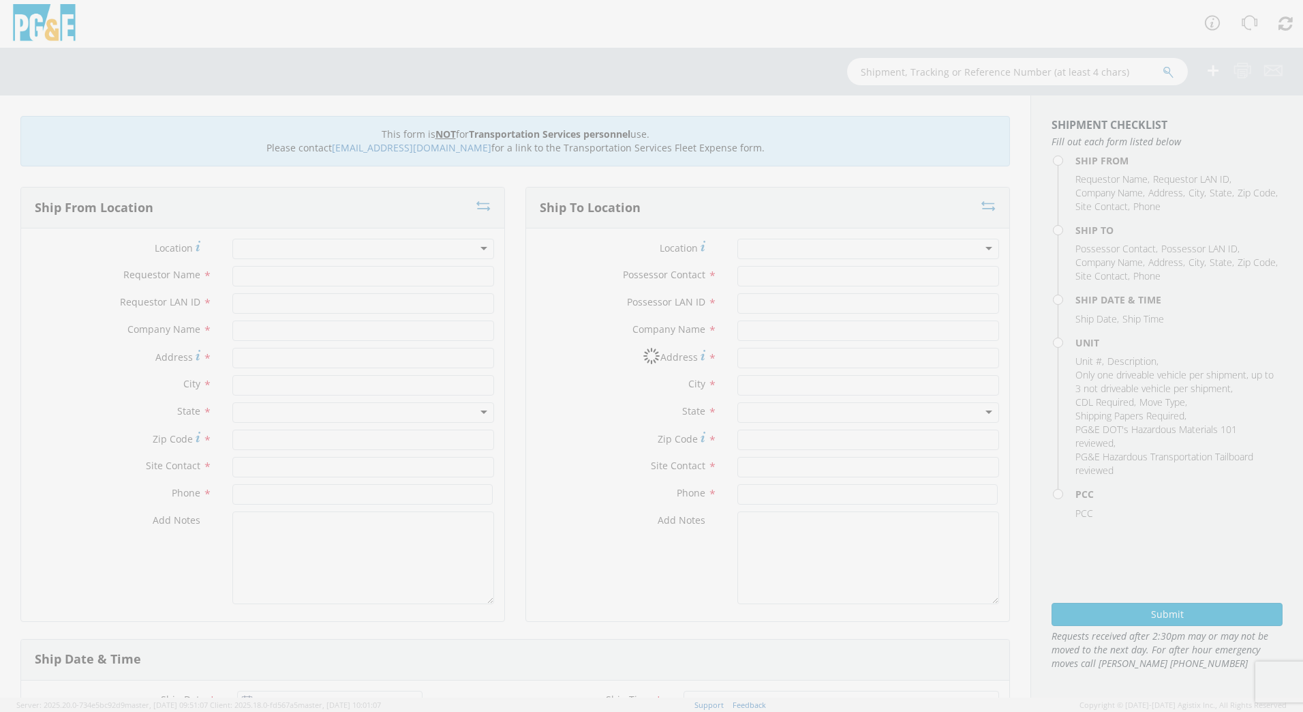
type input "[PHONE_NUMBER]"
type input "[DATE]"
type input "[PERSON_NAME] TRACK MACHINE"
type input "0"
select select "Other"
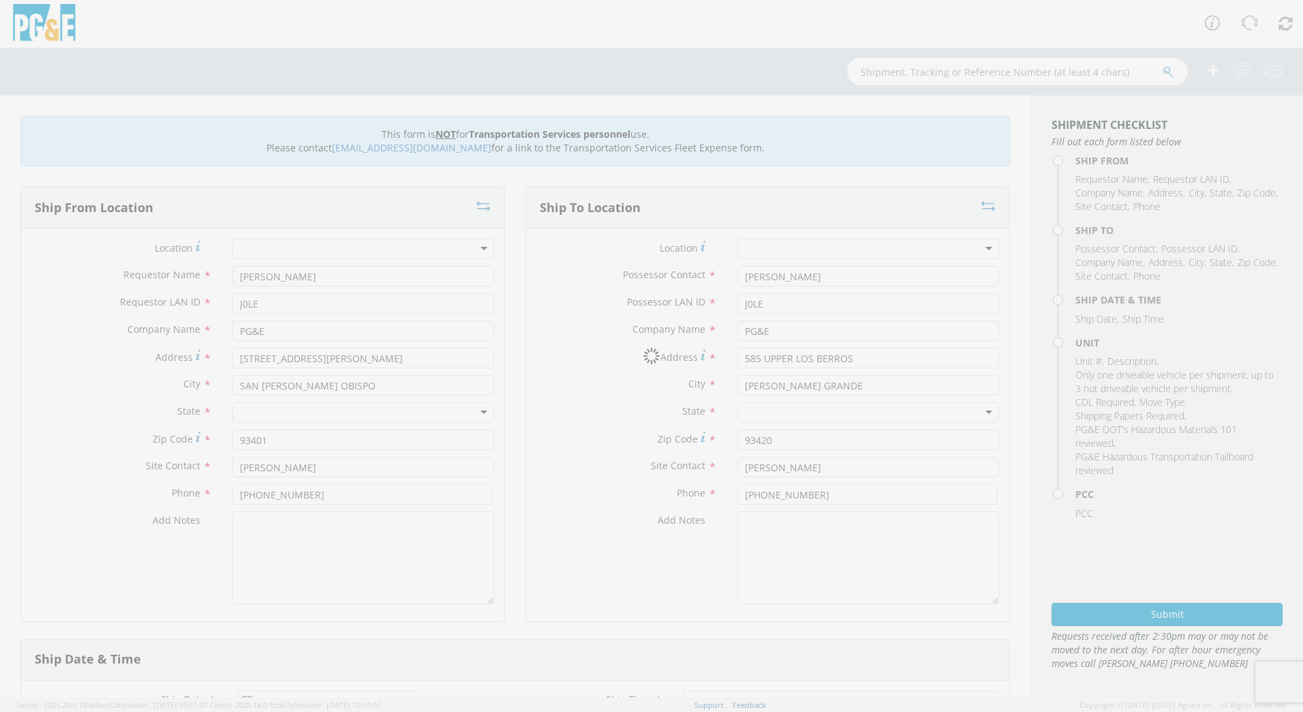
select select "12096"
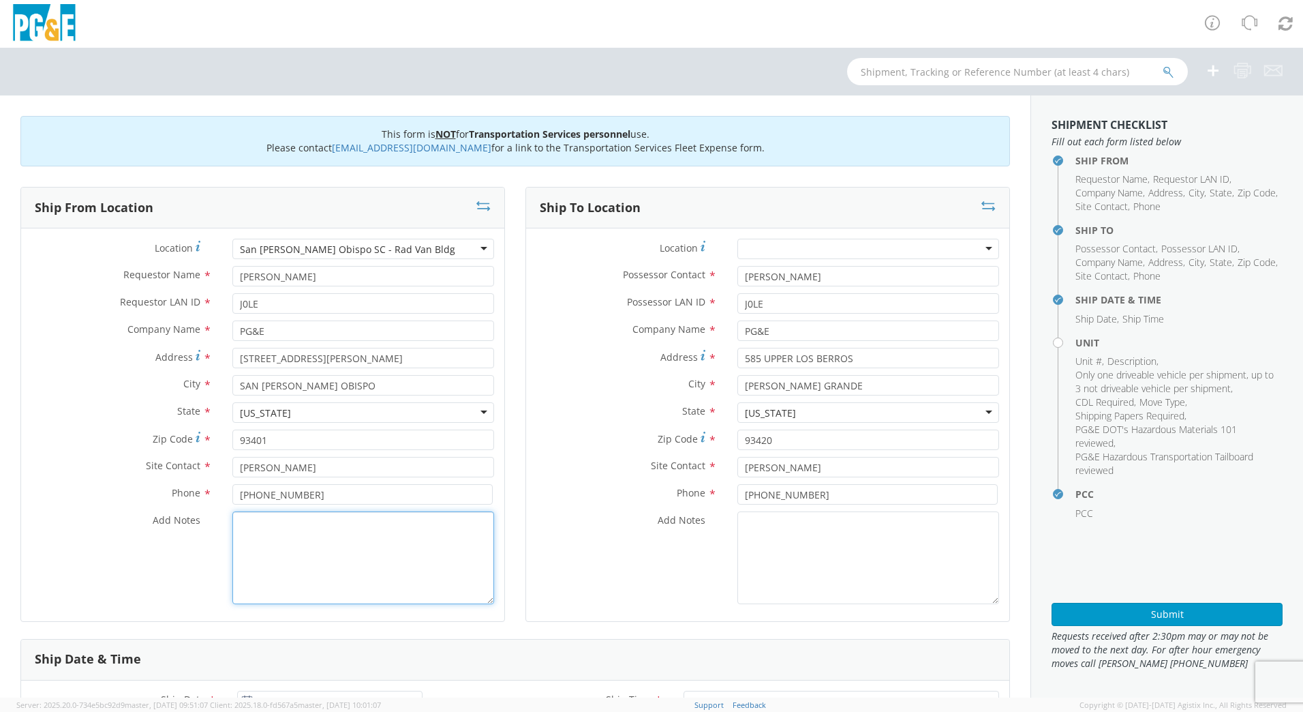
click at [345, 551] on textarea "Add Notes *" at bounding box center [363, 557] width 262 height 93
type textarea "USE [PERSON_NAME] TO MAKE THE MOVE, PM 46490864"
drag, startPoint x: 871, startPoint y: 352, endPoint x: 709, endPoint y: 365, distance: 162.7
click at [709, 365] on div "Address * [STREET_ADDRESS]" at bounding box center [767, 358] width 483 height 20
type input "475 [PERSON_NAME]"
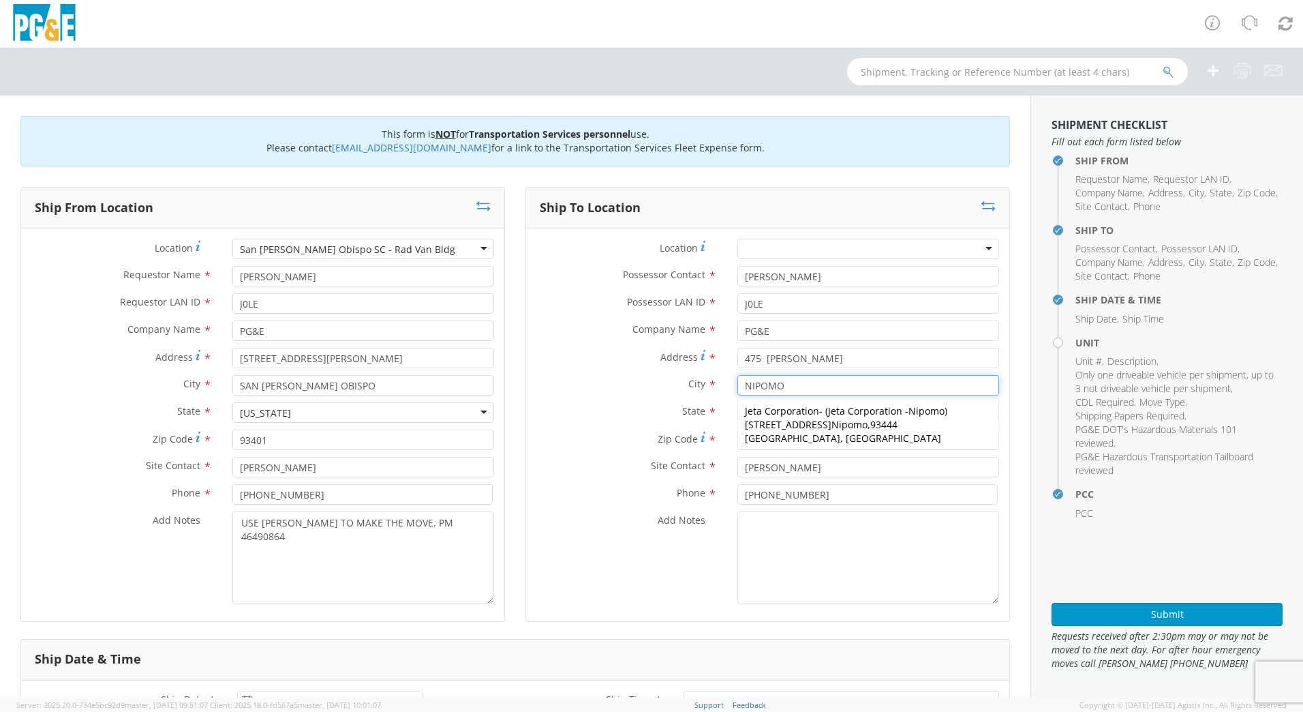
type input "NIPOMO"
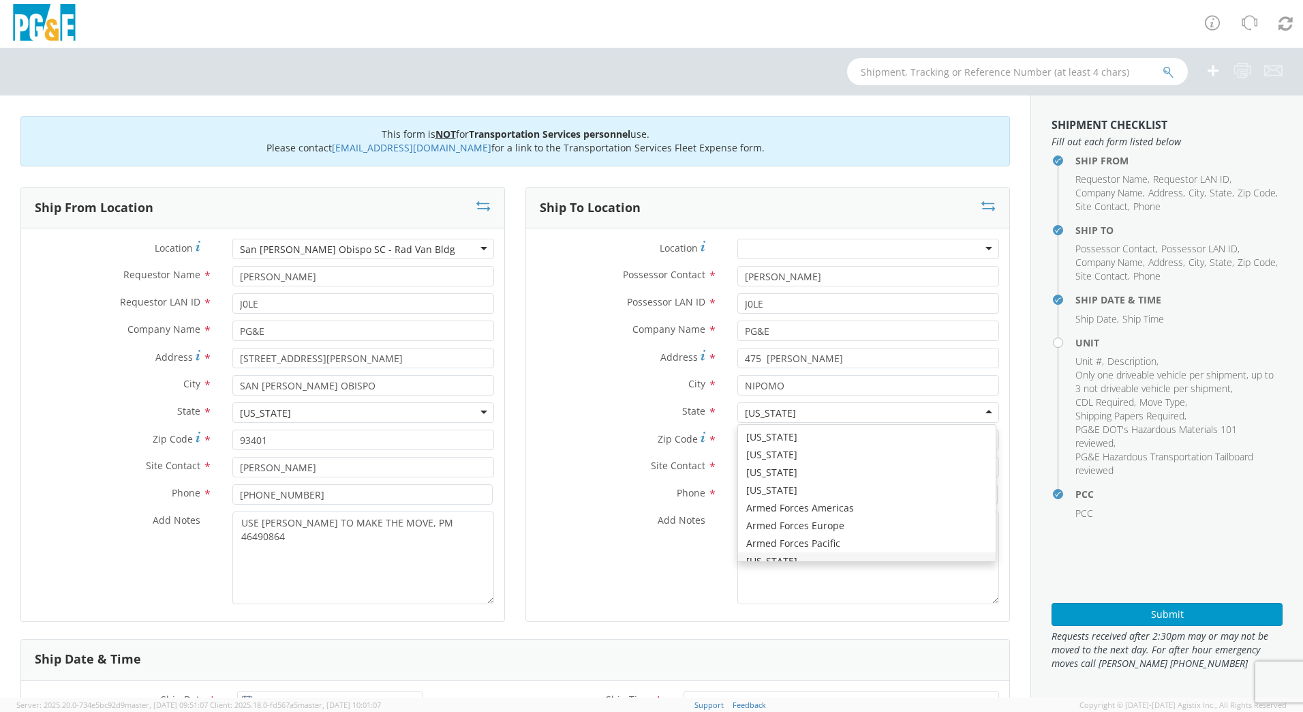
scroll to position [16, 0]
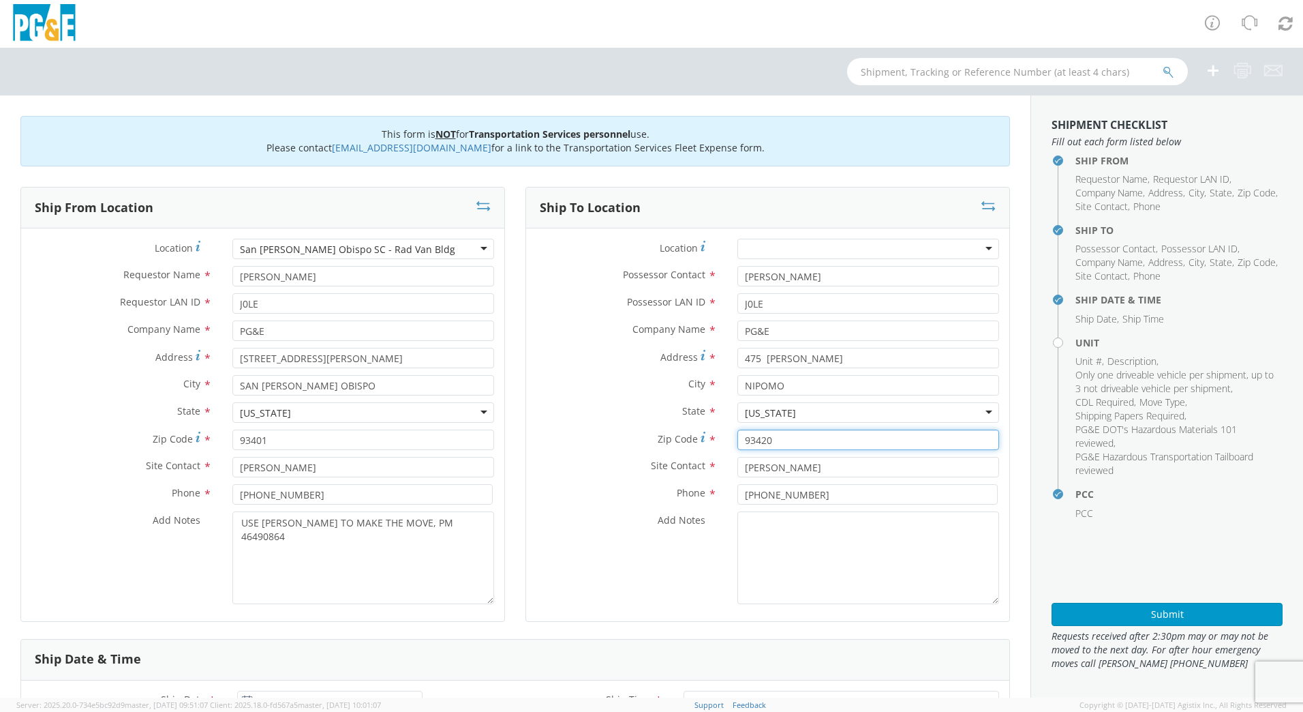
click at [778, 437] on input "93420" at bounding box center [869, 439] width 262 height 20
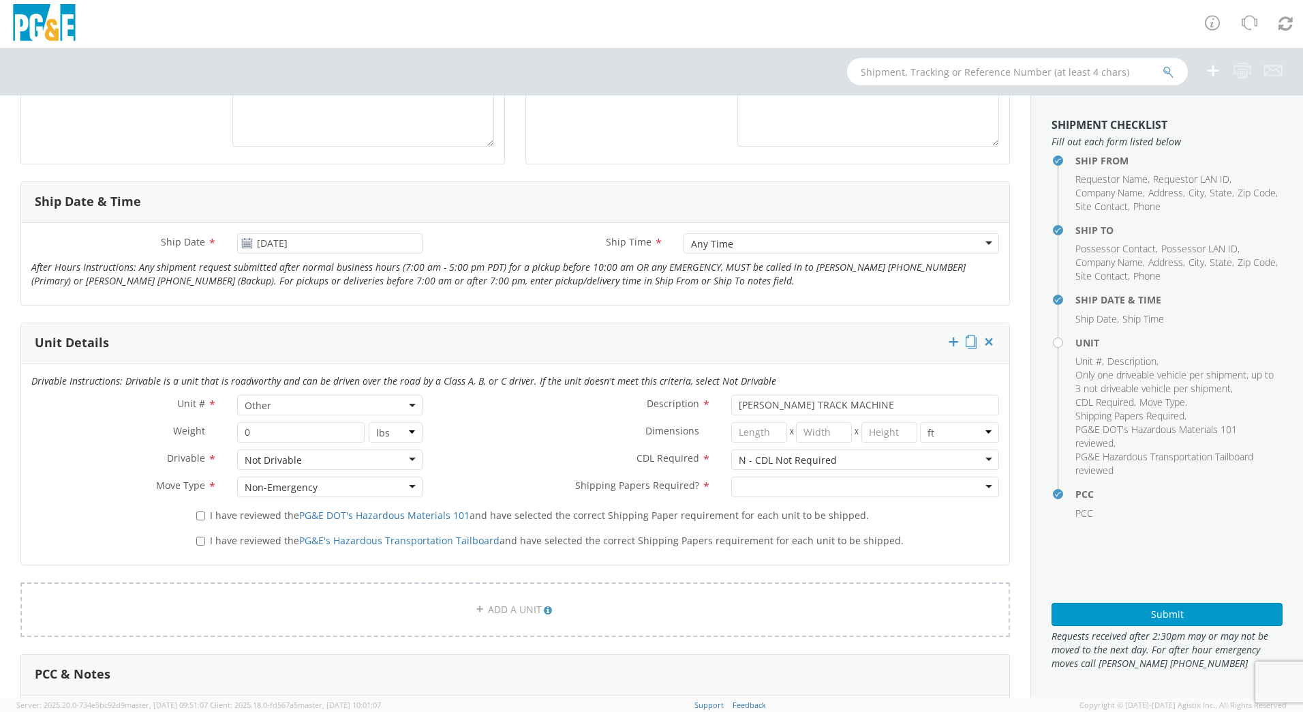
scroll to position [465, 0]
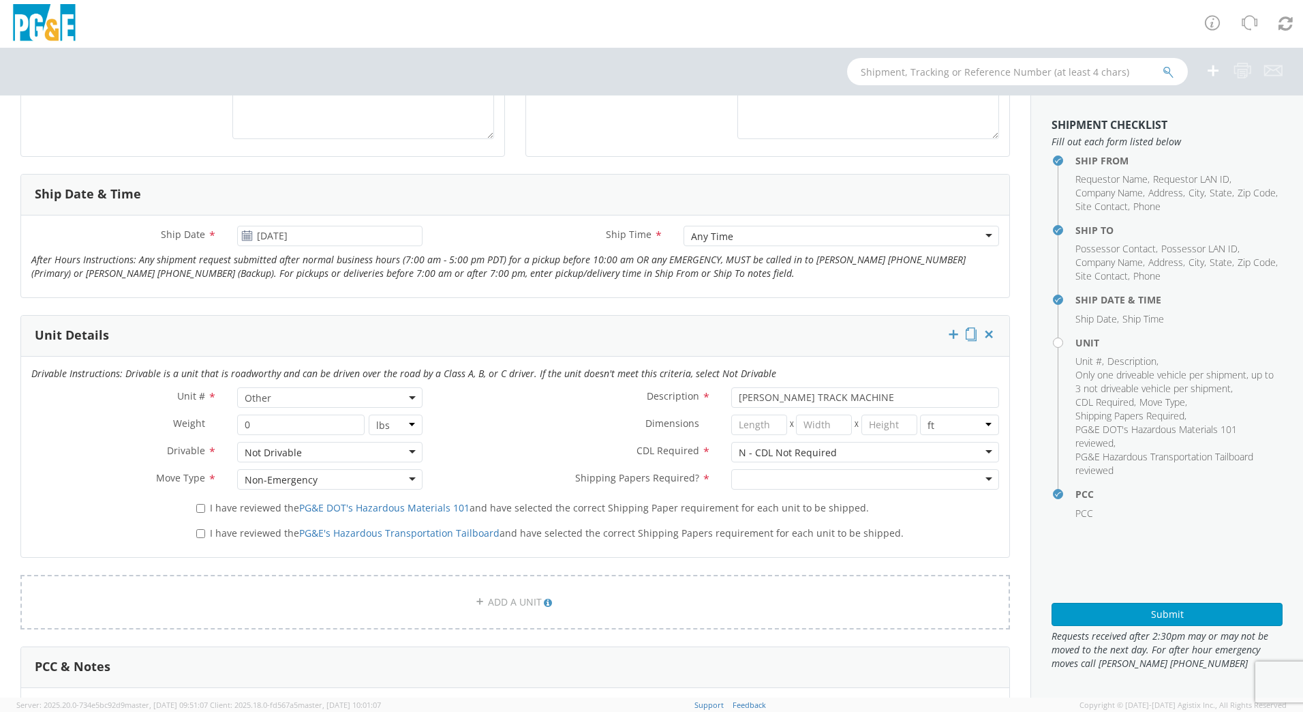
type input "93444"
click at [971, 482] on div at bounding box center [865, 479] width 268 height 20
click at [204, 511] on label "I have reviewed the PG&E DOT's Hazardous Materials 101 and have selected the co…" at bounding box center [533, 507] width 675 height 16
click at [204, 511] on input "I have reviewed the PG&E DOT's Hazardous Materials 101 and have selected the co…" at bounding box center [200, 508] width 9 height 9
checkbox input "true"
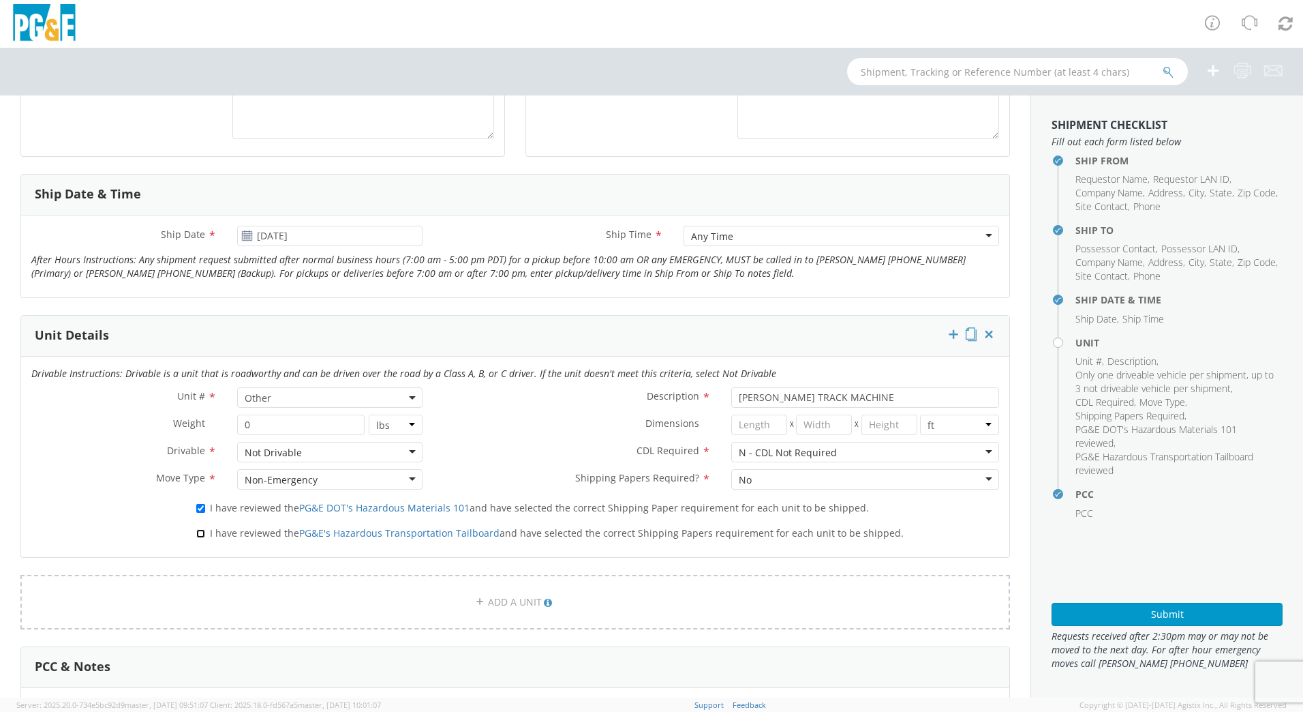
click at [200, 533] on input "I have reviewed the PG&E's Hazardous Transportation Tailboard and have selected…" at bounding box center [200, 533] width 9 height 9
checkbox input "true"
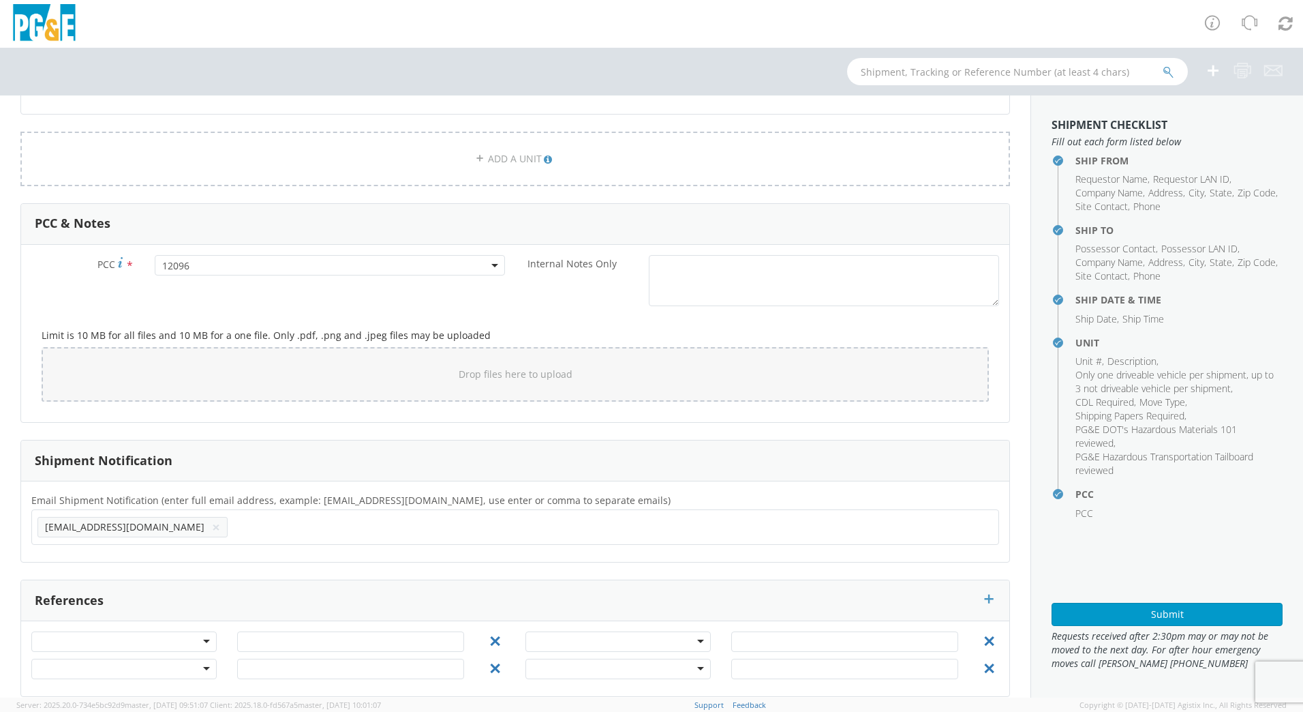
scroll to position [924, 0]
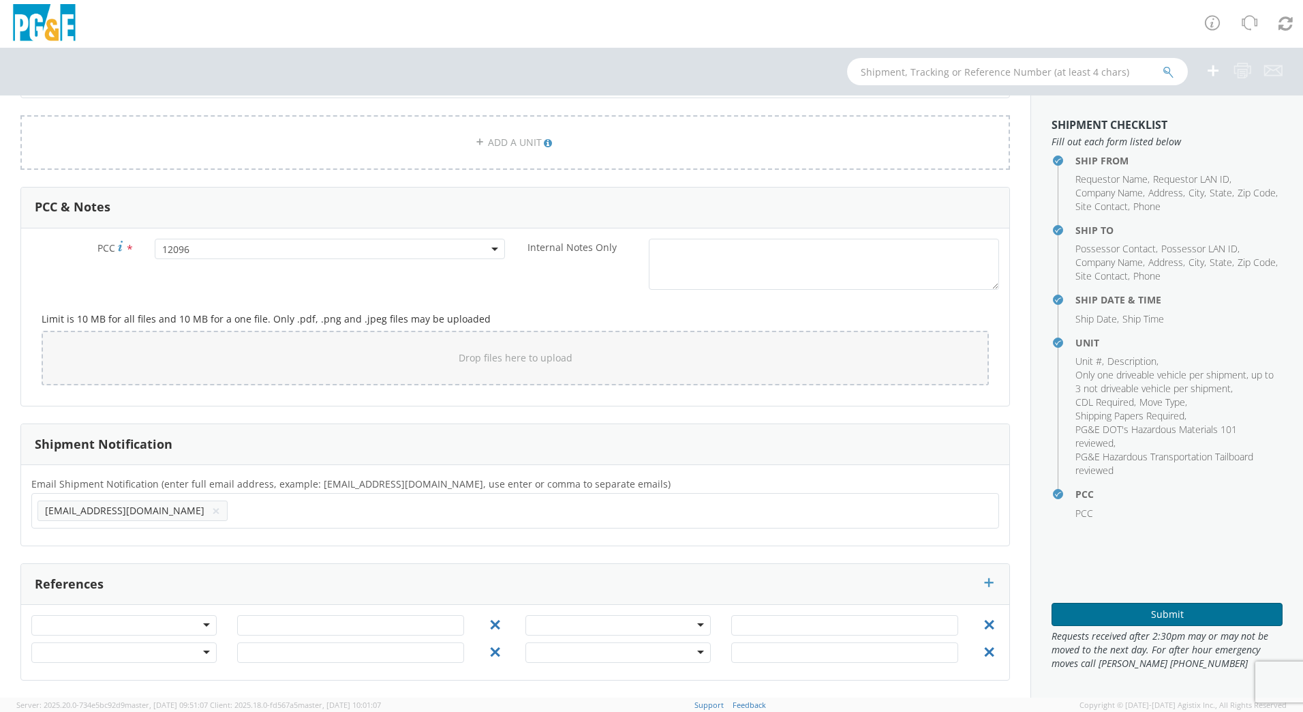
click at [1134, 616] on button "Submit" at bounding box center [1167, 614] width 231 height 23
